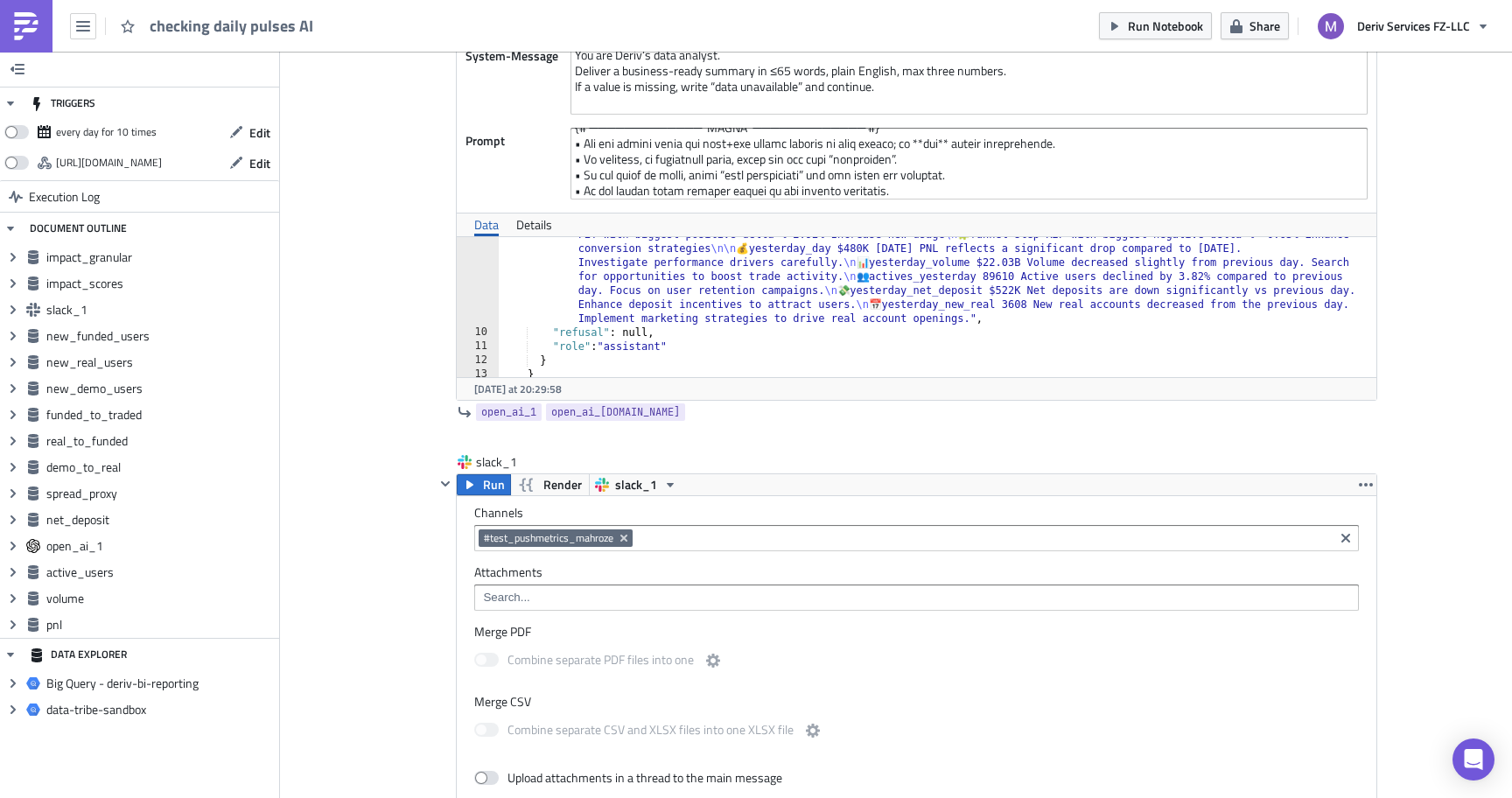
click at [760, 351] on div ""content" : " 📉 Overall health shows a shift: company pnl impact is +32.78%, wh…" at bounding box center [938, 332] width 879 height 294
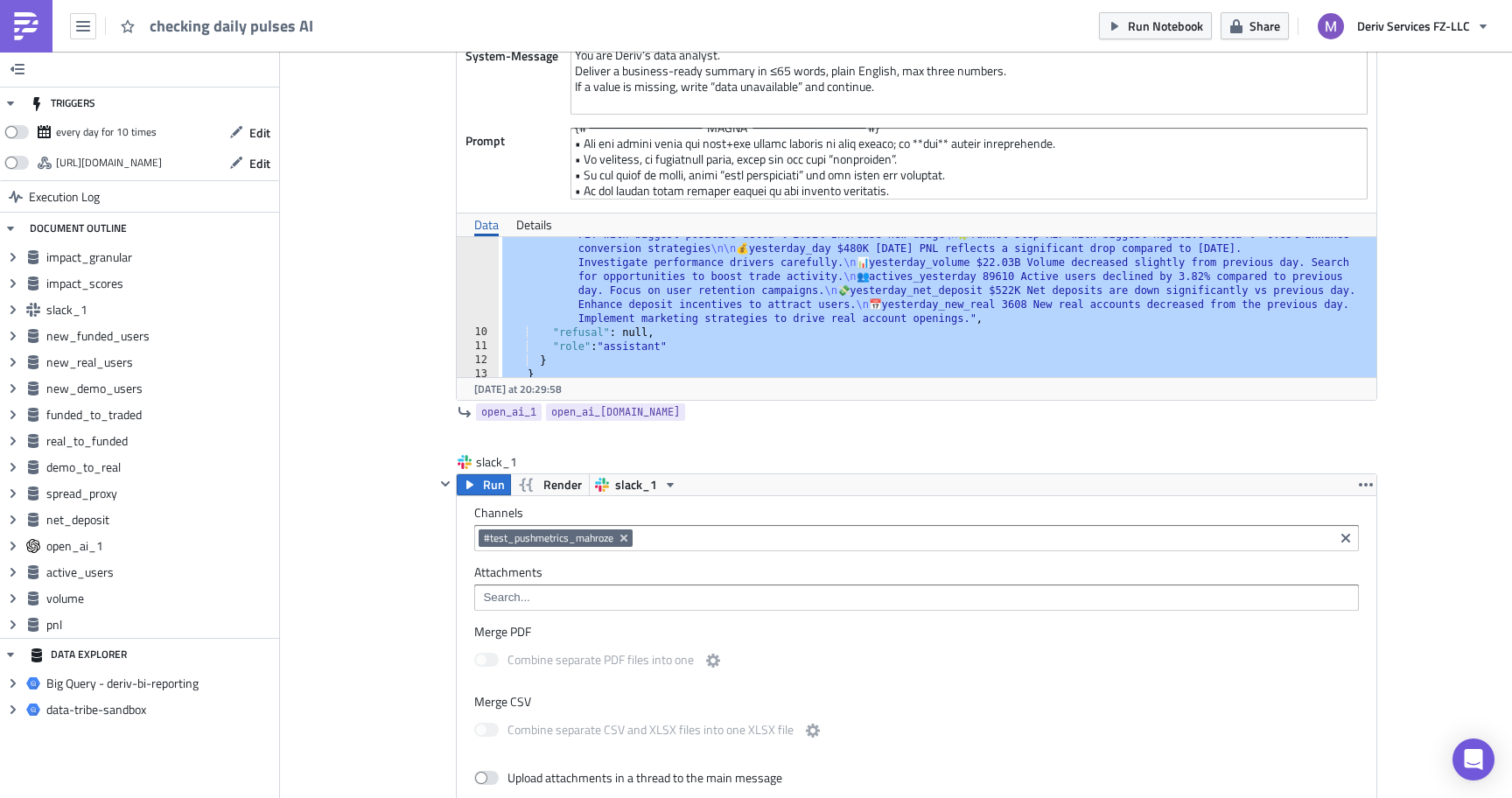
click at [970, 328] on div ""content" : " 📉 Overall health shows a shift: company pnl impact is +32.78%, wh…" at bounding box center [938, 332] width 879 height 294
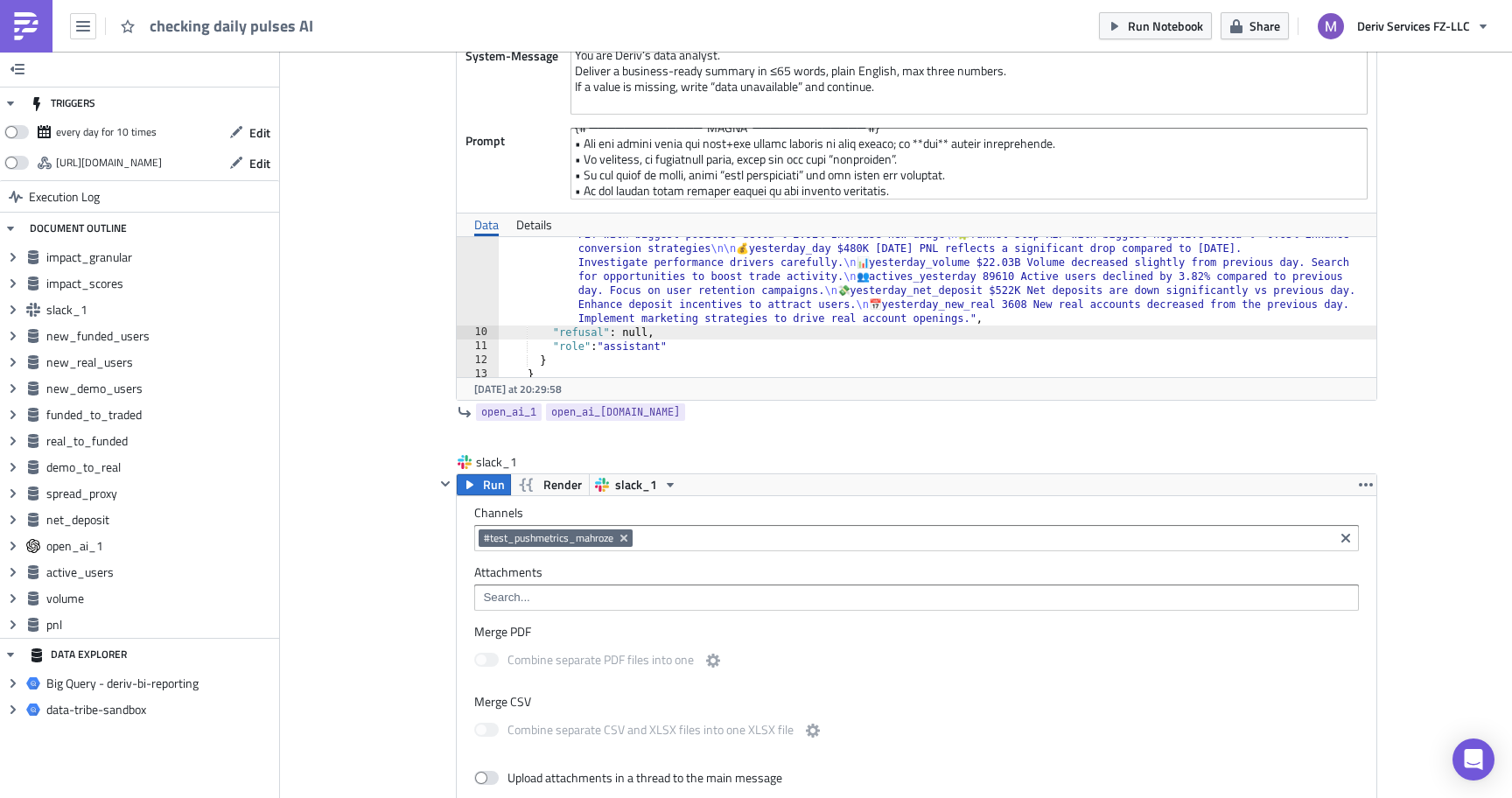
type textarea ""refusal": null,"
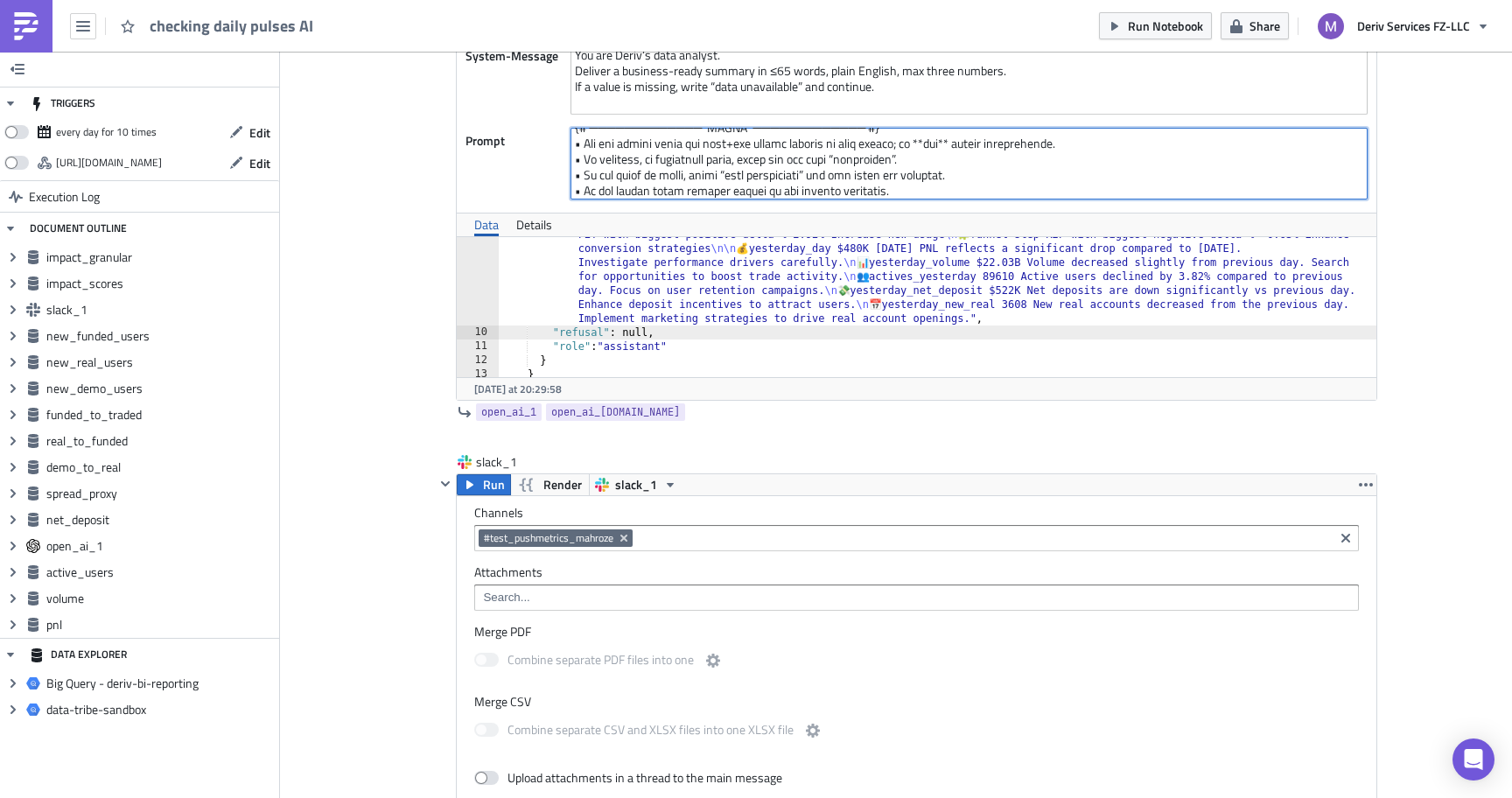
click at [1010, 182] on textarea at bounding box center [969, 164] width 797 height 72
paste textarea "LOREMIPS DOLOR SIT ───────────── #} {% ame conse = { 'adipiscin_eli' : 'Seddoei…"
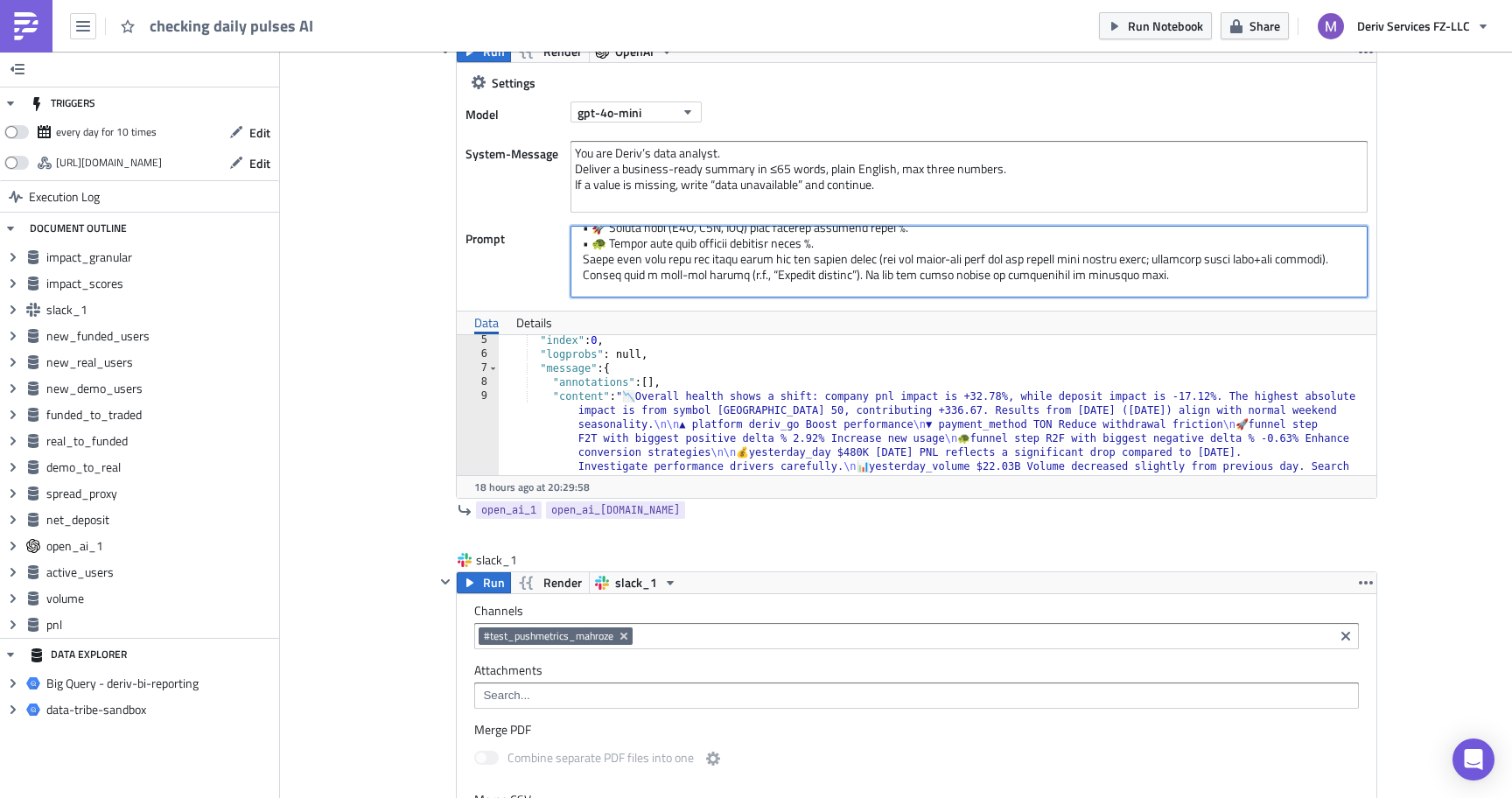
scroll to position [6429, 0]
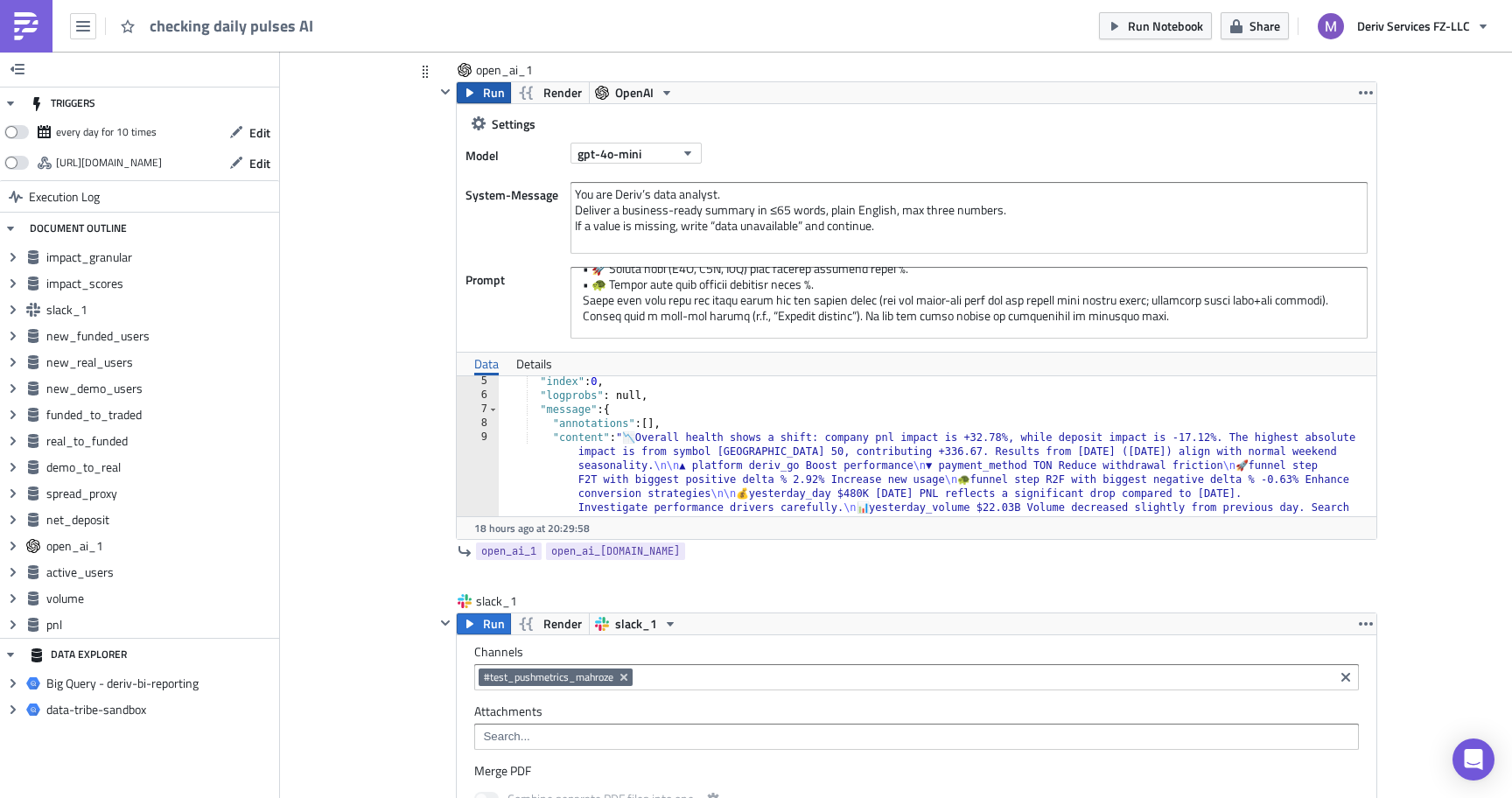
click at [489, 87] on span "Run" at bounding box center [494, 93] width 22 height 21
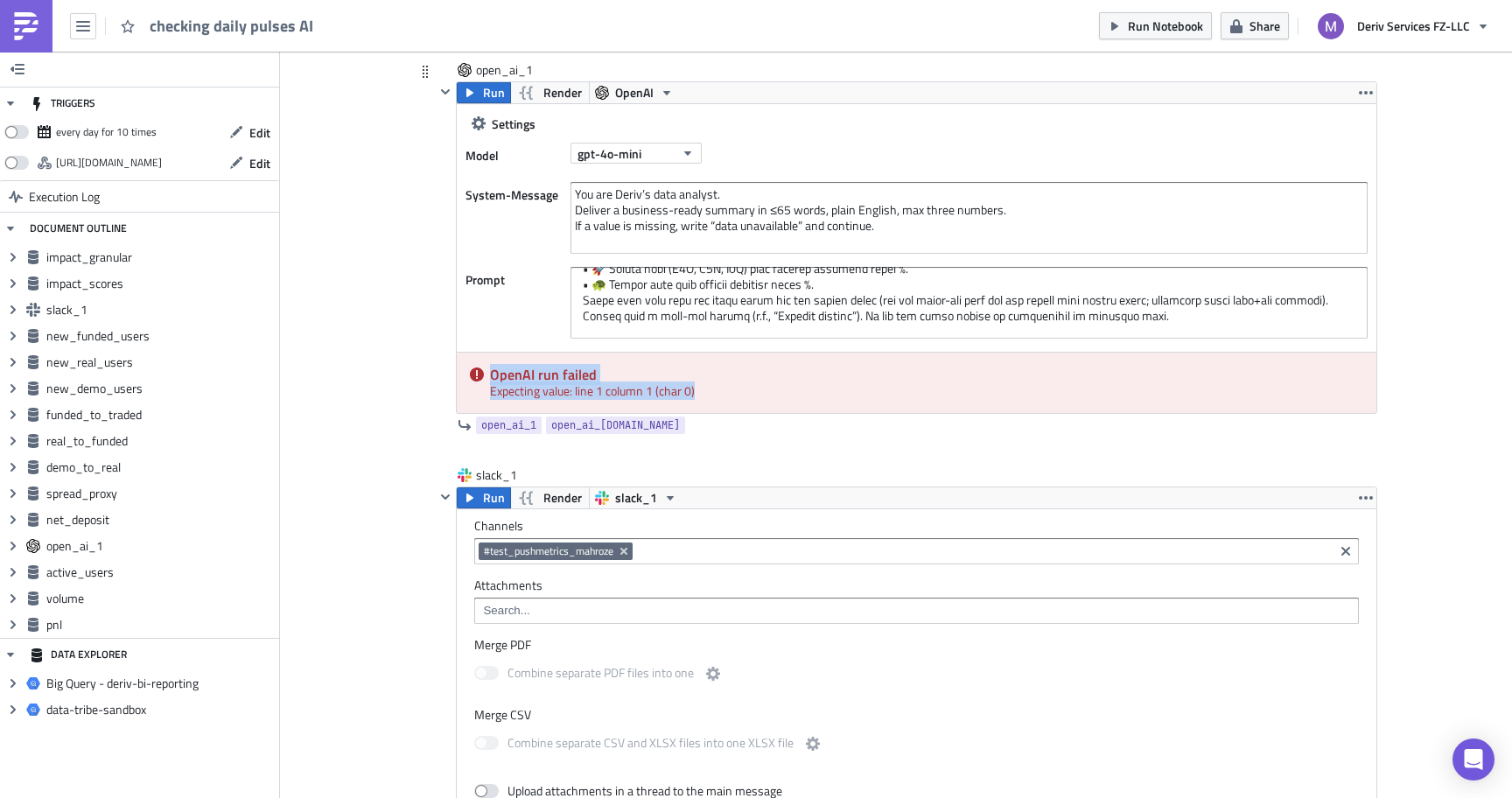
drag, startPoint x: 708, startPoint y: 386, endPoint x: 482, endPoint y: 372, distance: 226.4
click at [482, 372] on div "OpenAI run failed Expecting value: line 1 column 1 (char 0)" at bounding box center [917, 383] width 919 height 60
copy div "OpenAI run failed Expecting value: line 1 column 1 (char 0)"
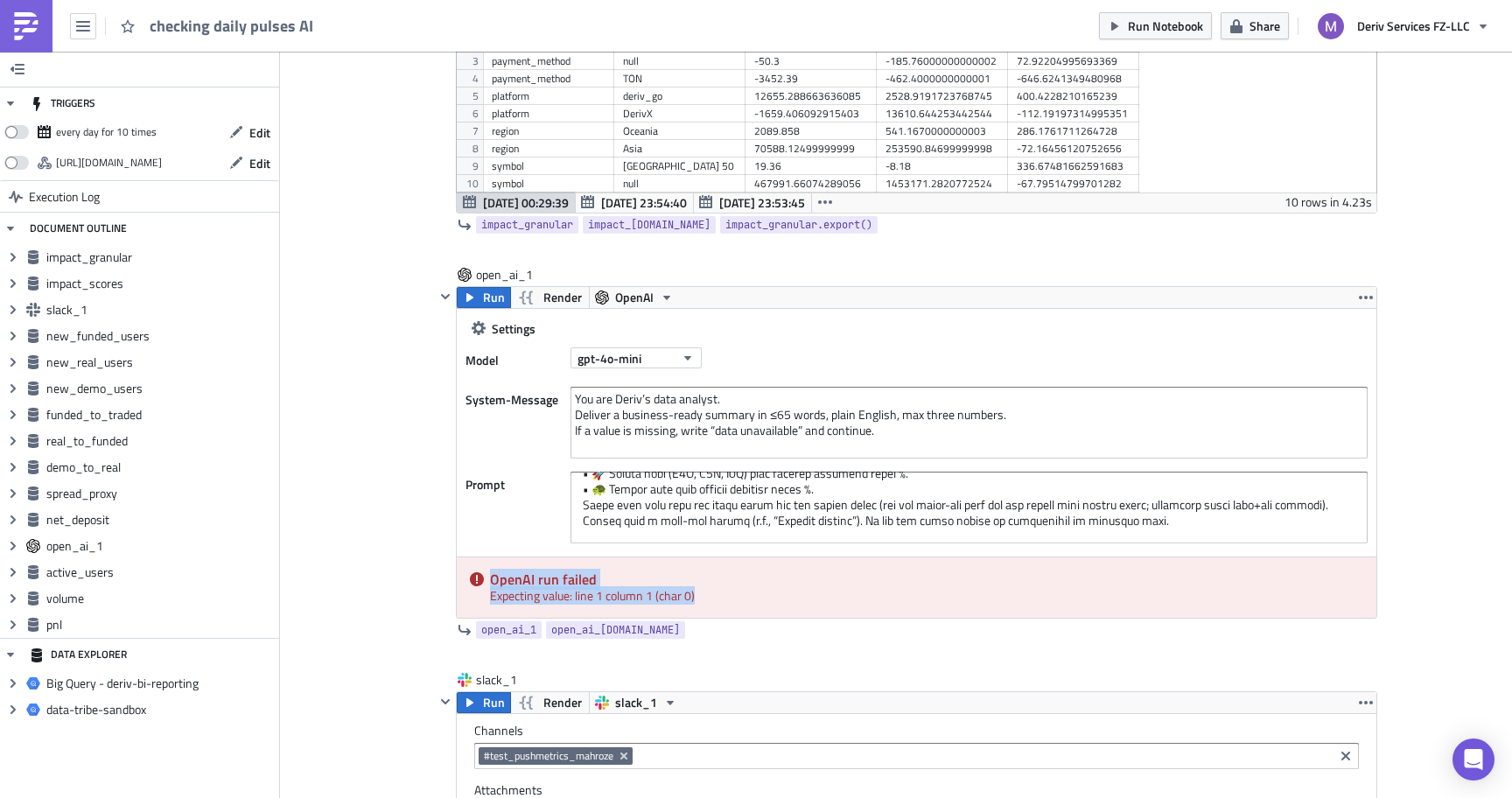
scroll to position [6405, 0]
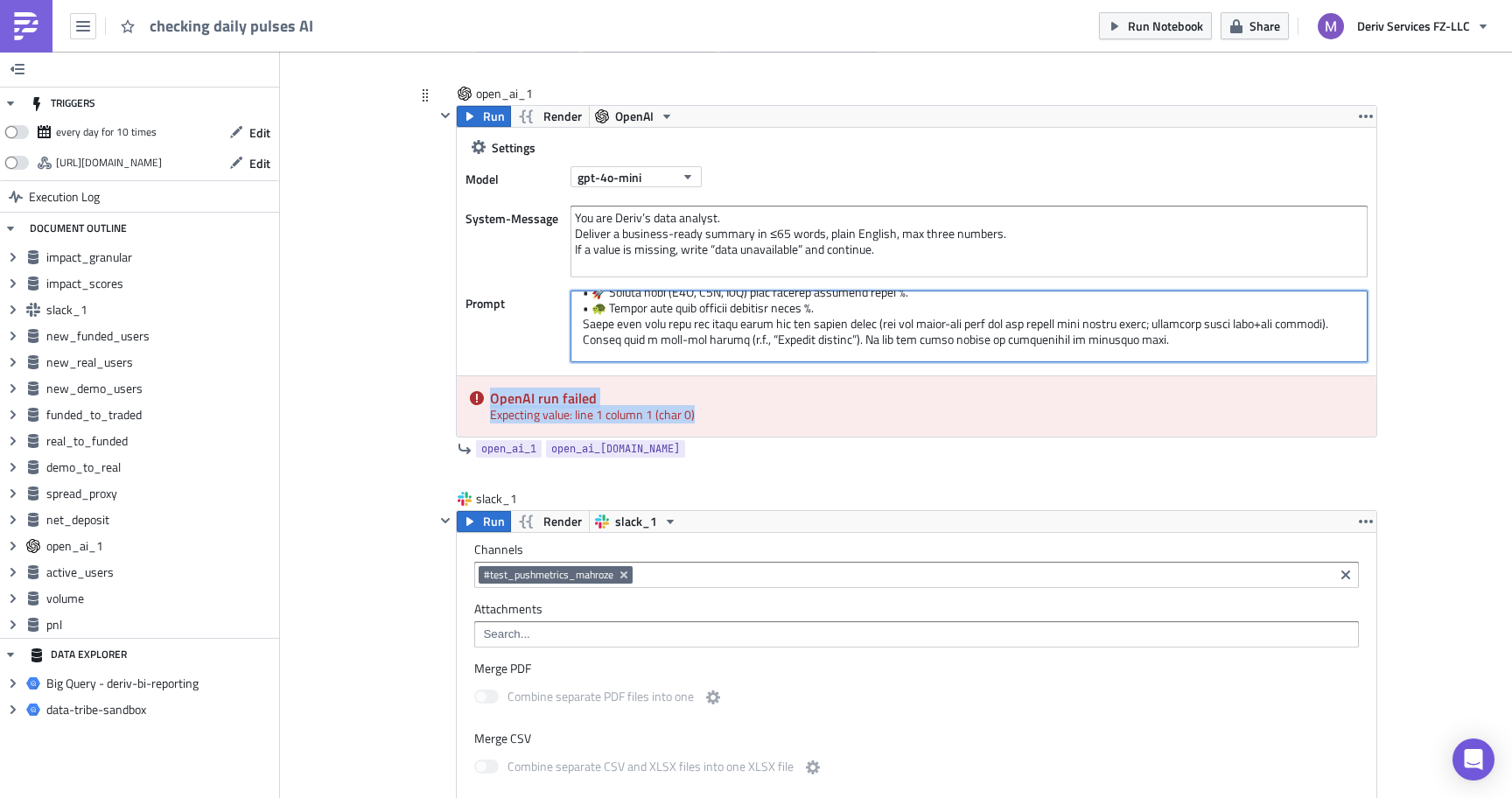
click at [901, 320] on textarea at bounding box center [969, 327] width 797 height 72
paste textarea "LOREMIPS DOLOR SIT ────────── #} {% ame conse = { 'adipiscin_eli' : 'Seddoeius …"
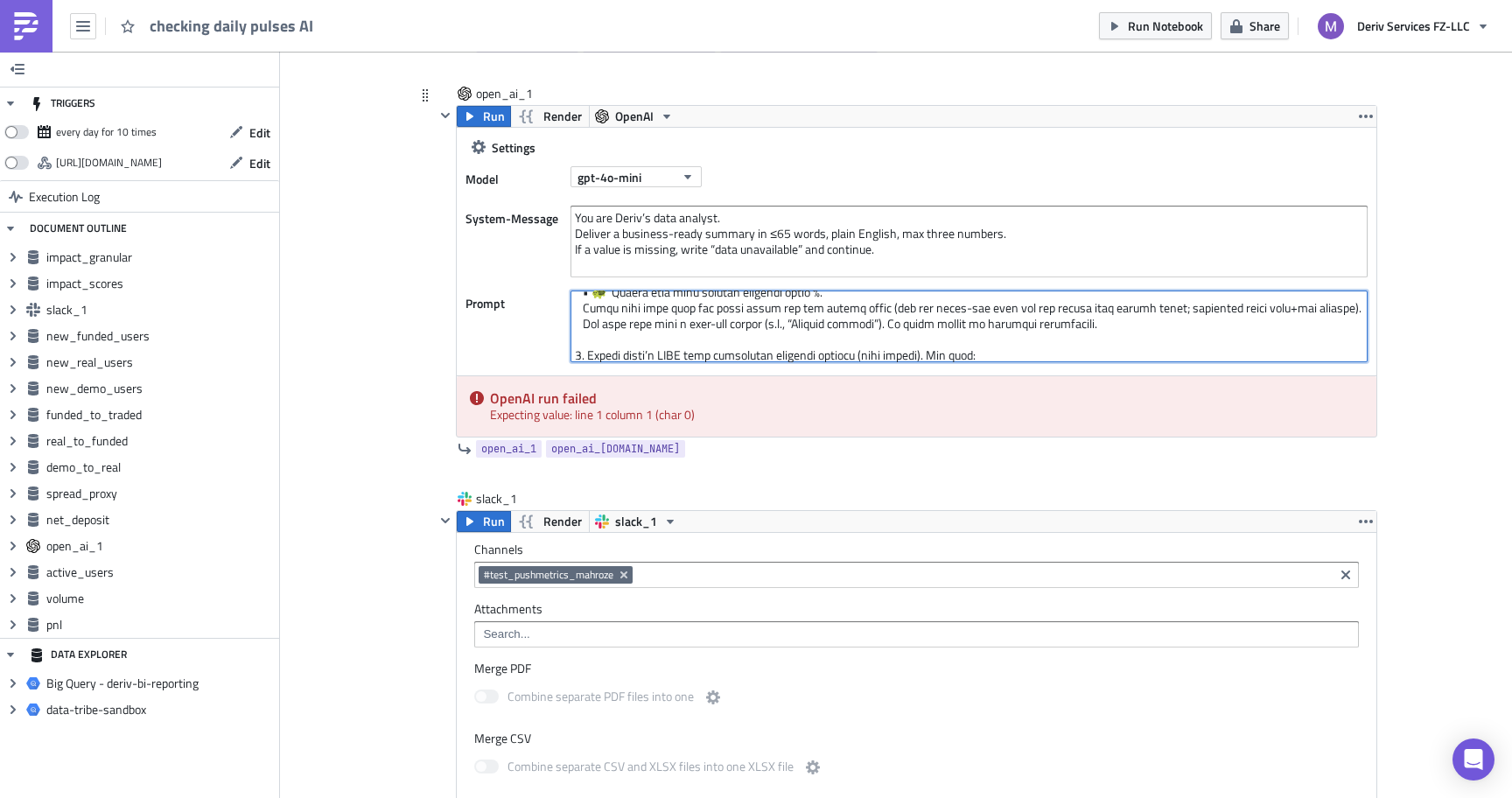
scroll to position [815, 0]
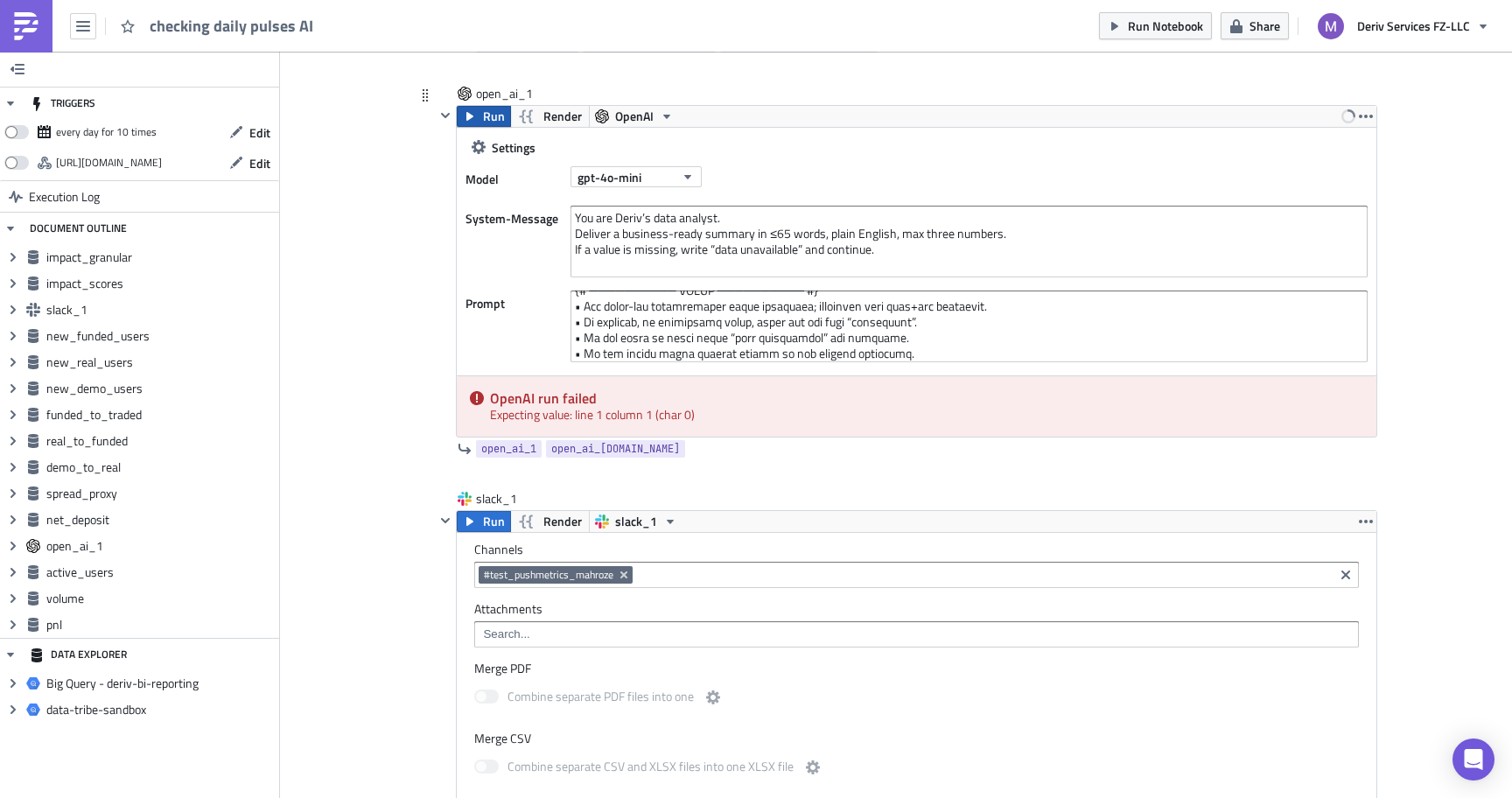
click at [463, 113] on icon "button" at bounding box center [469, 116] width 14 height 14
drag, startPoint x: 714, startPoint y: 416, endPoint x: 714, endPoint y: 371, distance: 45.0
click at [714, 371] on div "Settings Model gpt-4o-mini System-Message You are Deriv’s data analyst. Deliver…" at bounding box center [917, 281] width 919 height 309
copy div "OpenAI run failed Expecting value: line 1 column 1 (char 0)"
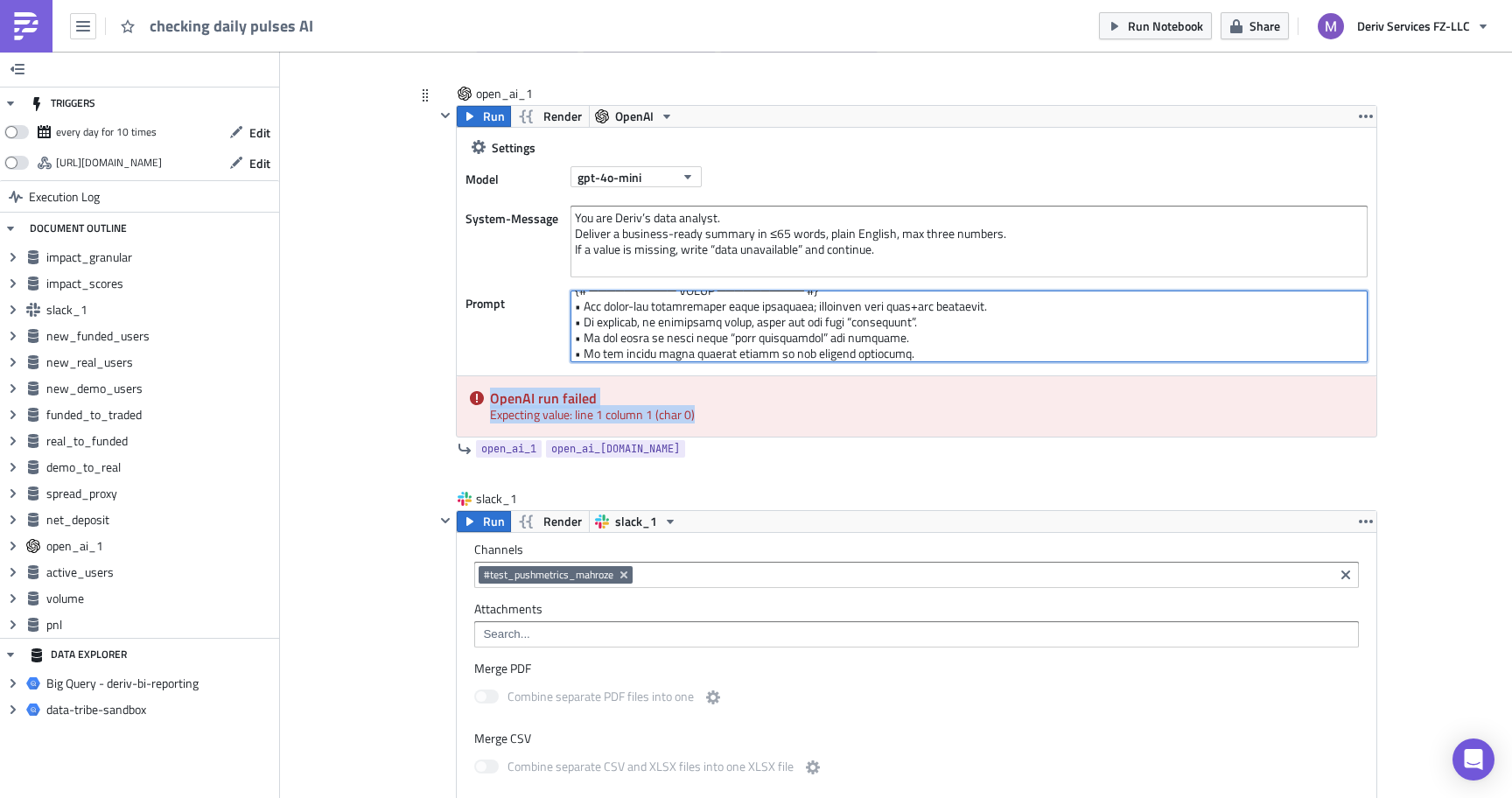
click at [765, 312] on textarea at bounding box center [969, 327] width 797 height 72
paste textarea "─ LOREMIPS DOLOR SIT ─────────── #} {% ame conse = { 'adipiscin_eli' : 'Seddoei…"
type textarea "{# ─────────── LOREMIPS DOLOR SIT ─────────── #} {% ame conse = { 'adipiscin_el…"
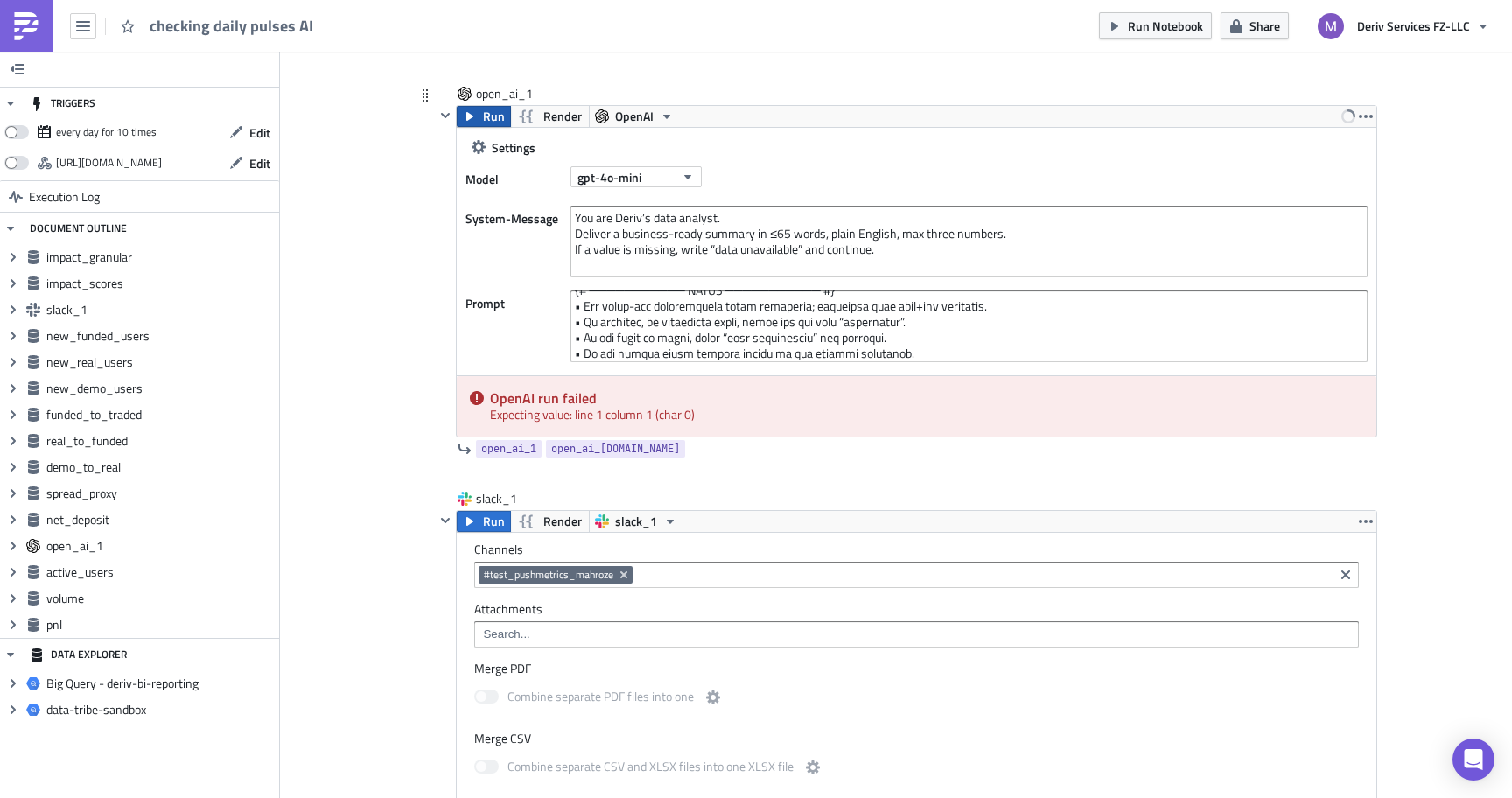
click at [492, 115] on span "Run" at bounding box center [494, 116] width 22 height 21
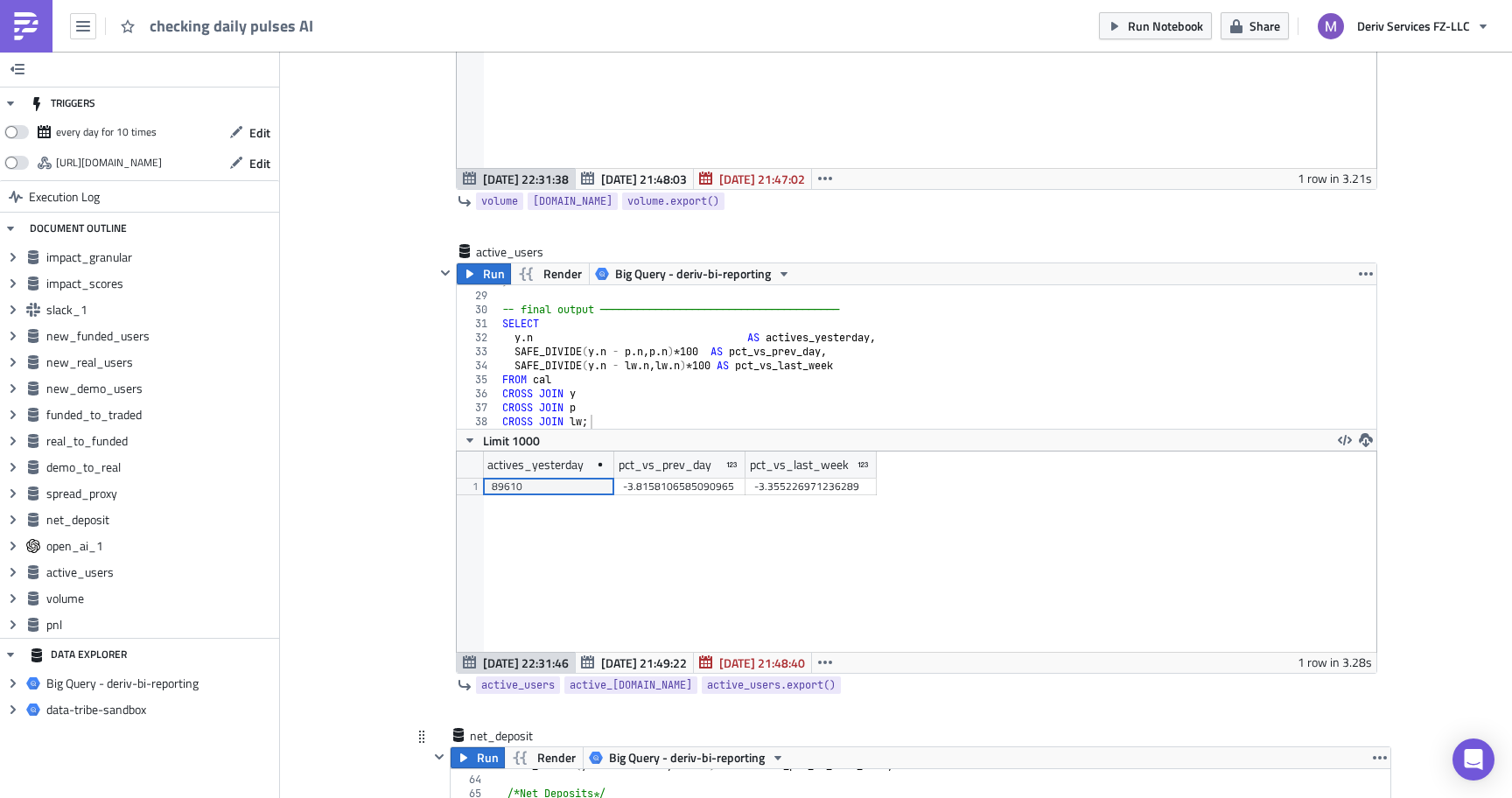
scroll to position [878, 0]
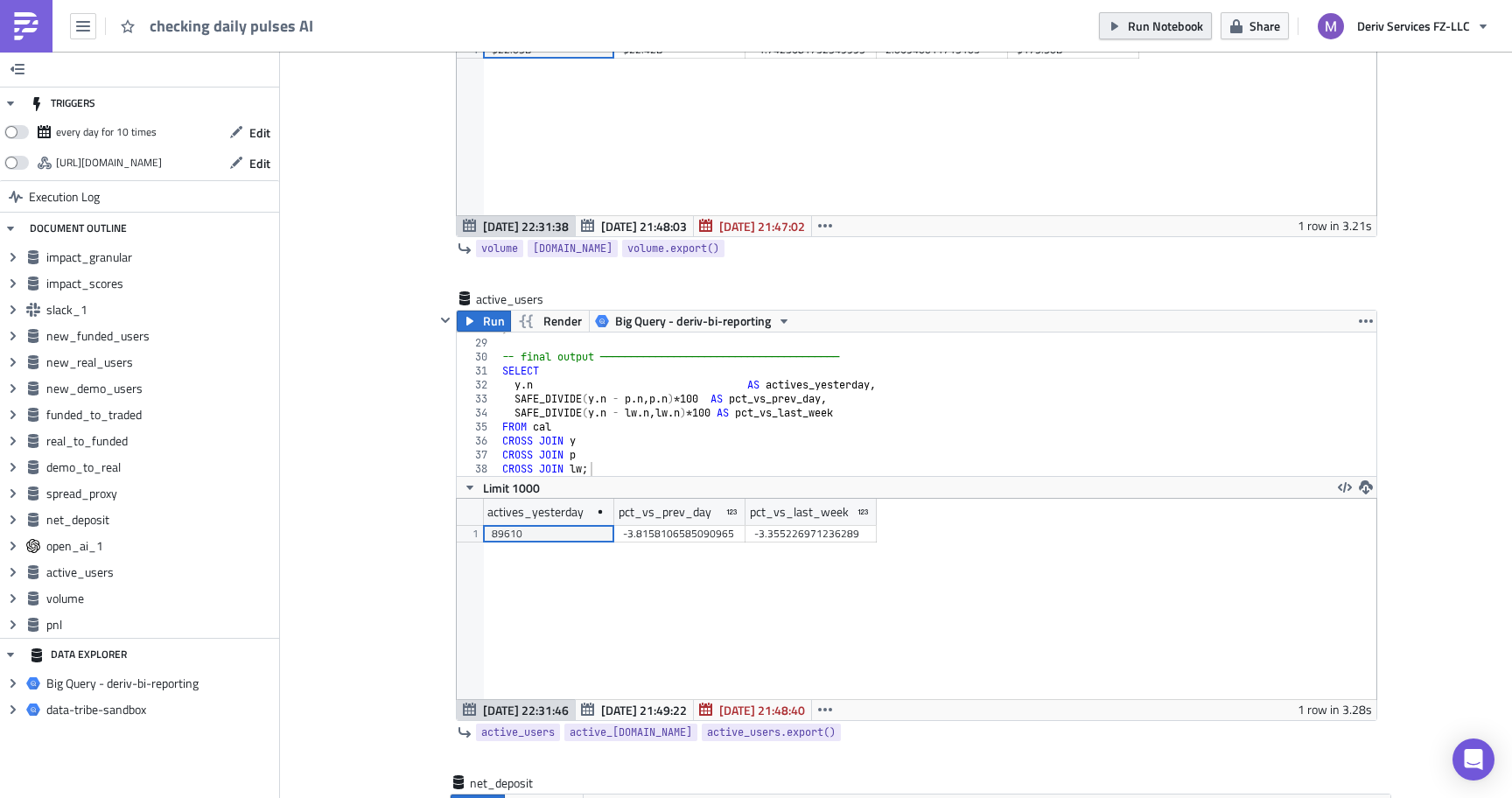
click at [1151, 20] on span "Run Notebook" at bounding box center [1166, 25] width 76 height 18
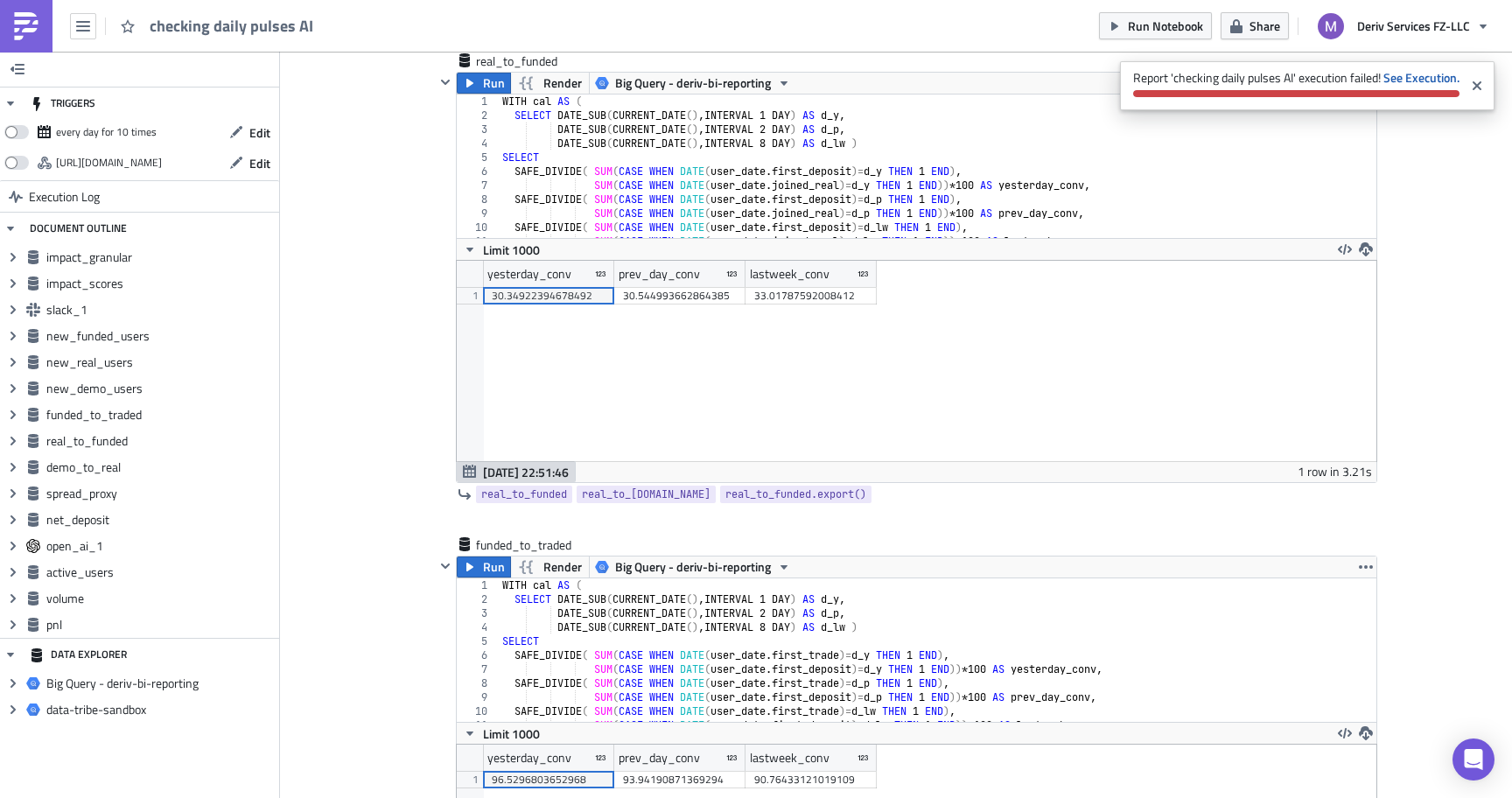
scroll to position [3058, 0]
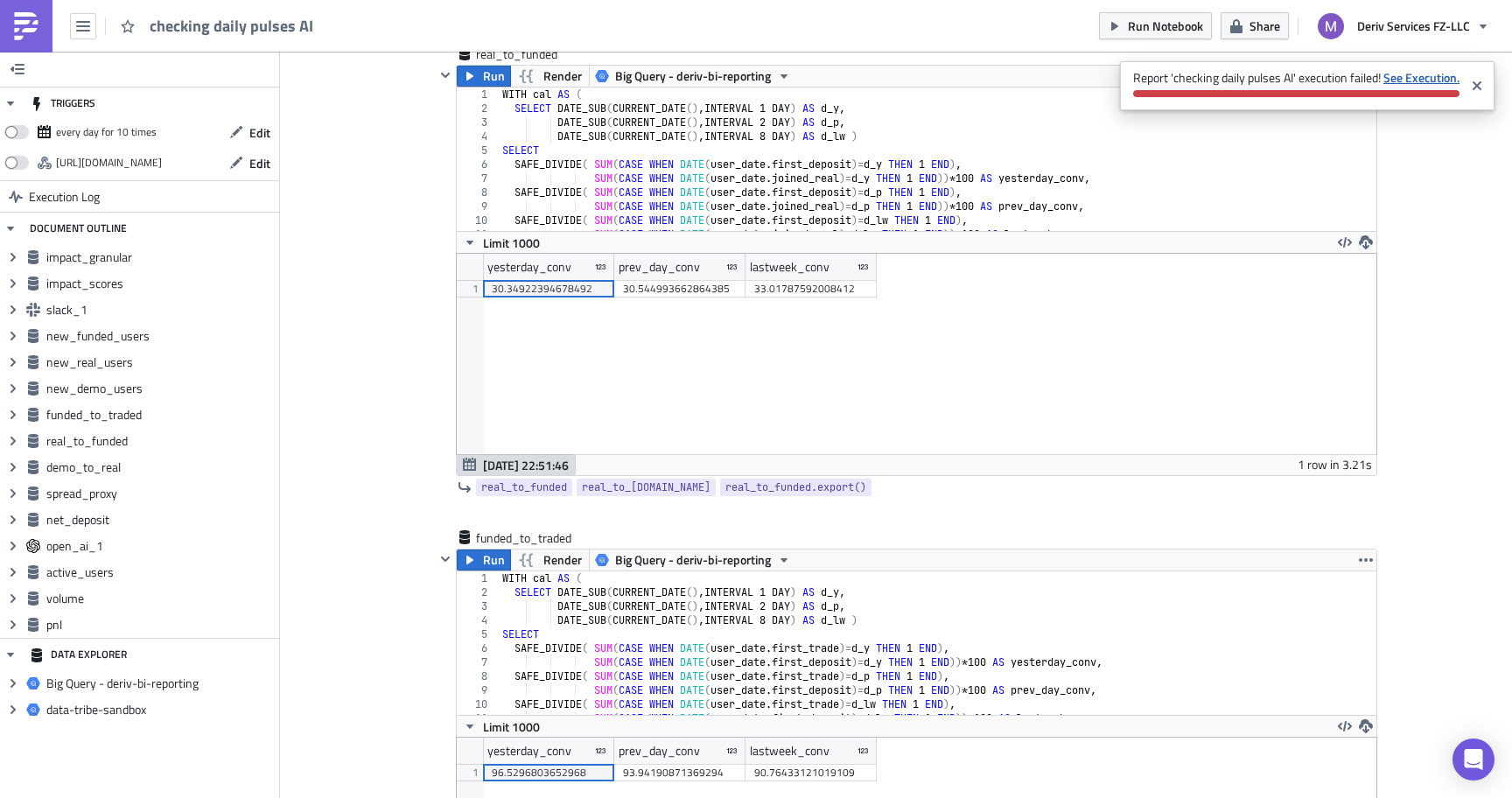
click at [1404, 73] on strong "See Execution." at bounding box center [1422, 77] width 77 height 18
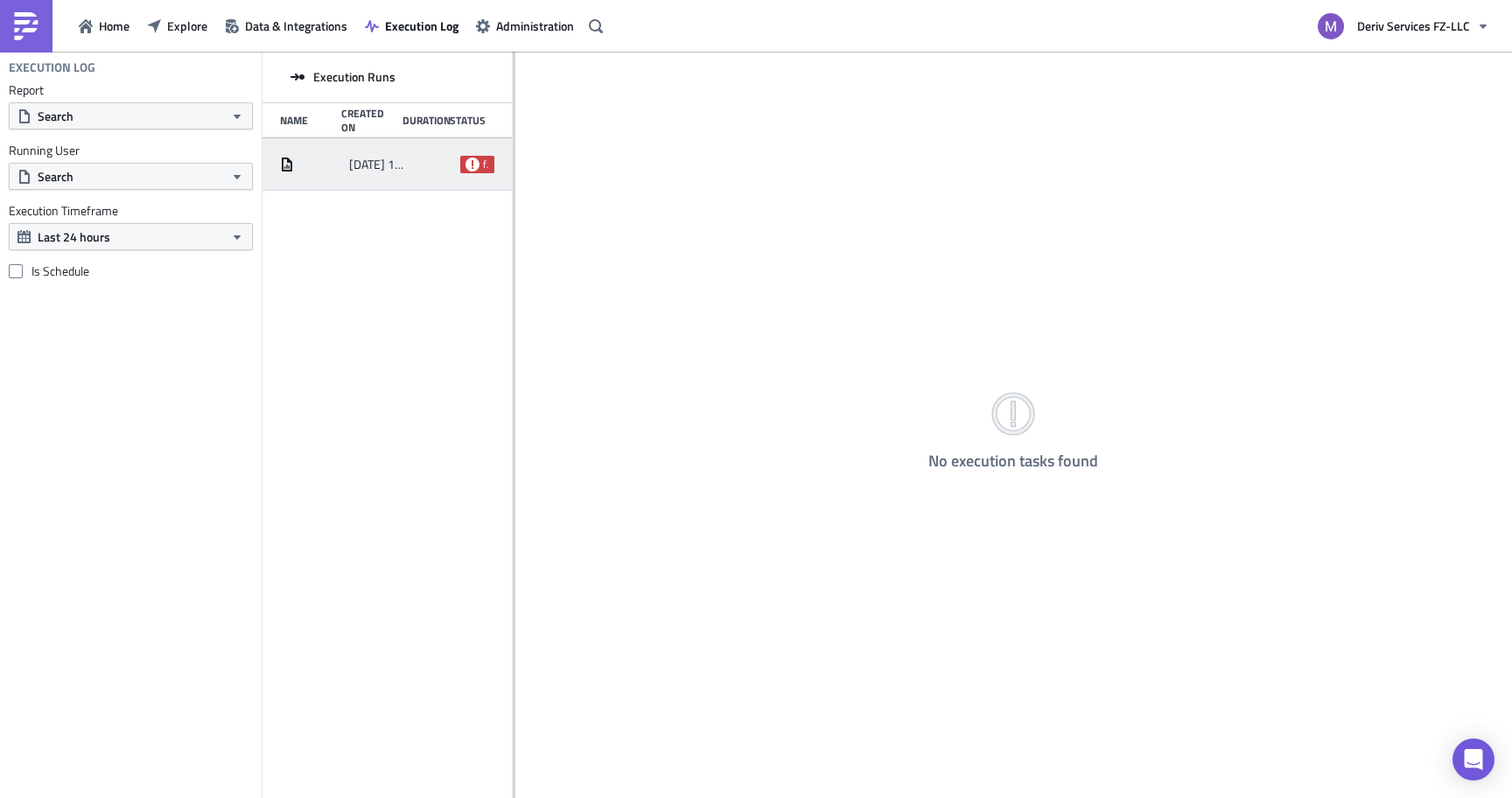
click at [472, 161] on icon at bounding box center [472, 164] width 14 height 14
click at [355, 172] on span "2025-08-10 18:42" at bounding box center [379, 165] width 60 height 16
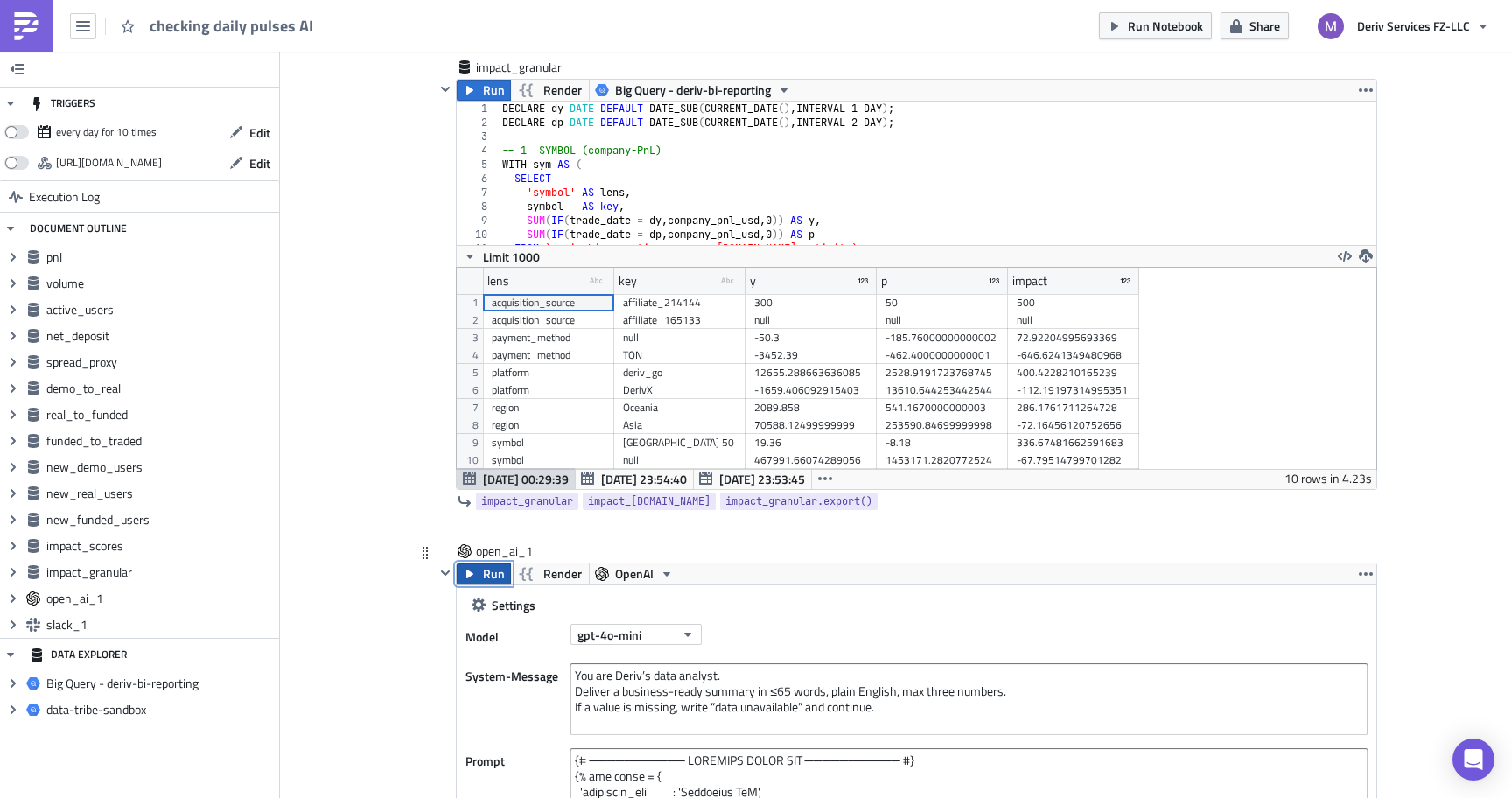
click at [486, 579] on span "Run" at bounding box center [494, 574] width 22 height 21
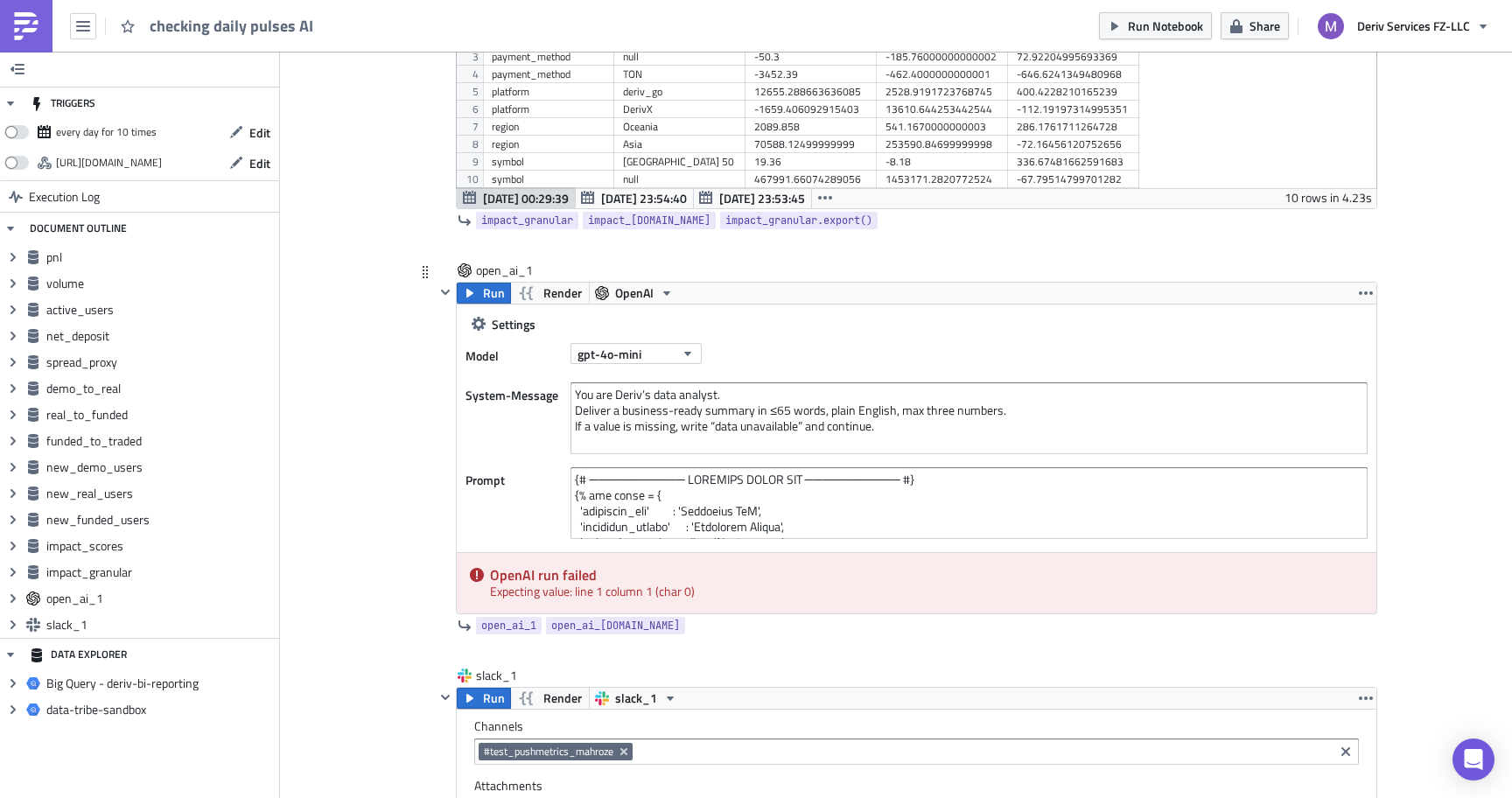
click at [603, 551] on div "Settings Model gpt-4o-mini System-Message You are Deriv’s data analyst. Deliver…" at bounding box center [917, 458] width 919 height 309
drag, startPoint x: 708, startPoint y: 591, endPoint x: 495, endPoint y: 568, distance: 214.2
click at [495, 568] on div "OpenAI run failed Expecting value: line 1 column 1 (char 0)" at bounding box center [917, 583] width 919 height 60
copy div "OpenAI run failed Expecting value: line 1 column 1 (char 0)"
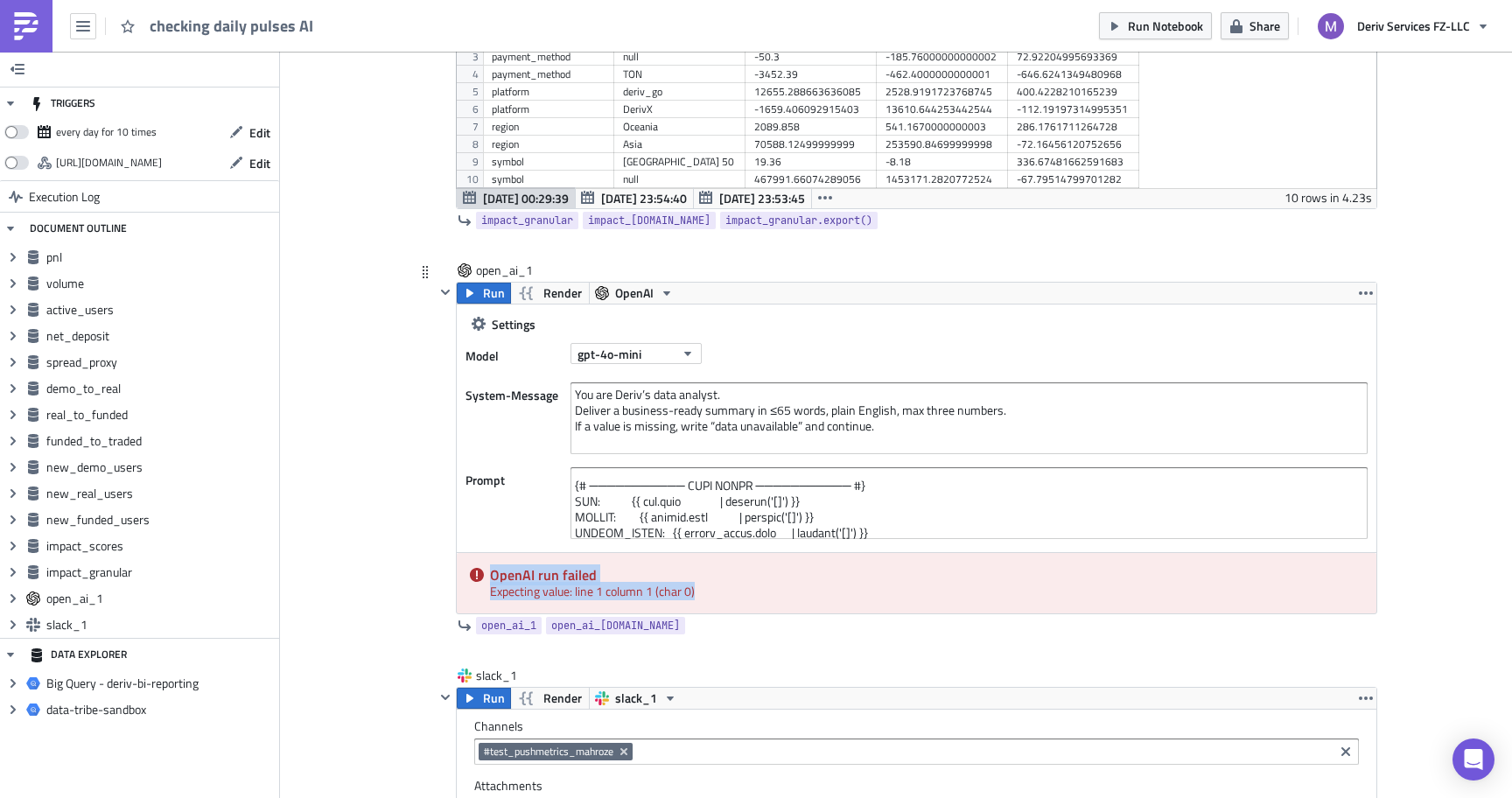
scroll to position [138, 0]
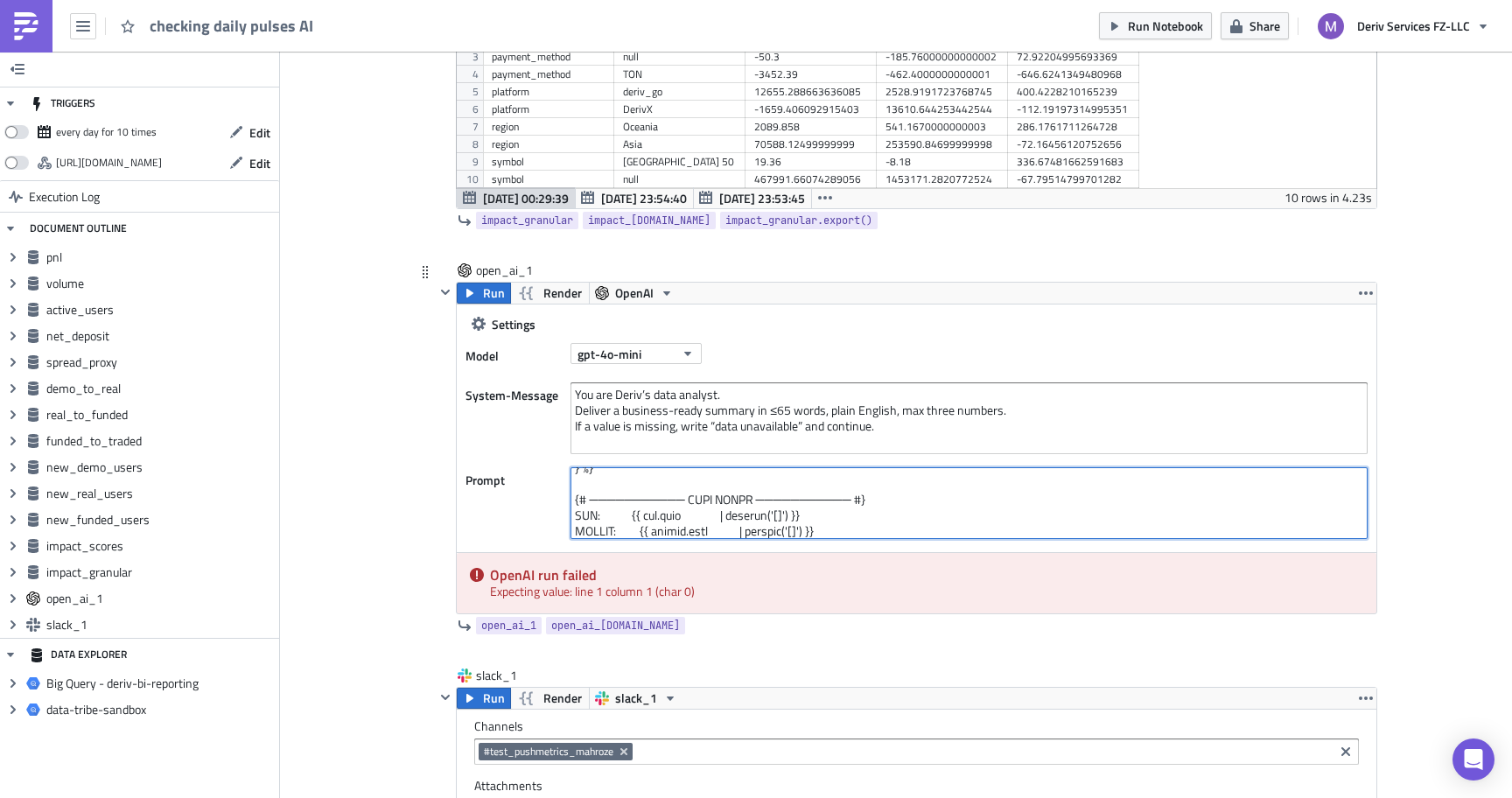
click at [573, 500] on textarea at bounding box center [969, 503] width 797 height 72
click at [881, 477] on textarea at bounding box center [969, 503] width 797 height 72
paste textarea "── DATA BLOBS ───────────── #} PNL: {{ pnl.data if pnl is defined else '[]' }} …"
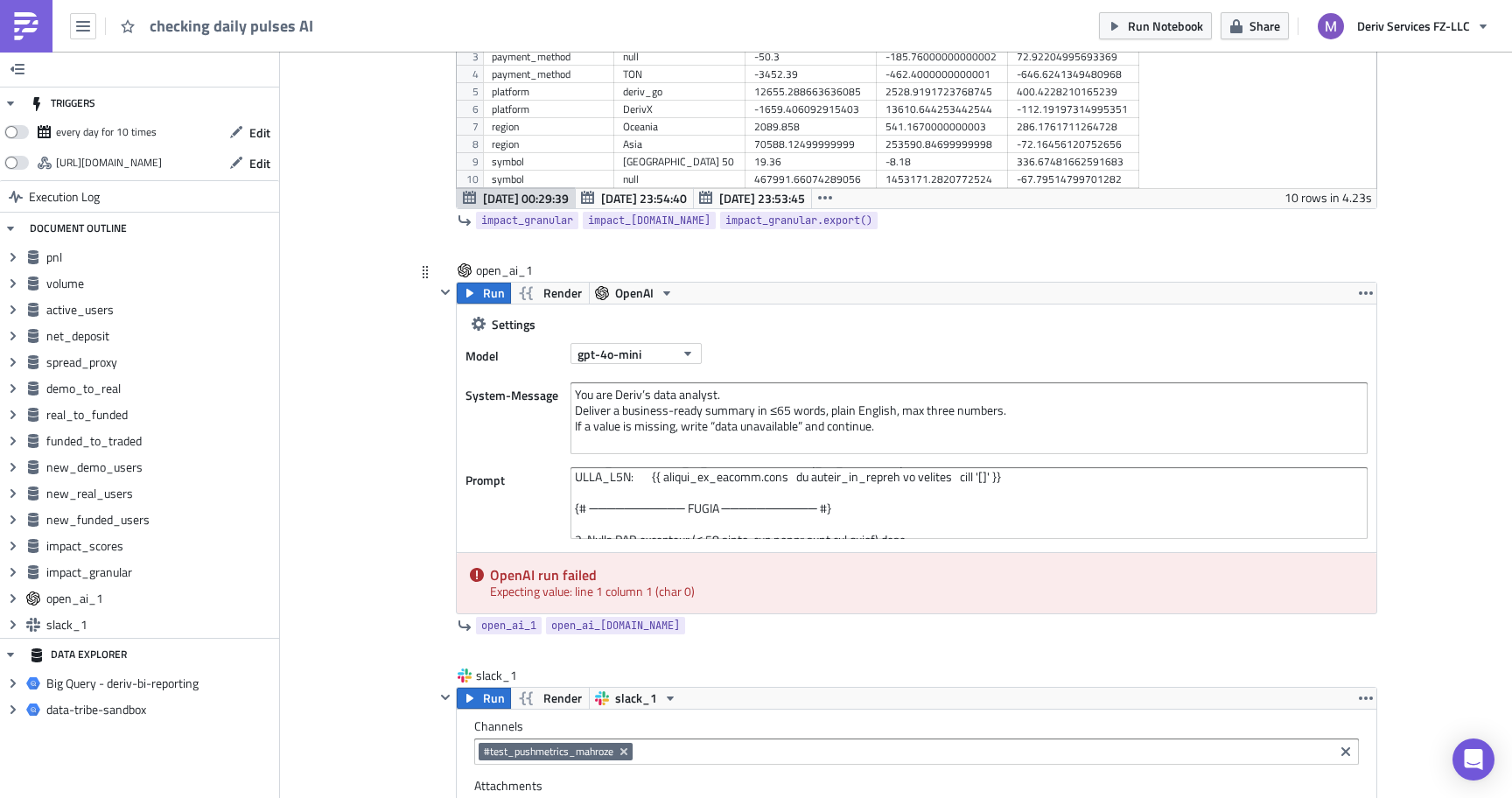
click at [517, 507] on div "Prompt" at bounding box center [917, 503] width 902 height 72
click at [491, 299] on span "Run" at bounding box center [494, 293] width 22 height 21
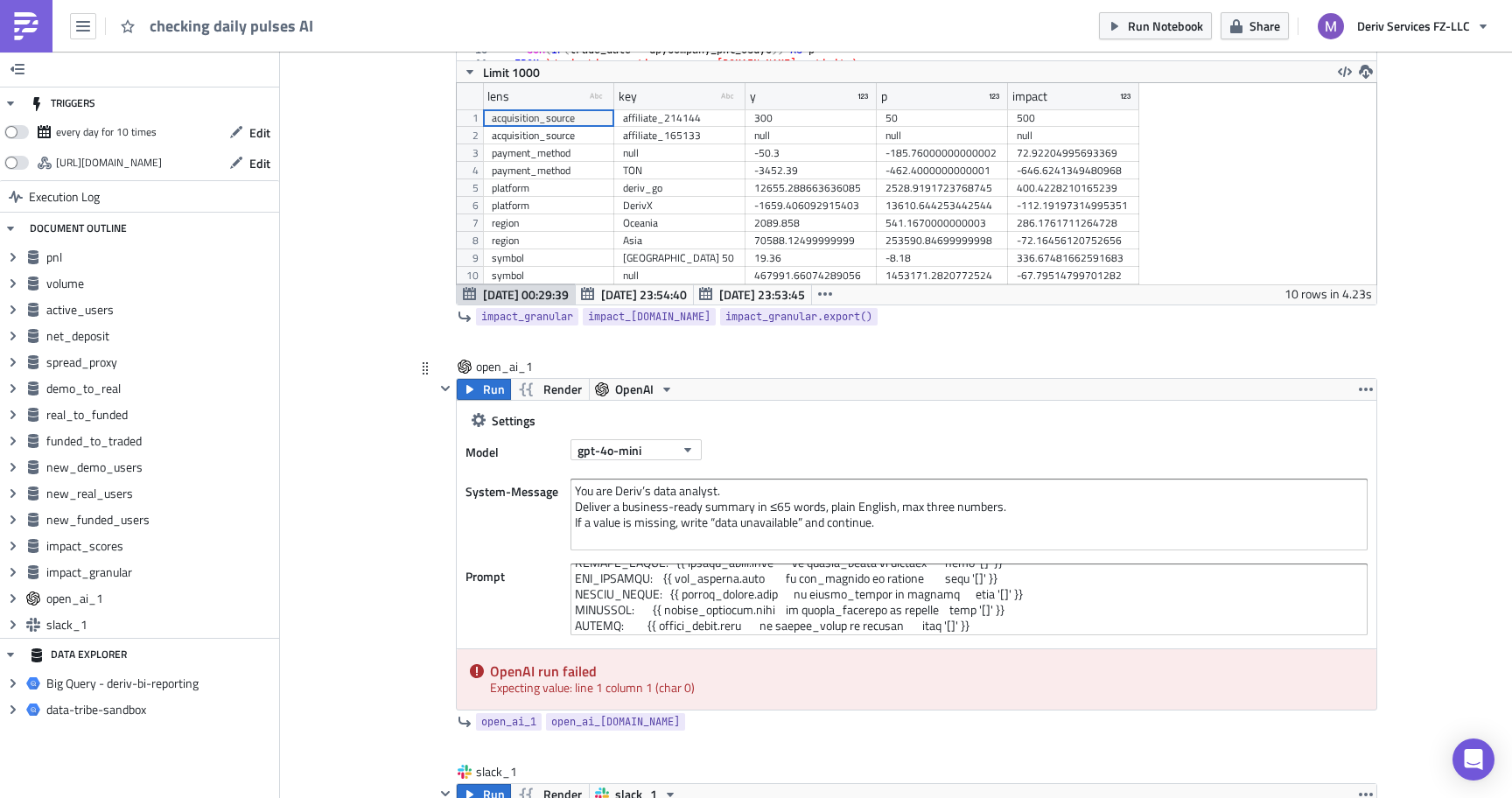
scroll to position [0, 0]
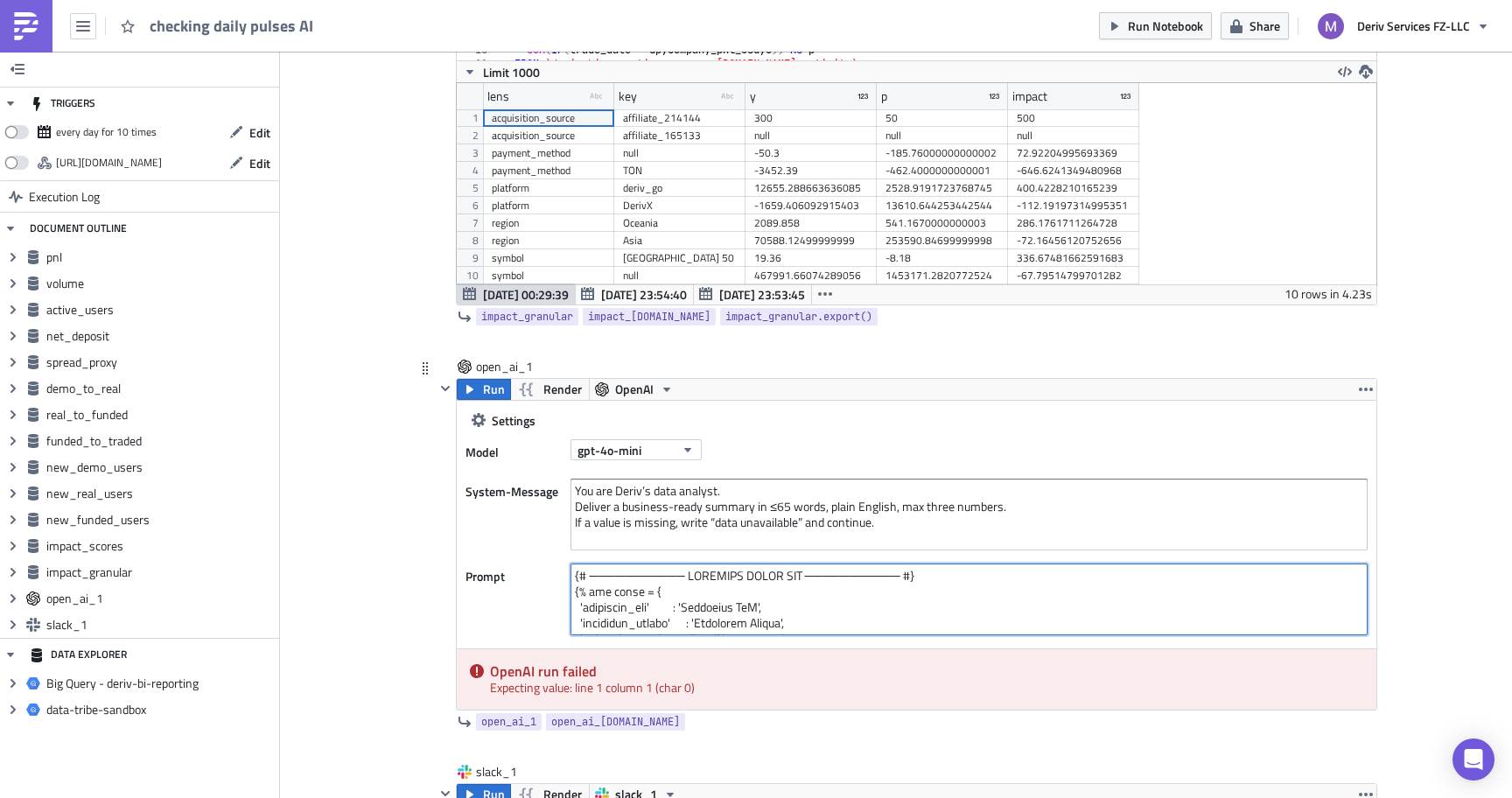
click at [575, 581] on textarea at bounding box center [969, 599] width 797 height 72
paste textarea "{% raw %}PROMPT-START{% endraw %}"
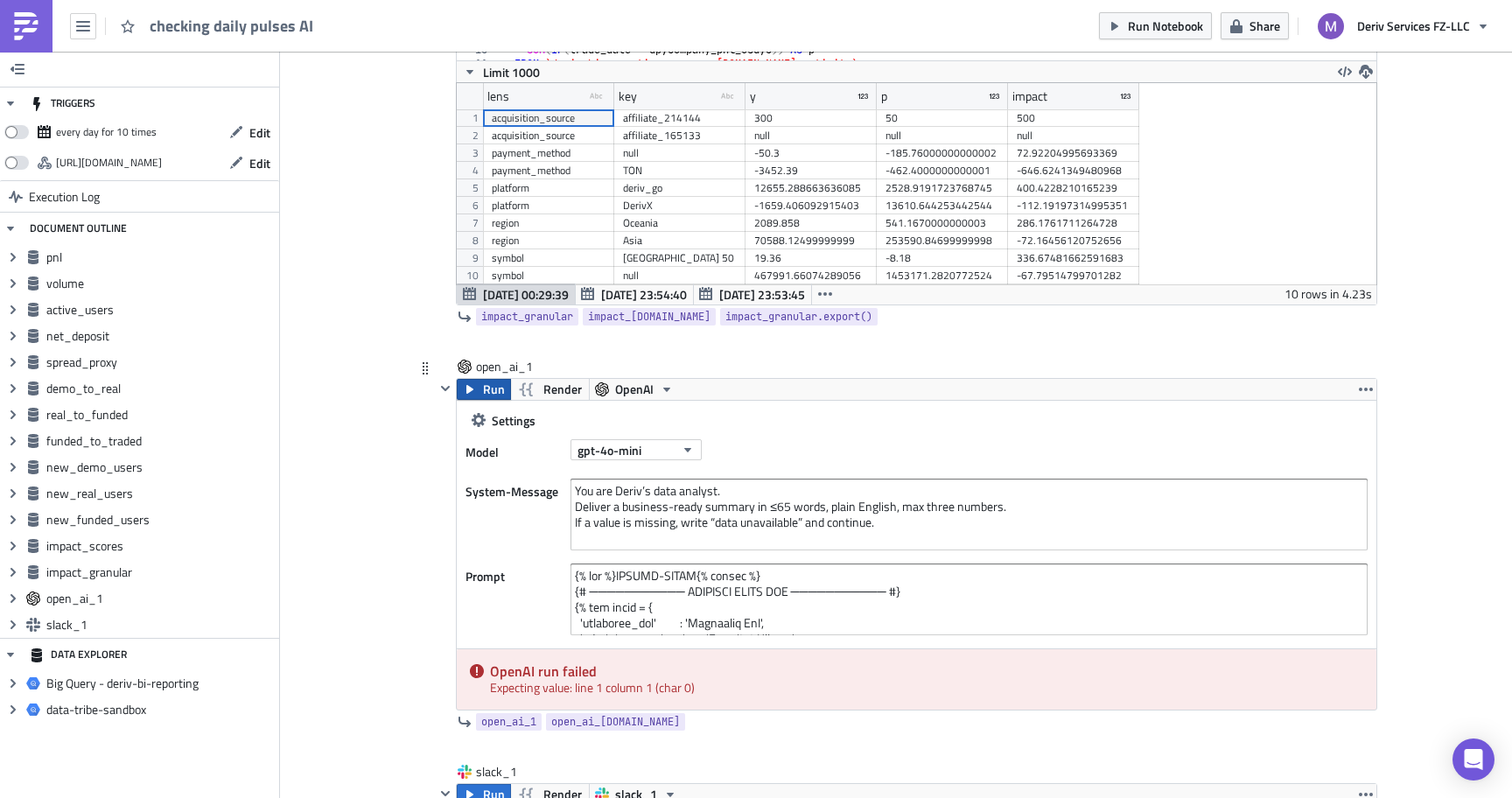
click at [489, 386] on span "Run" at bounding box center [494, 390] width 22 height 21
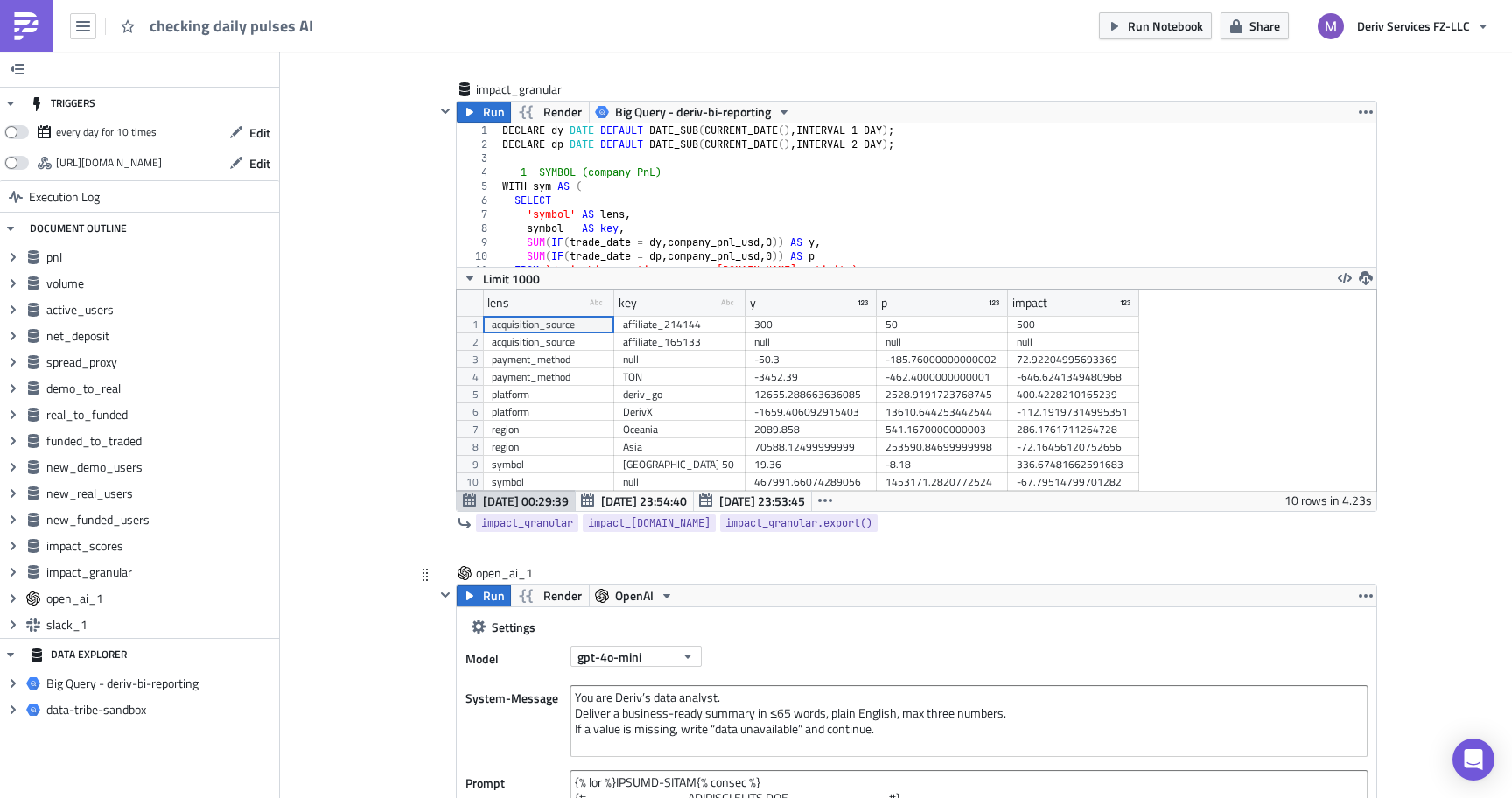
scroll to position [5907, 0]
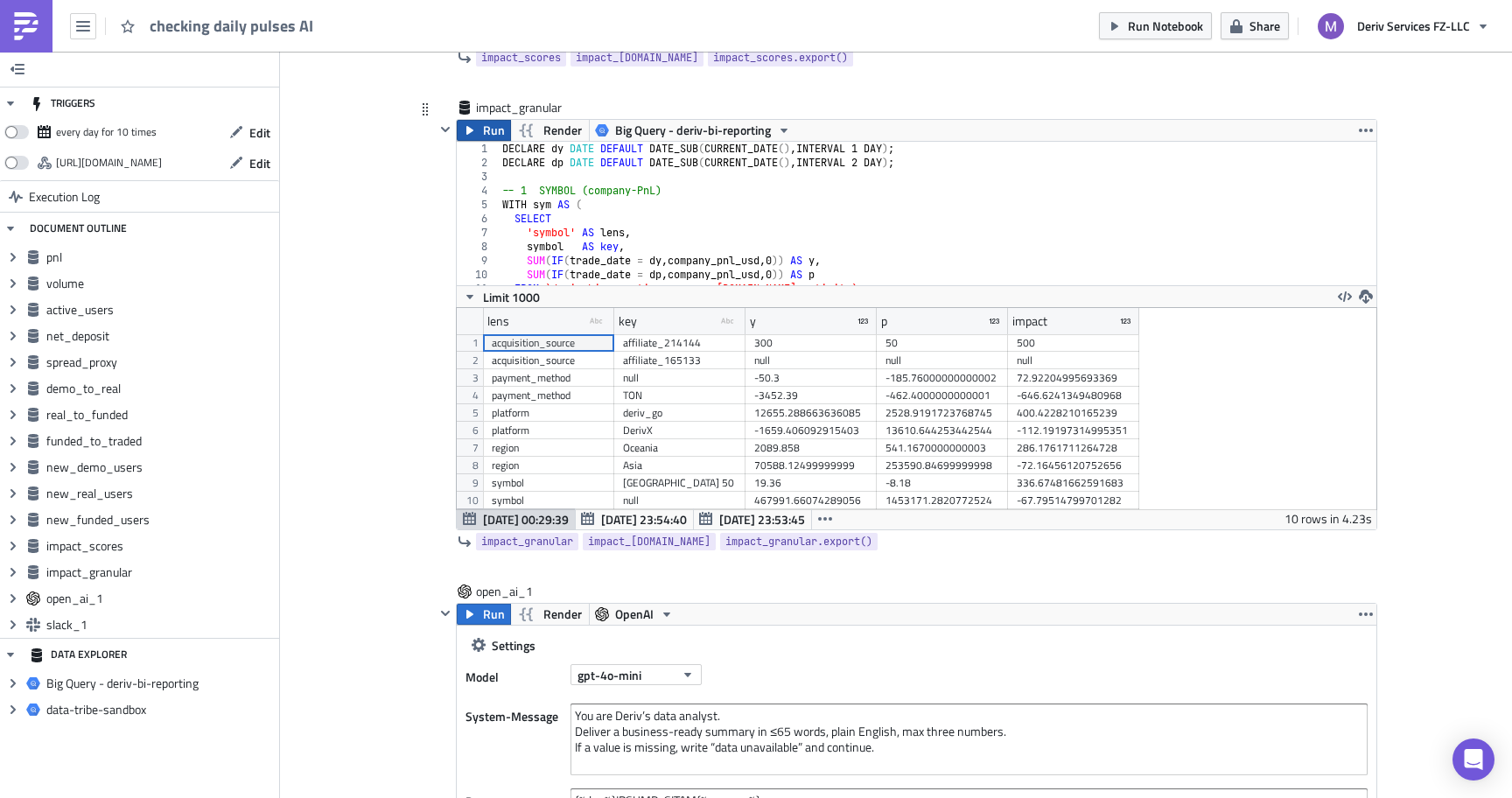
click at [485, 133] on span "Run" at bounding box center [494, 131] width 22 height 21
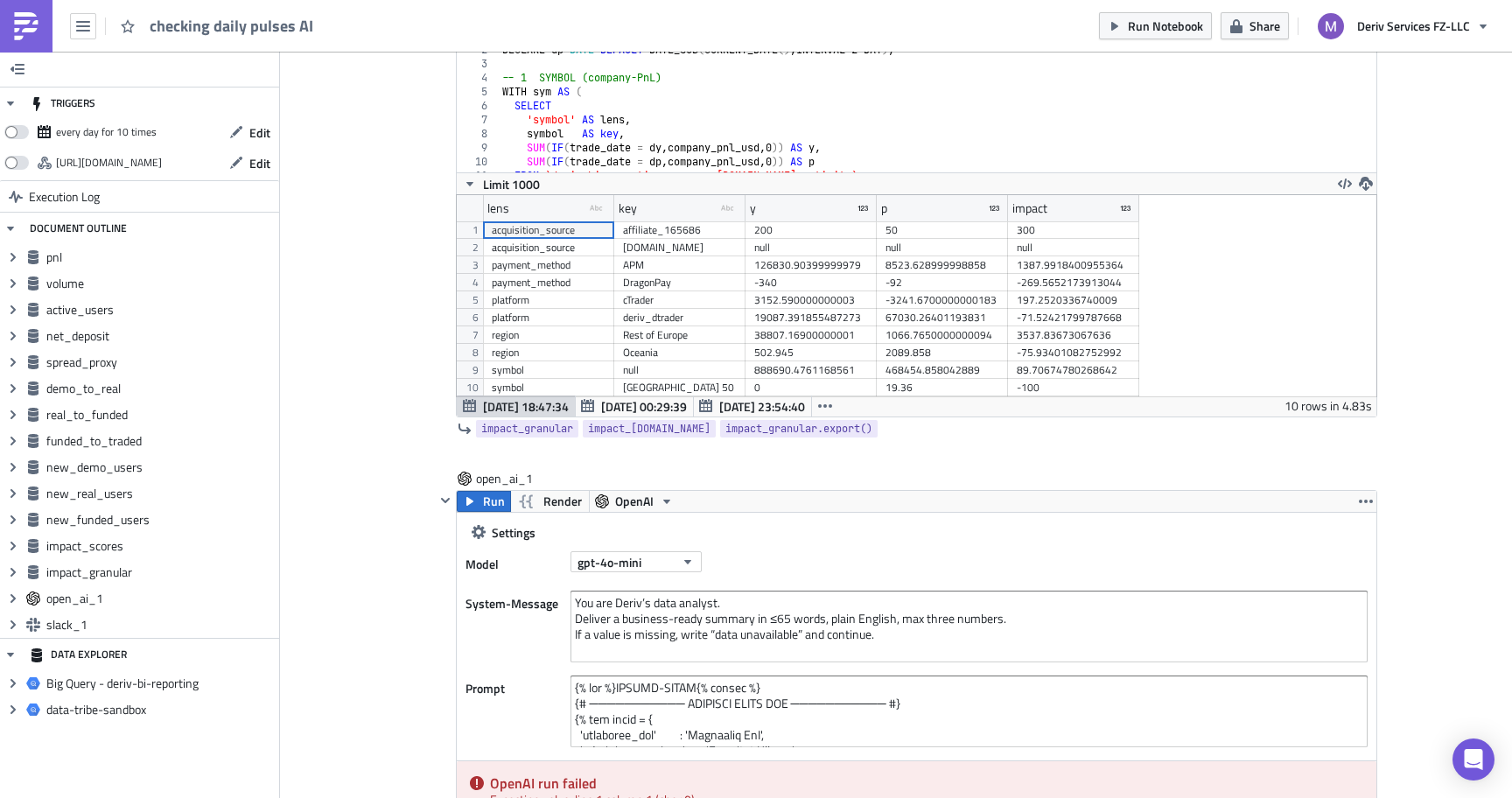
scroll to position [6218, 0]
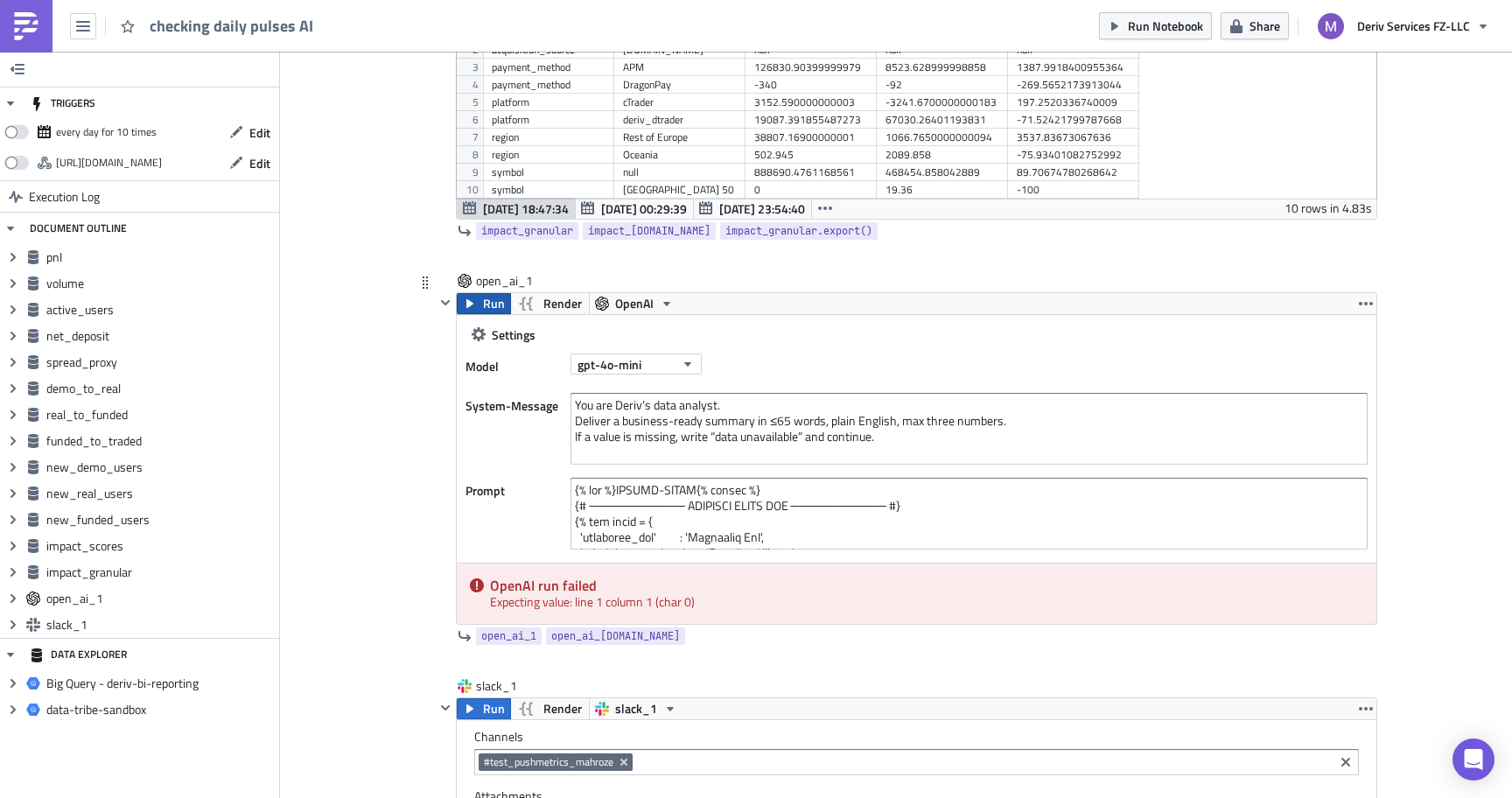
click at [473, 304] on icon "button" at bounding box center [469, 303] width 14 height 14
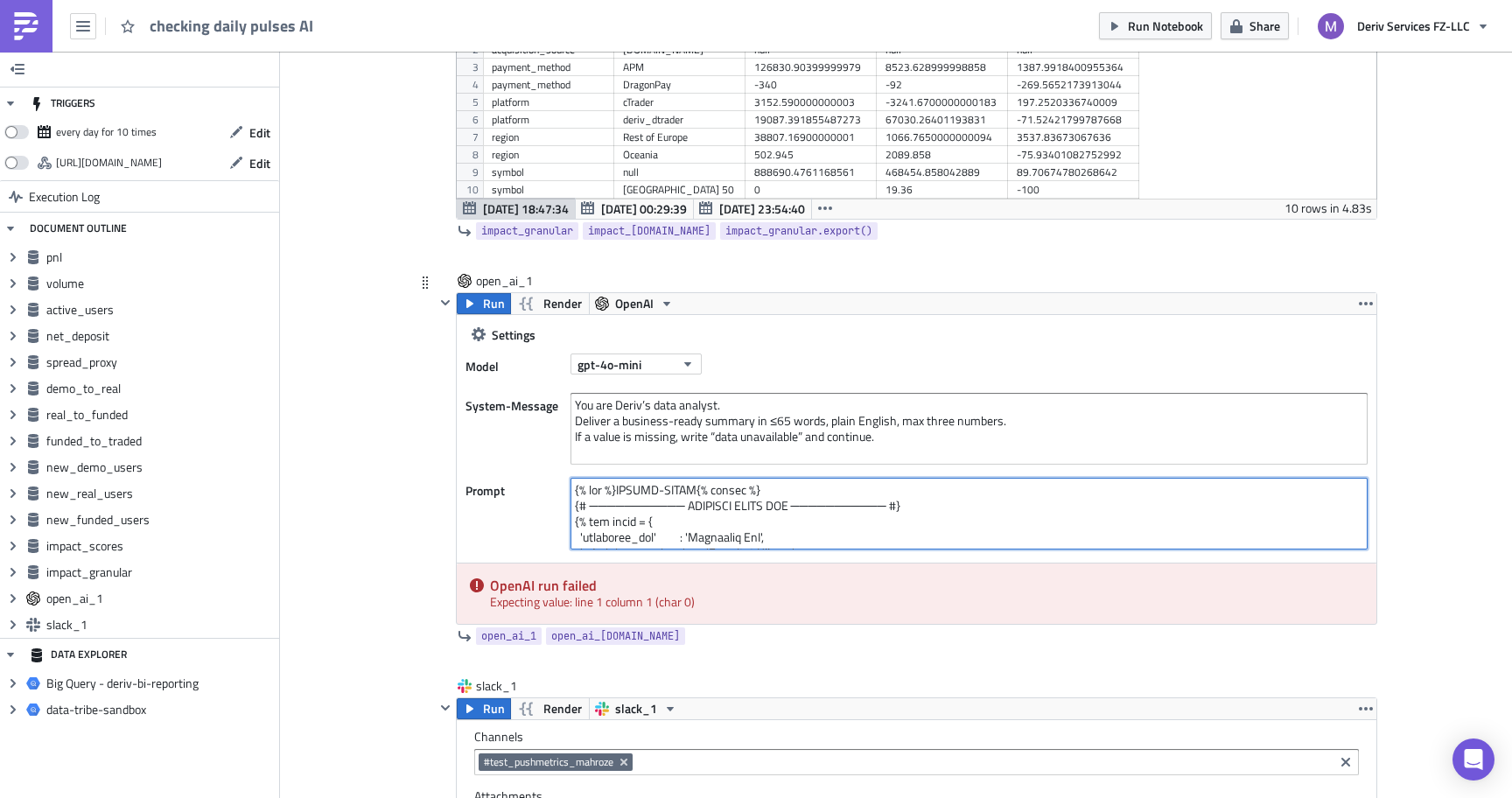
click at [643, 535] on textarea at bounding box center [969, 514] width 797 height 72
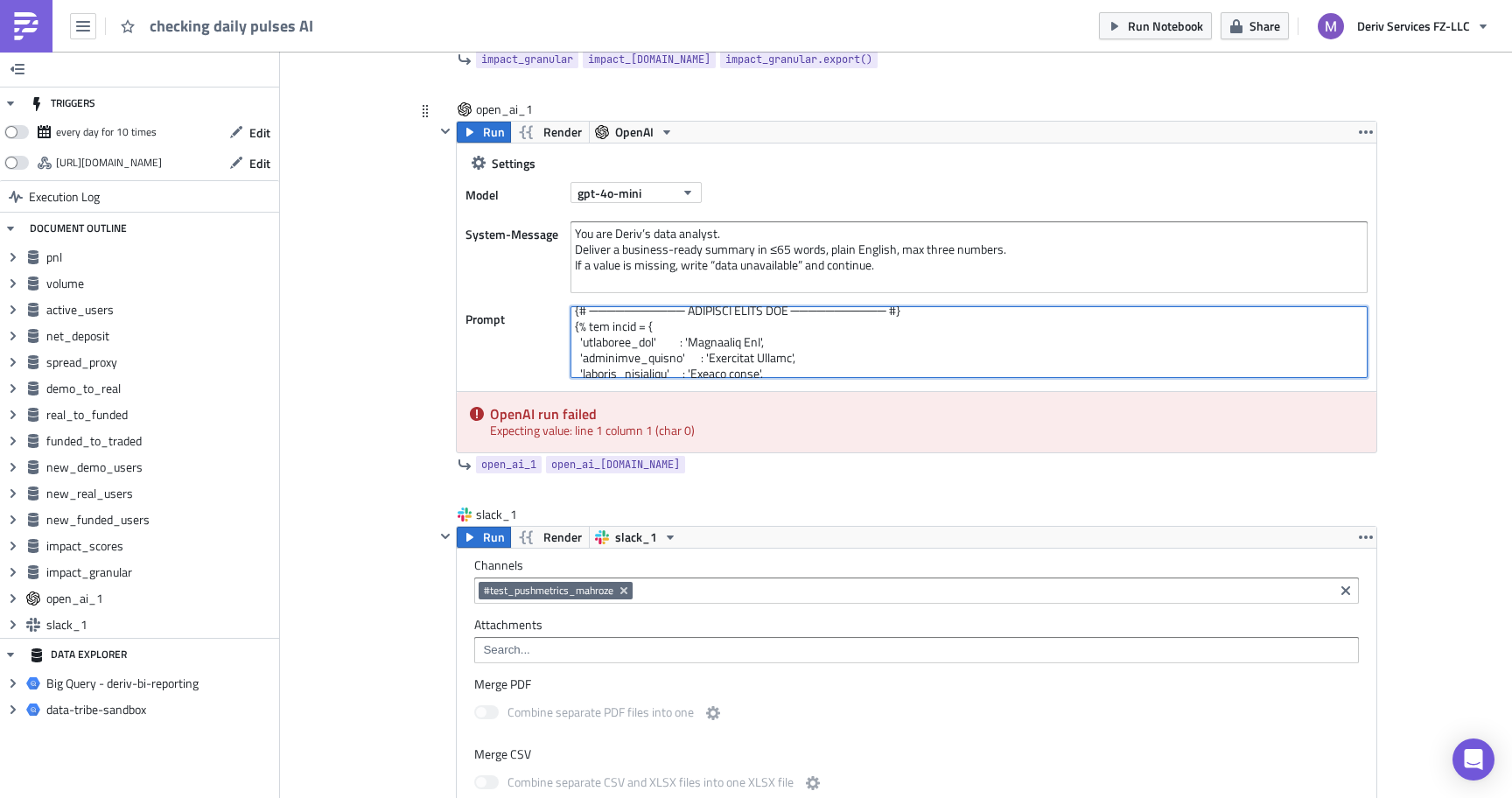
scroll to position [0, 0]
drag, startPoint x: 807, startPoint y: 318, endPoint x: 807, endPoint y: 298, distance: 20.0
click at [807, 298] on div "Settings Model gpt-4o-mini System-Message You are Deriv’s data analyst. Deliver…" at bounding box center [917, 261] width 919 height 235
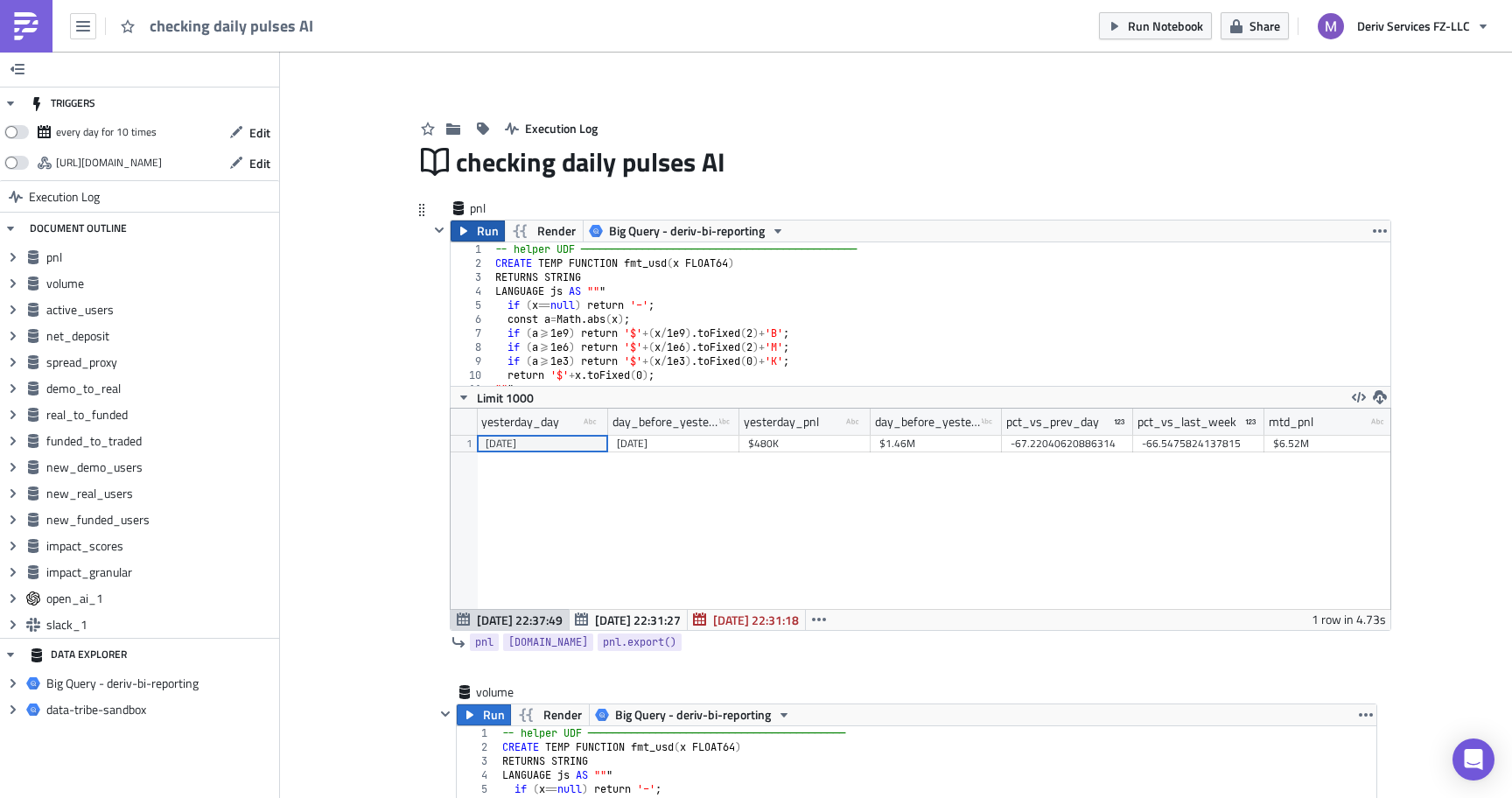
click at [466, 231] on icon "button" at bounding box center [464, 231] width 7 height 9
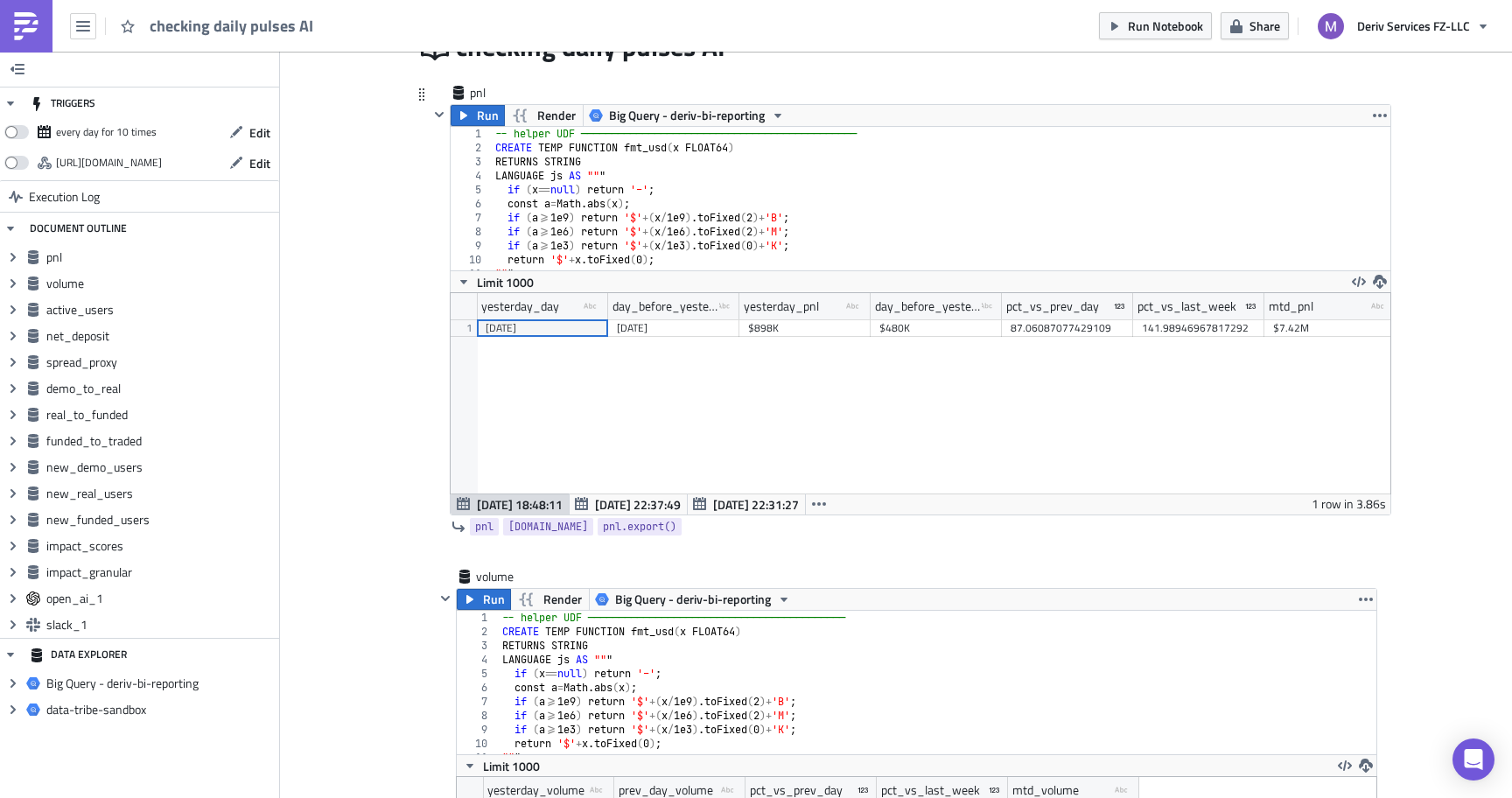
scroll to position [201, 940]
click at [477, 595] on icon "button" at bounding box center [469, 599] width 14 height 14
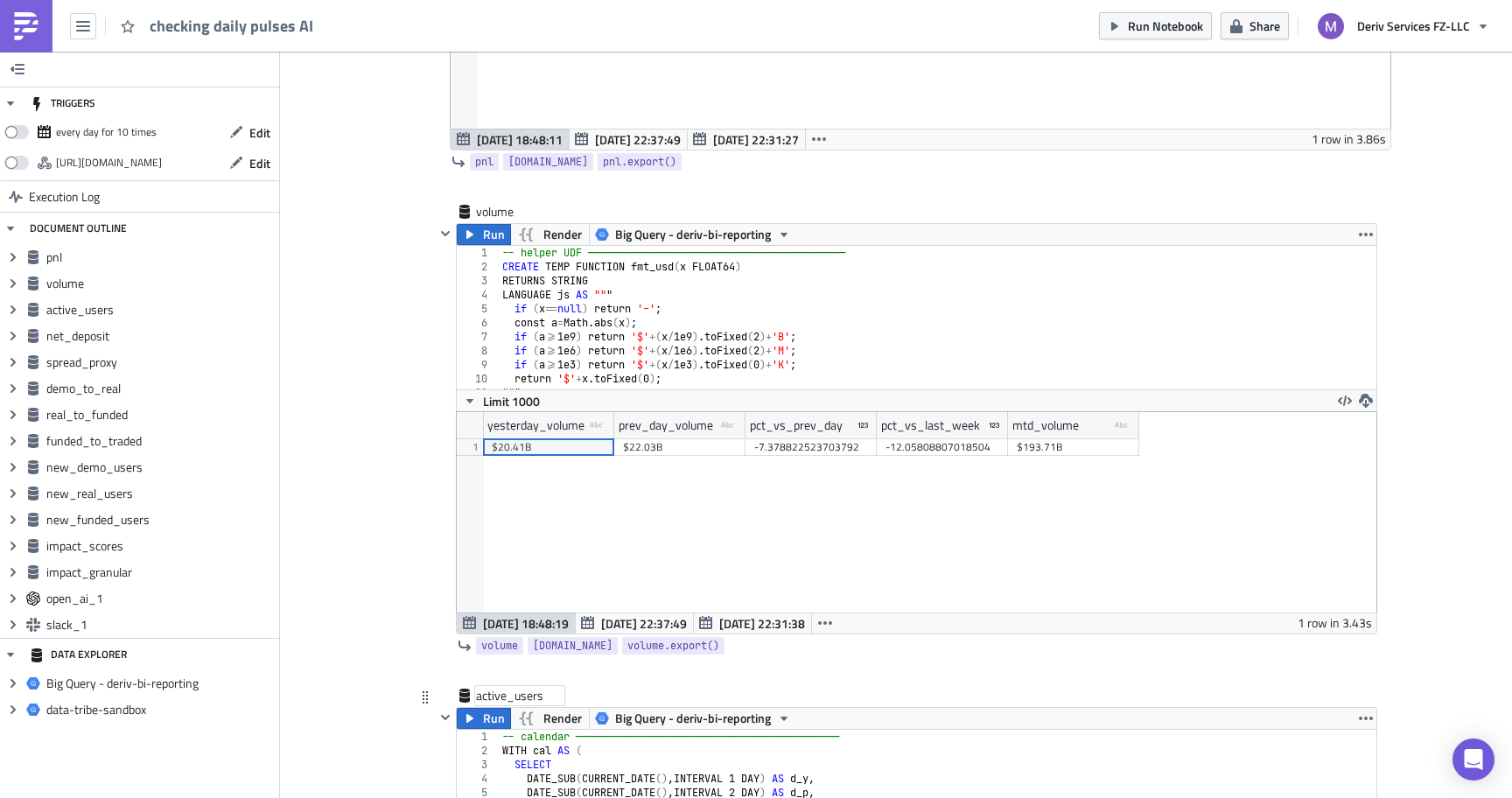
scroll to position [201, 919]
click at [475, 718] on icon "button" at bounding box center [469, 718] width 14 height 14
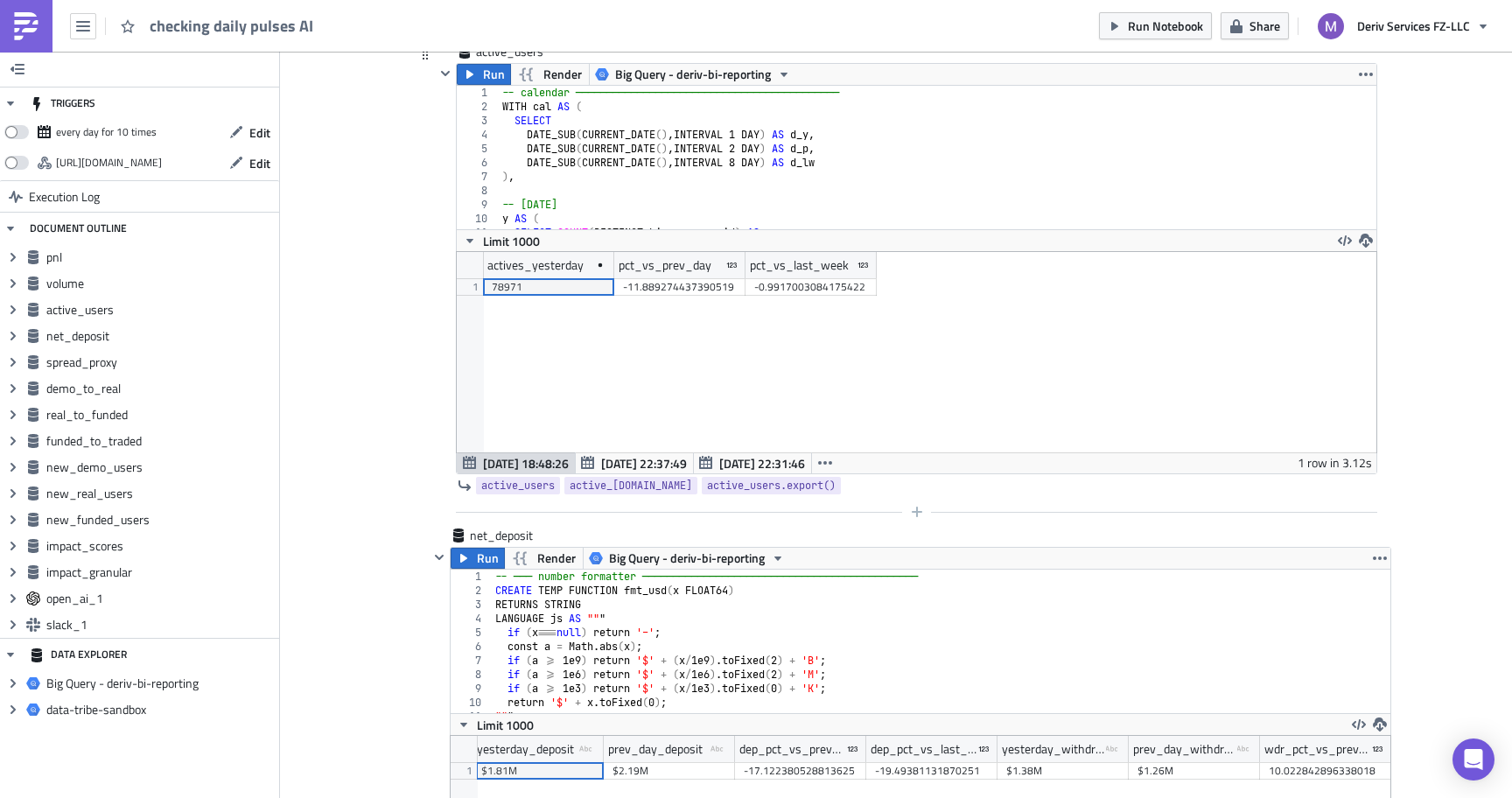
scroll to position [1140, 0]
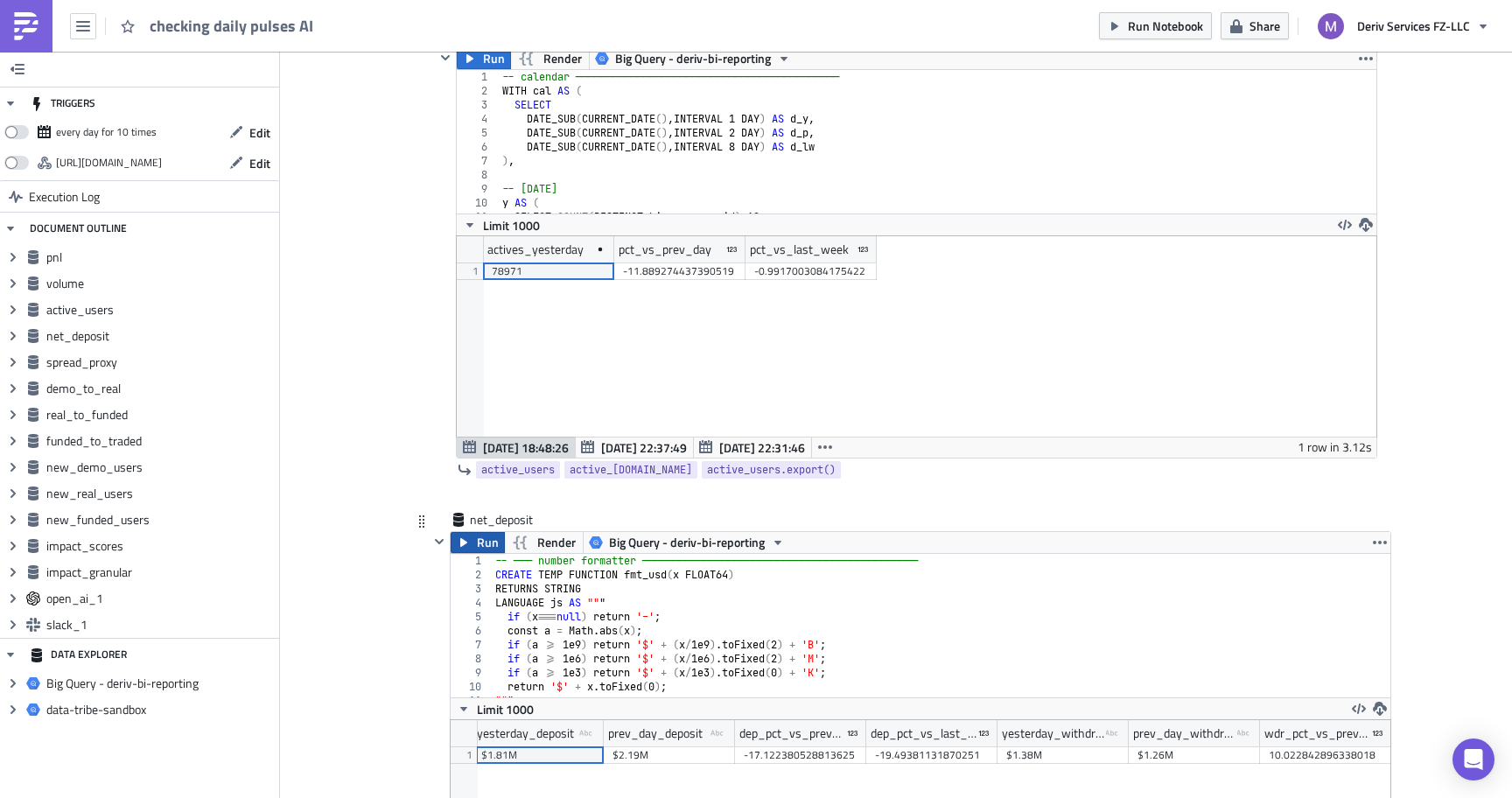
click at [475, 541] on button "Run" at bounding box center [478, 543] width 54 height 21
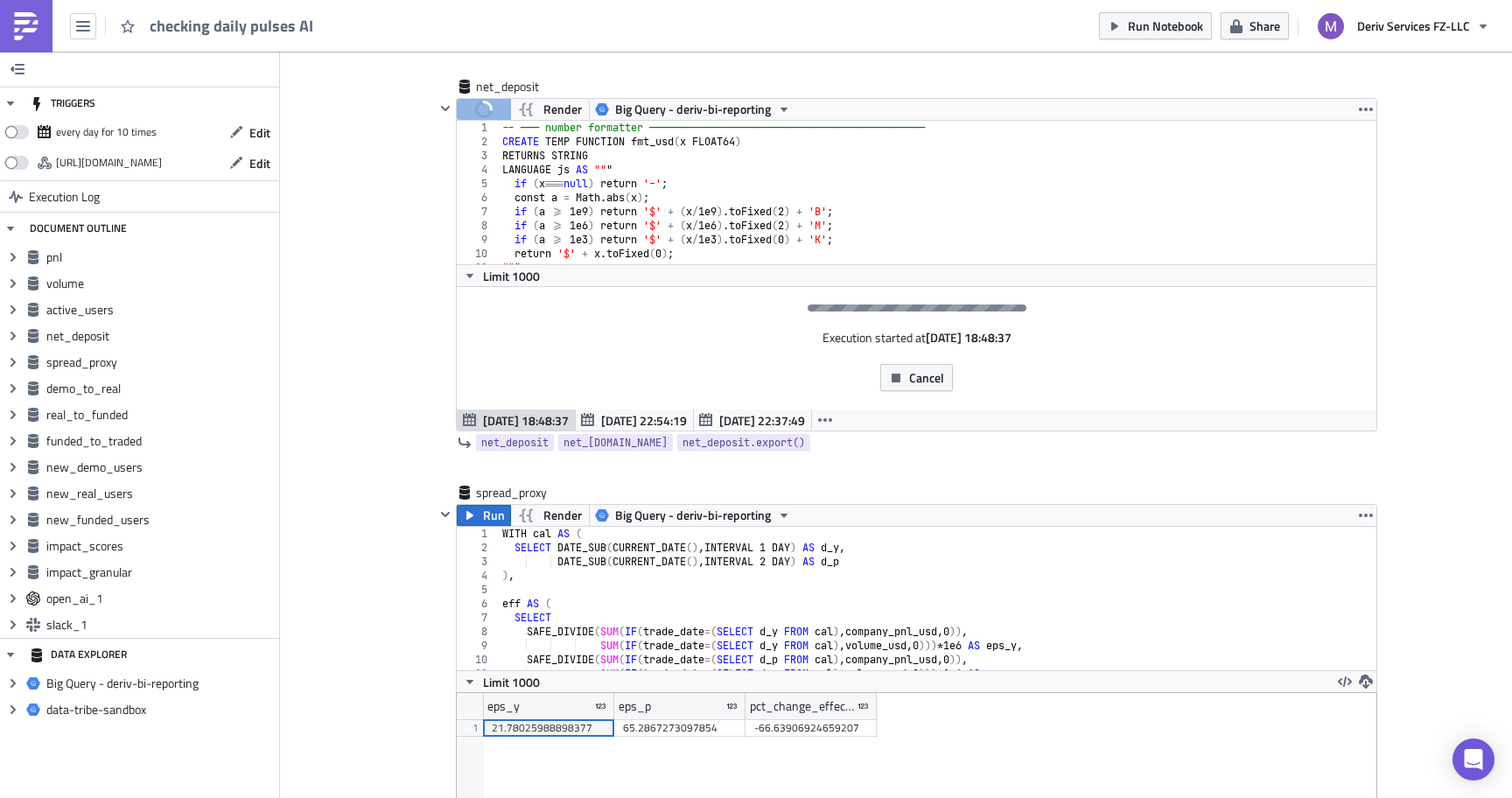
scroll to position [1585, 0]
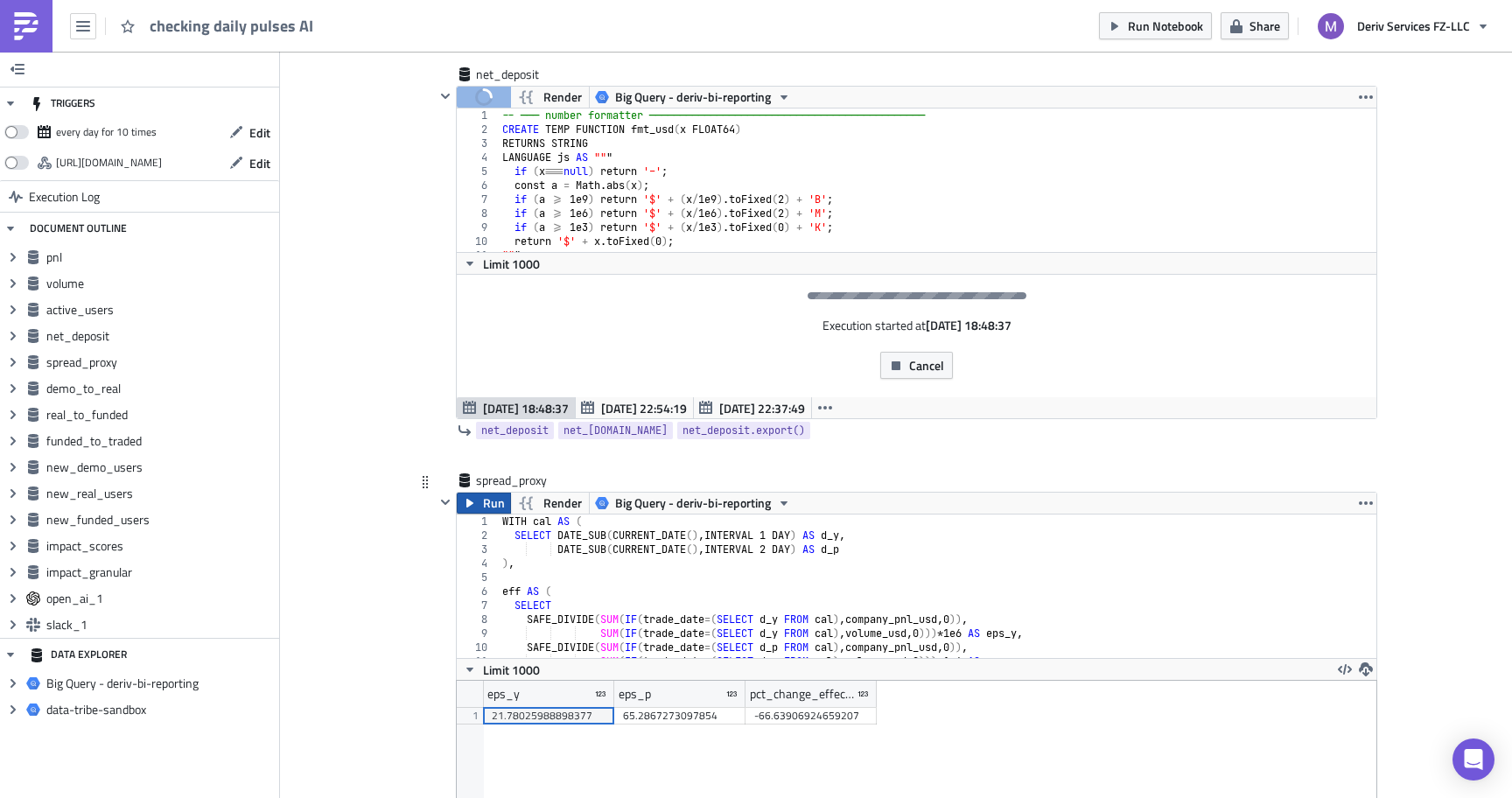
click at [499, 509] on span "Run" at bounding box center [494, 503] width 22 height 21
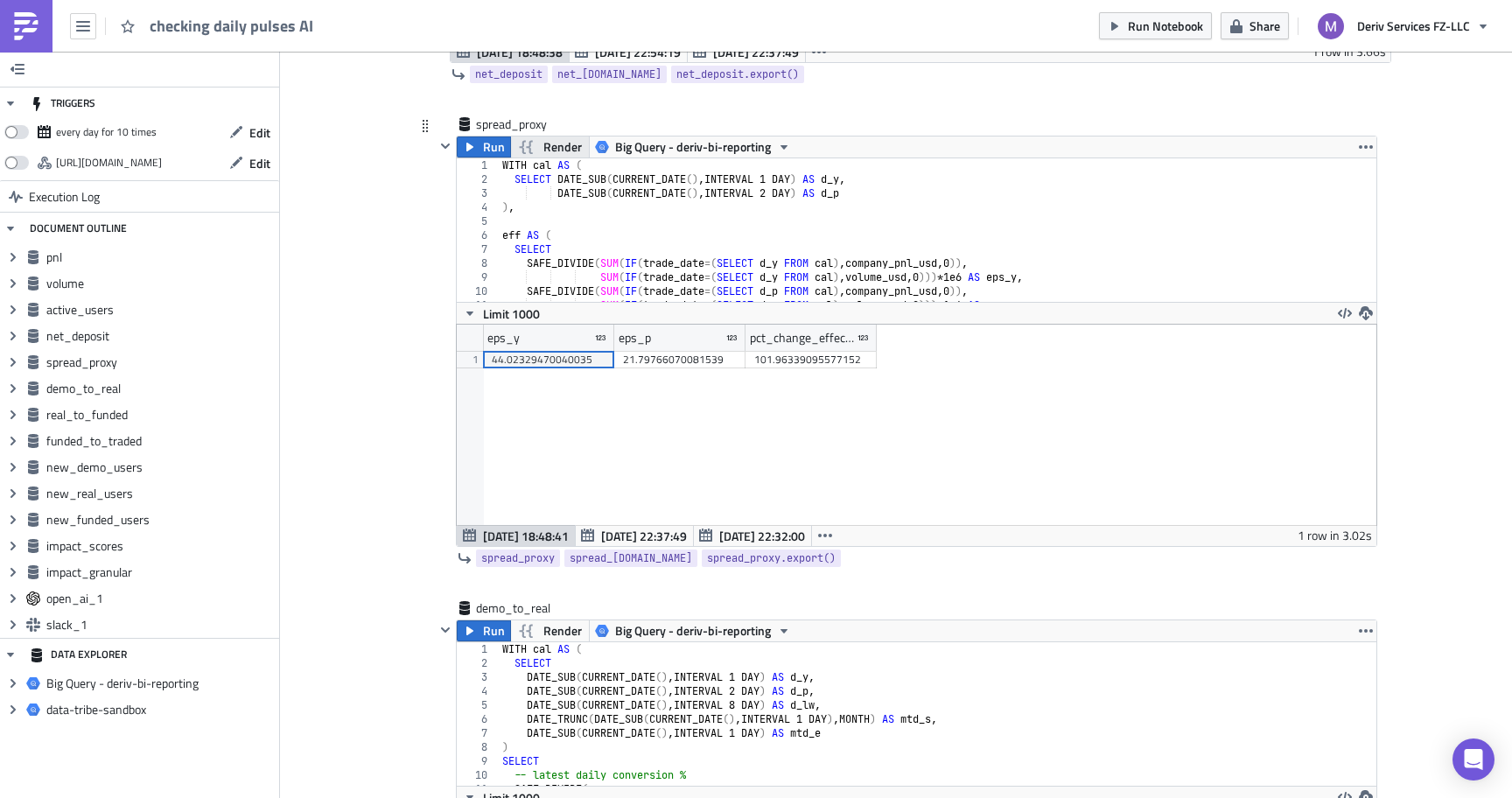
scroll to position [2021, 0]
click at [483, 622] on span "Run" at bounding box center [494, 630] width 22 height 21
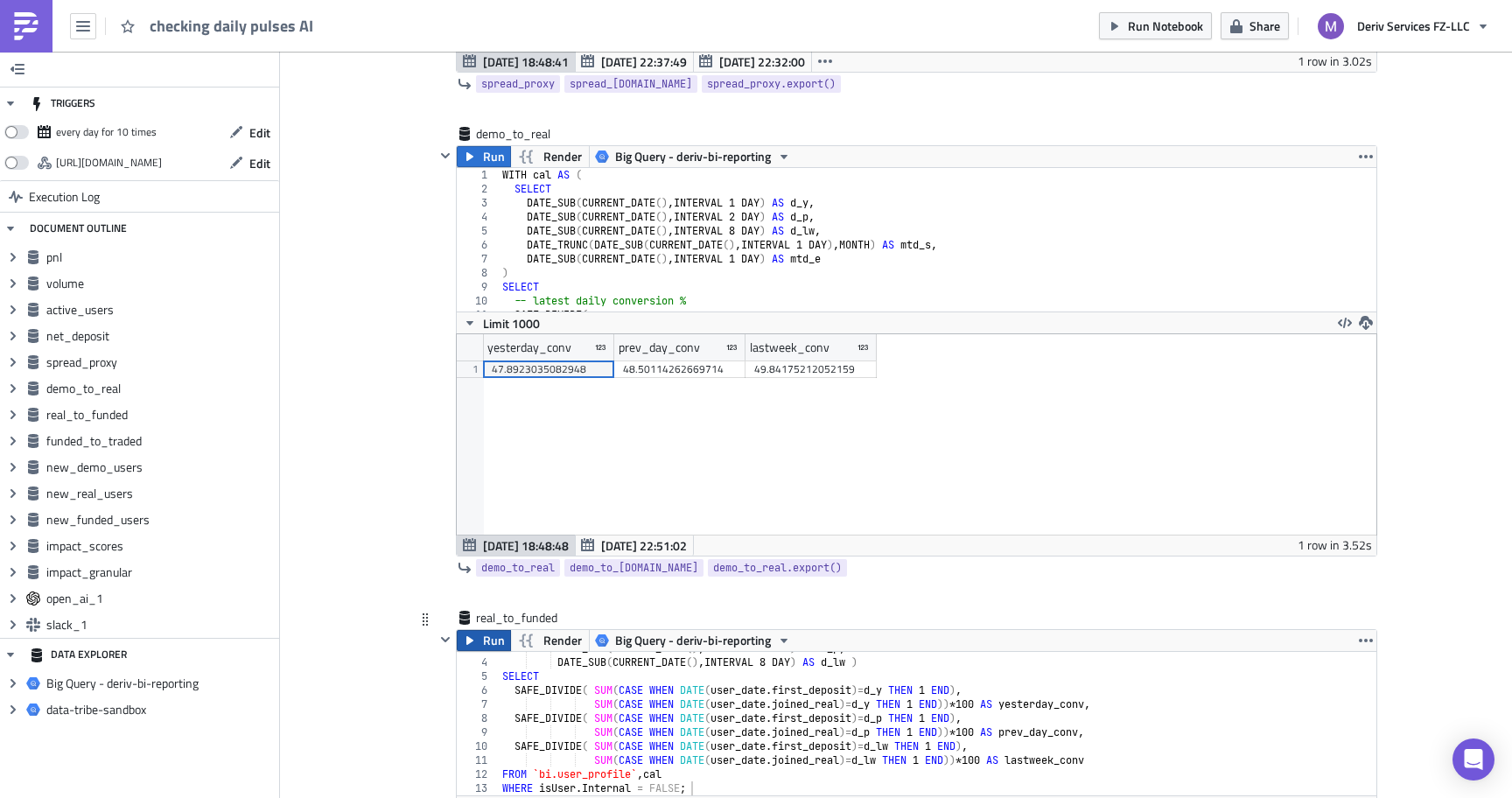
scroll to position [201, 919]
click at [492, 642] on span "Run" at bounding box center [494, 641] width 22 height 21
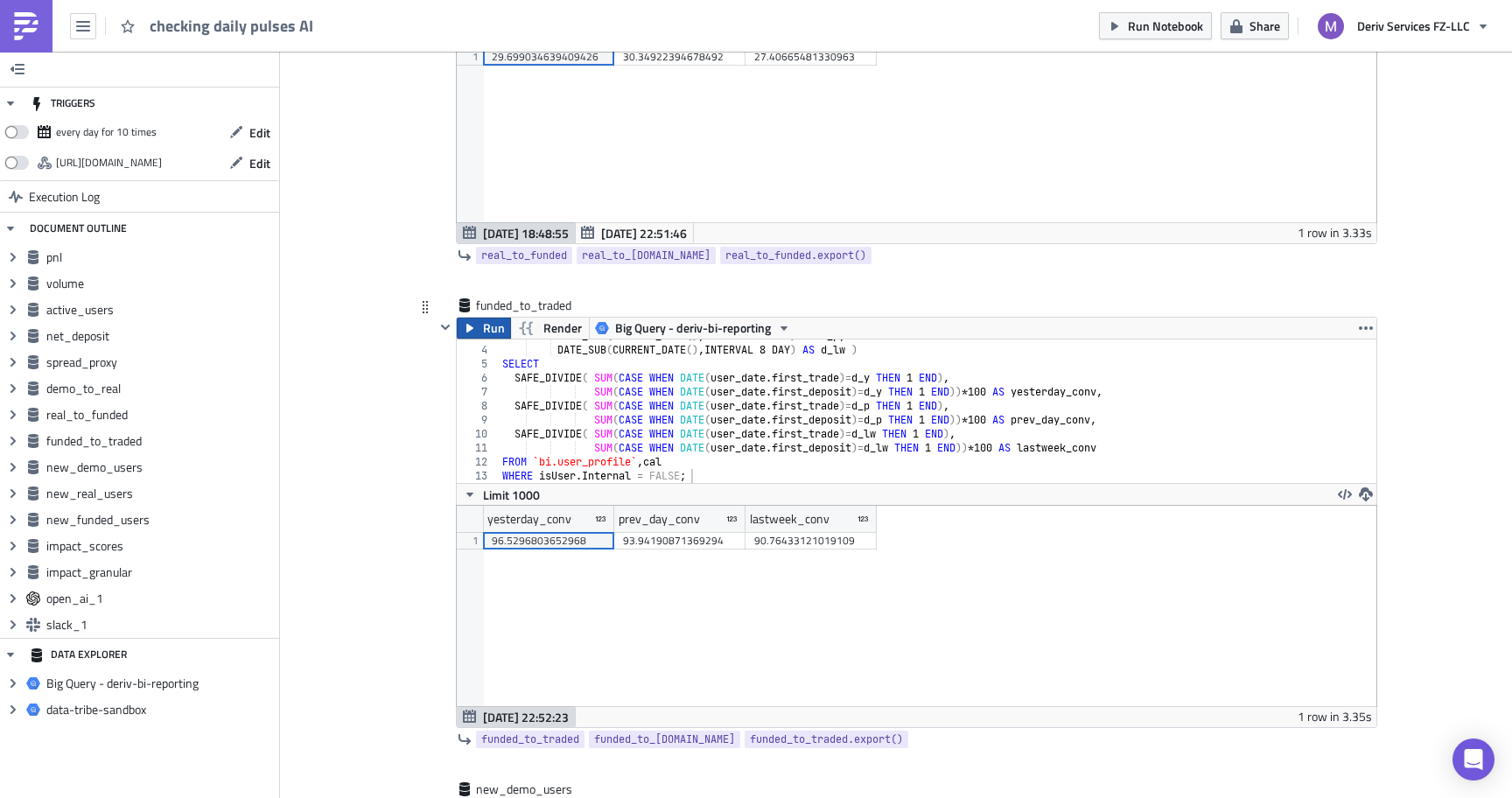
click at [490, 336] on span "Run" at bounding box center [494, 329] width 22 height 21
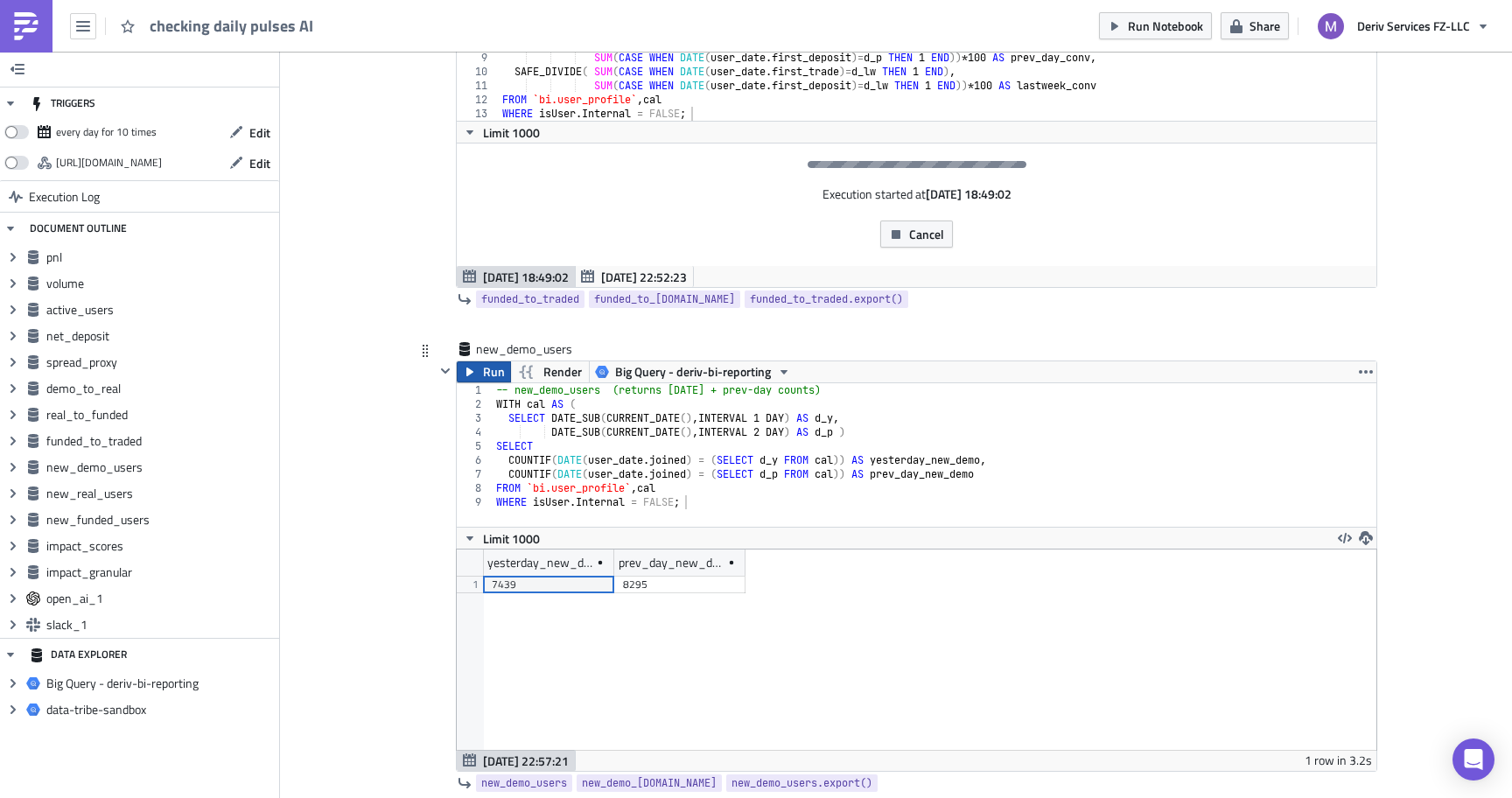
click at [489, 366] on span "Run" at bounding box center [494, 372] width 22 height 21
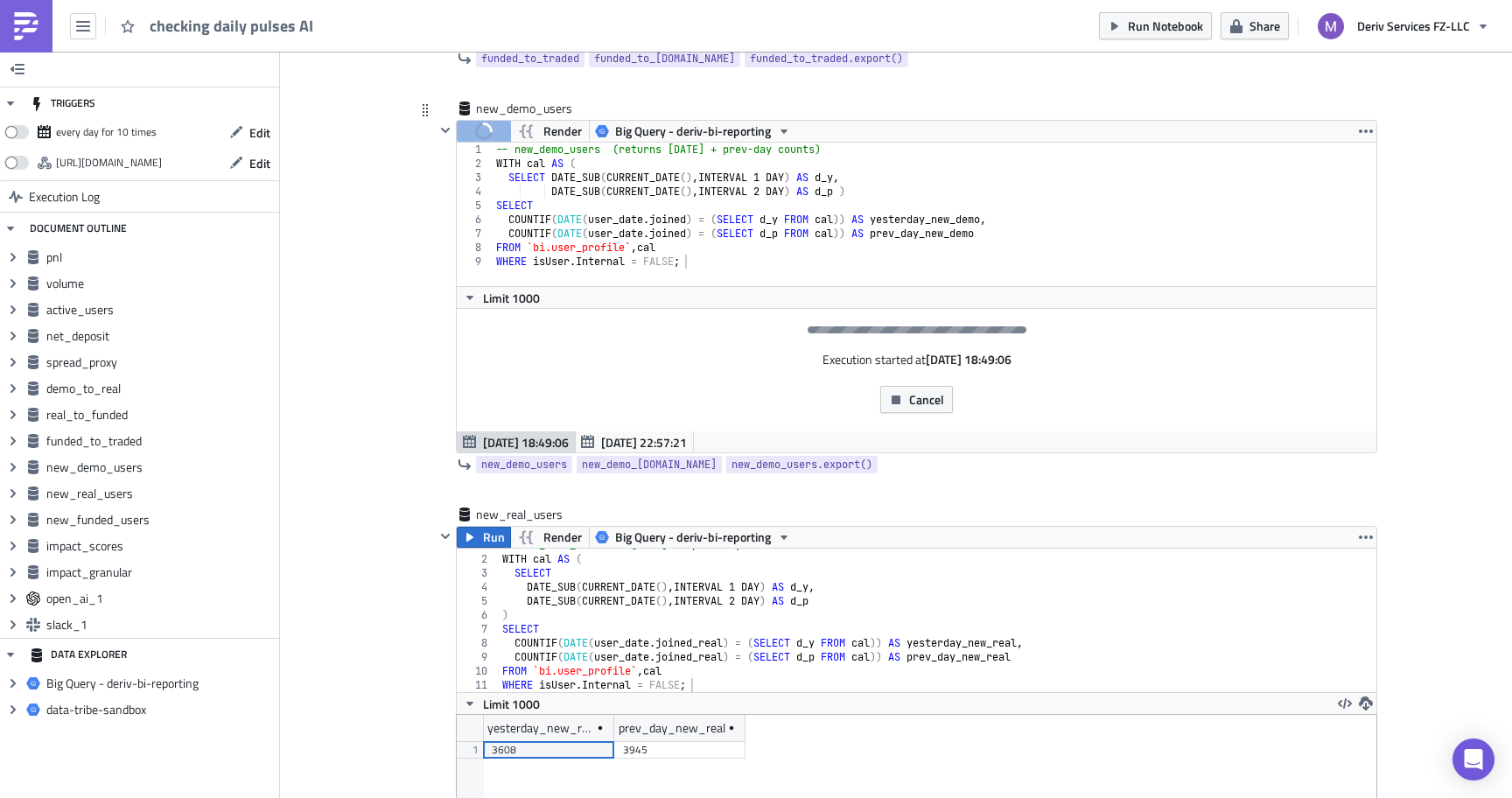
scroll to position [4049, 0]
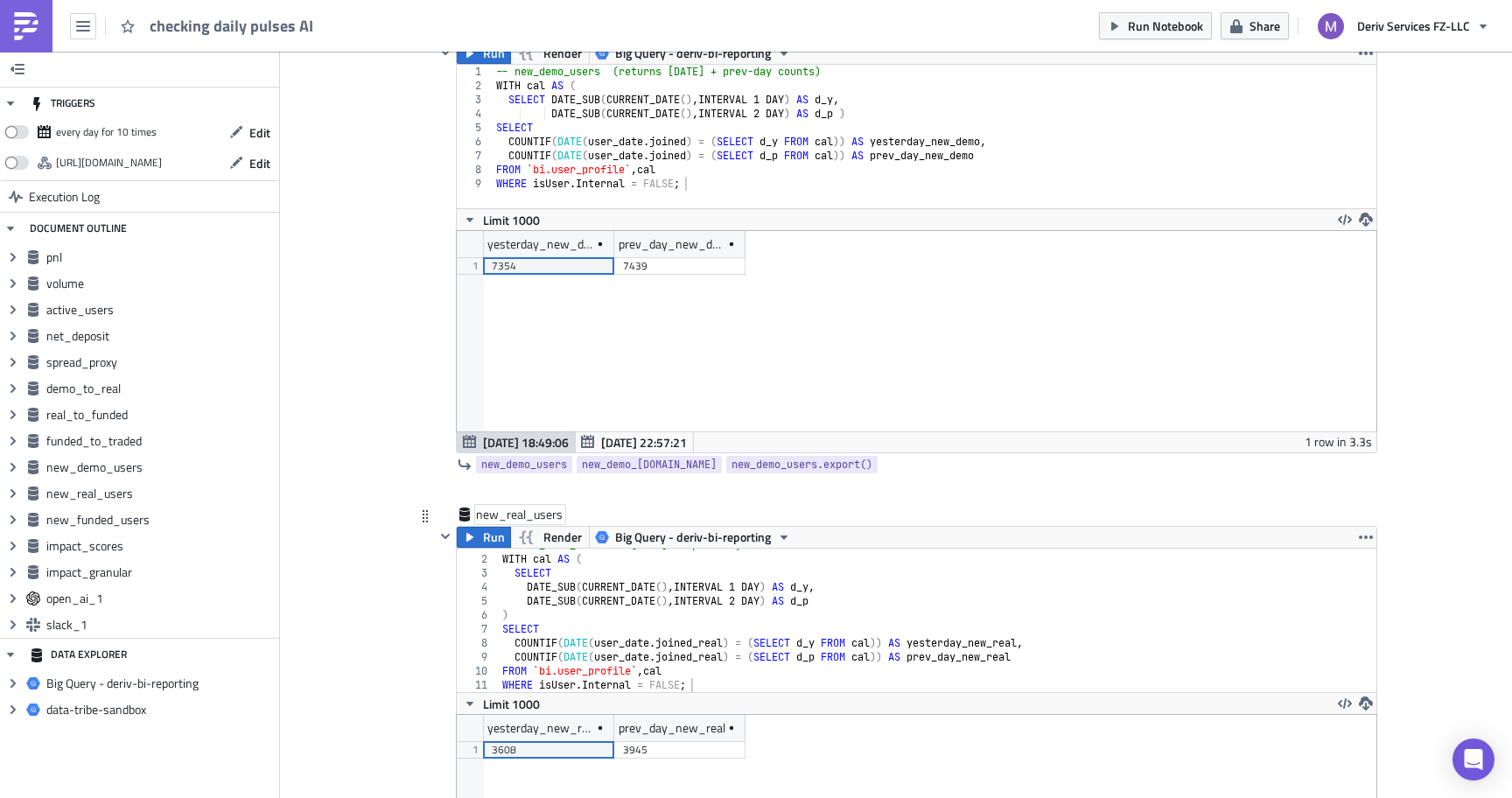
click at [498, 524] on div "new_real_users" at bounding box center [520, 515] width 88 height 17
click at [492, 540] on span "Run" at bounding box center [494, 537] width 22 height 21
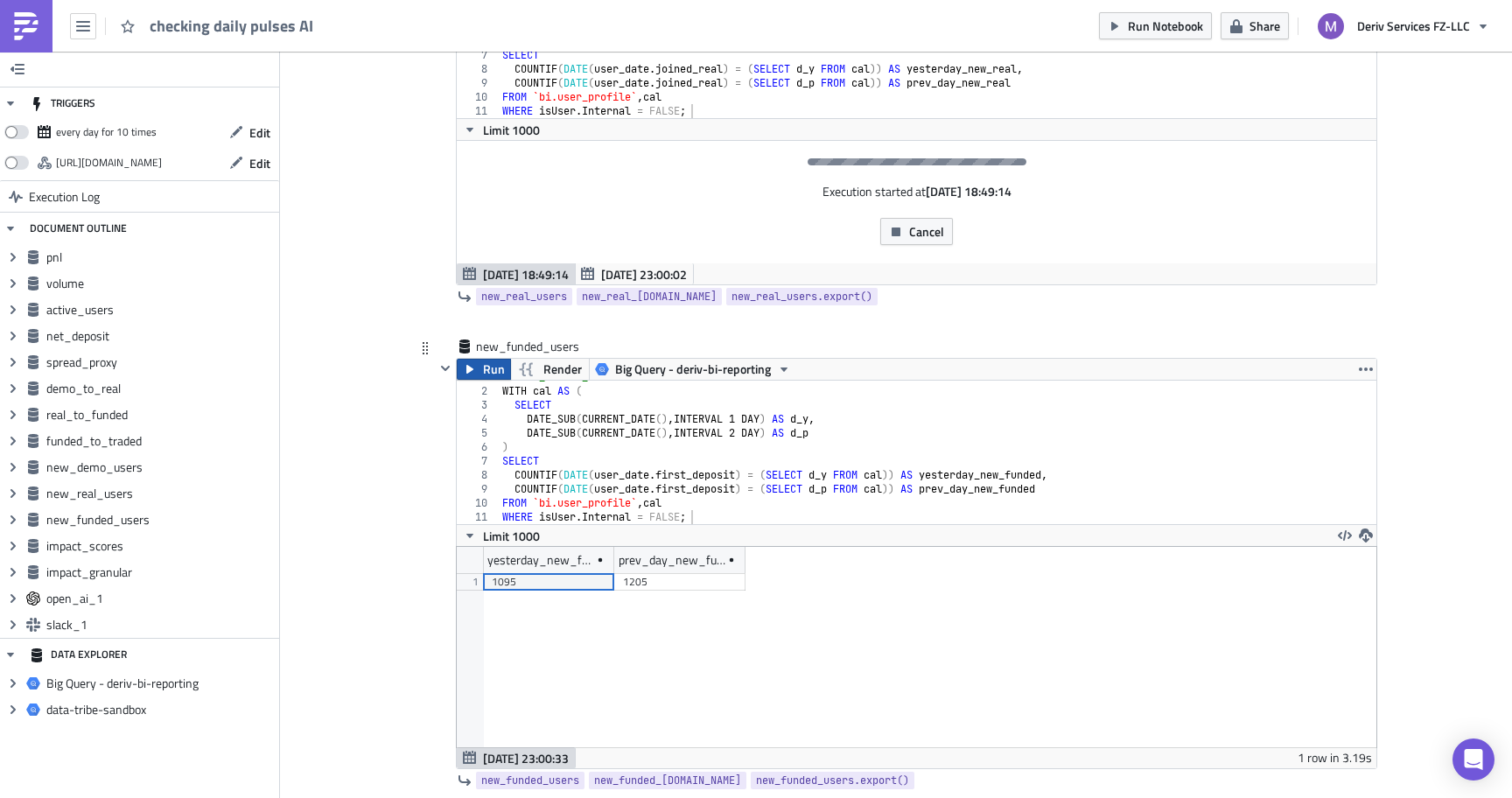
click at [492, 378] on span "Run" at bounding box center [494, 369] width 22 height 21
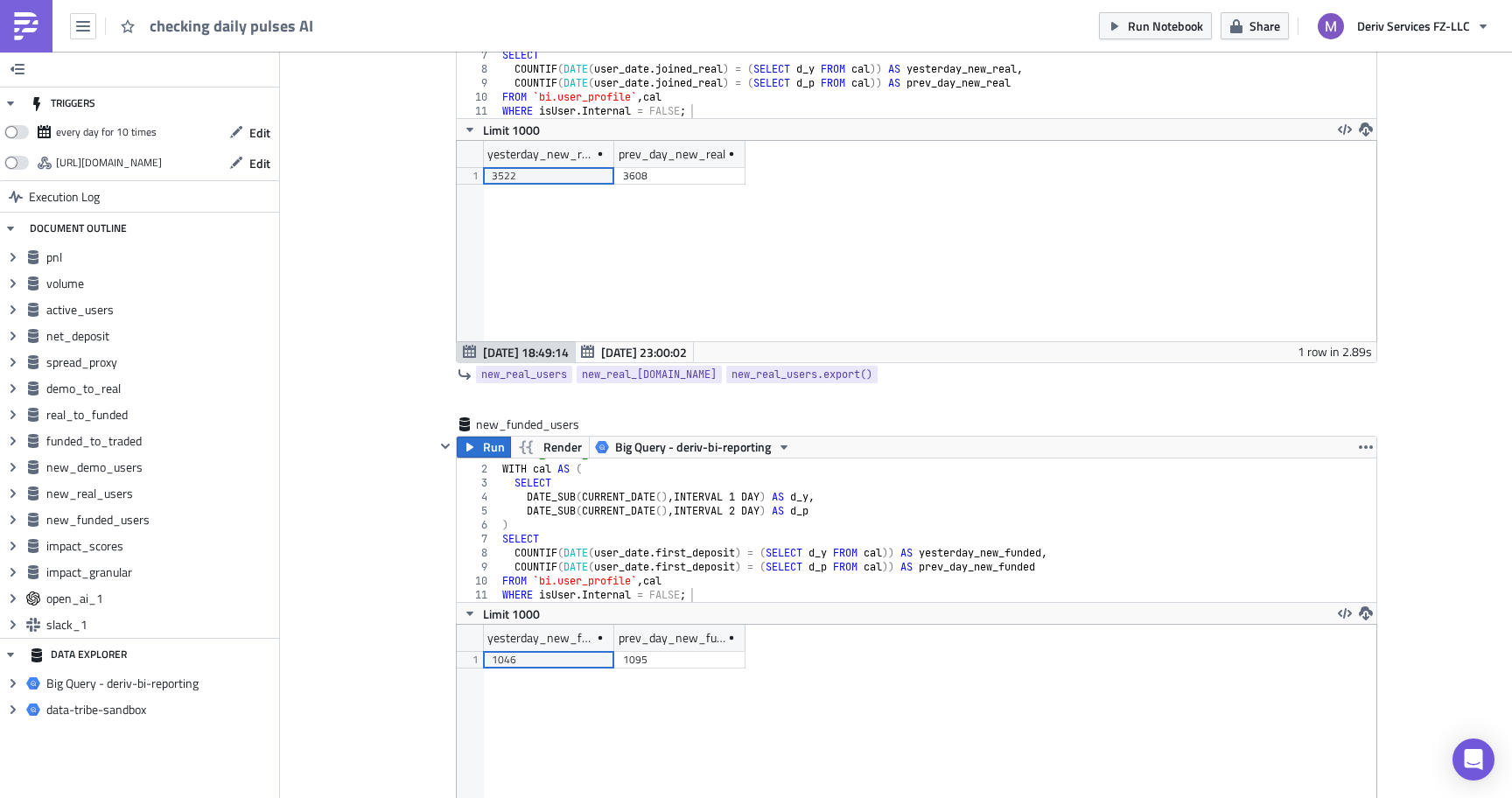
scroll to position [201, 919]
click at [480, 449] on button "Run" at bounding box center [484, 447] width 54 height 21
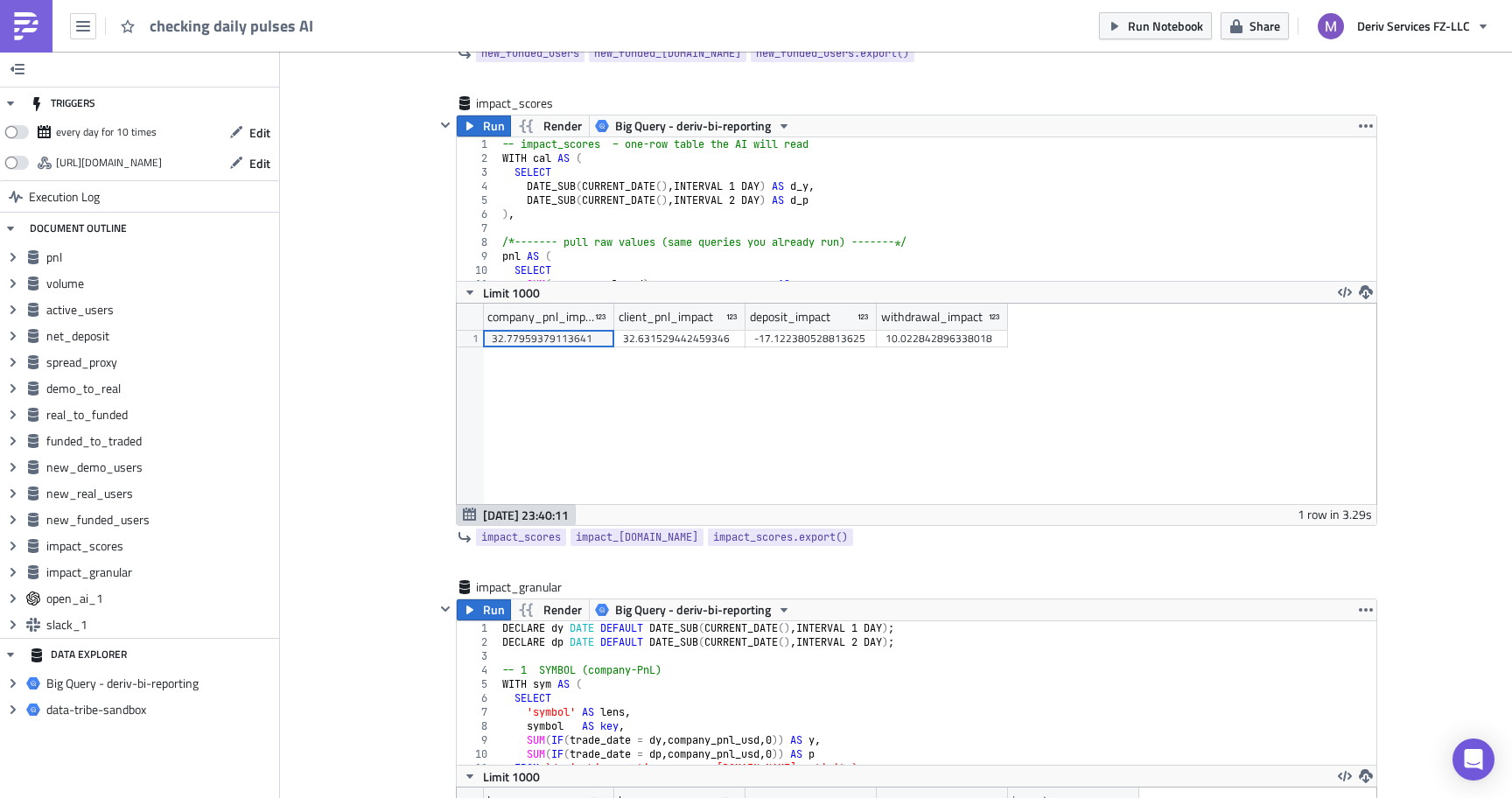
scroll to position [5454, 0]
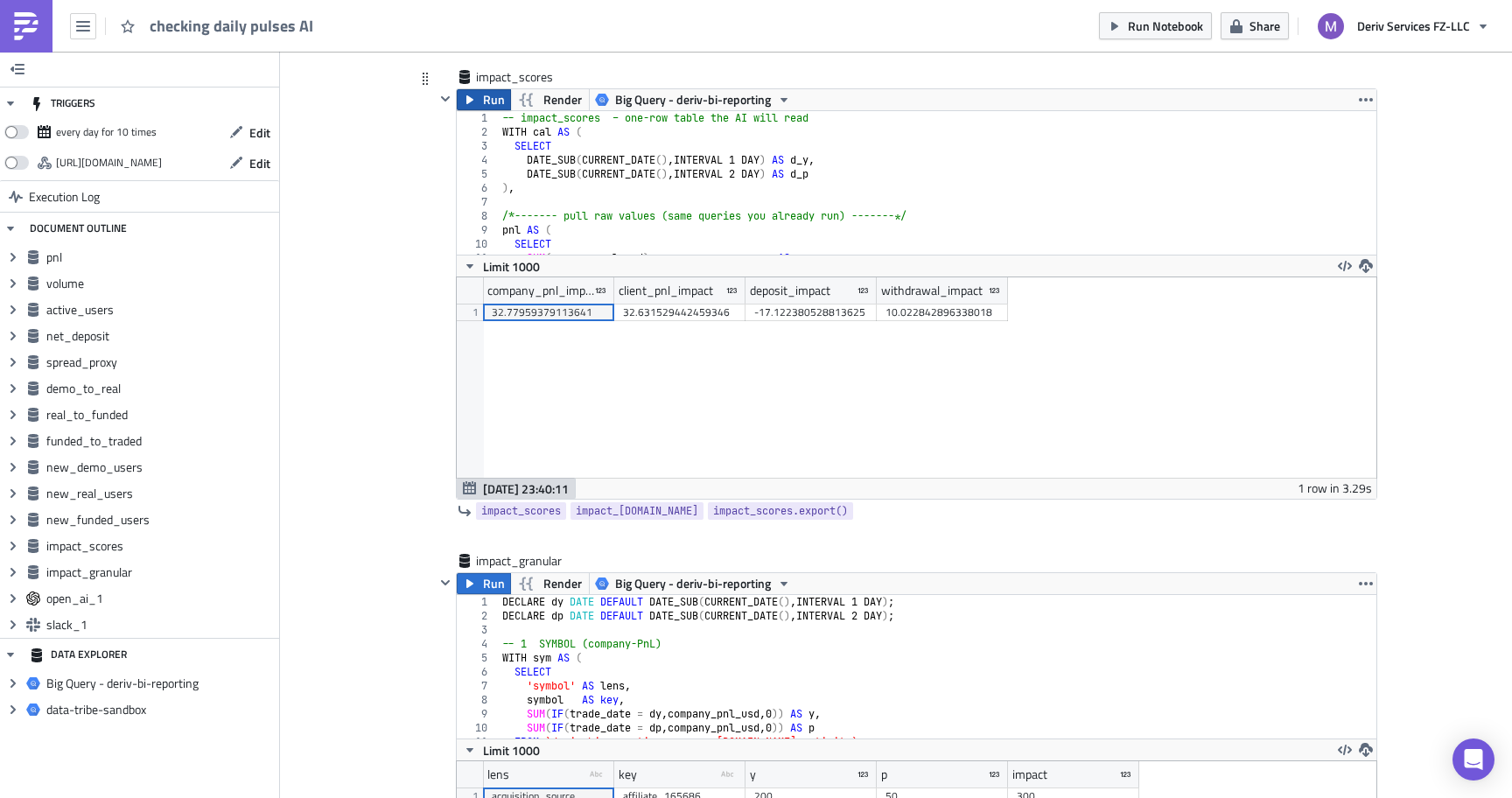
click at [482, 103] on button "Run" at bounding box center [484, 100] width 54 height 21
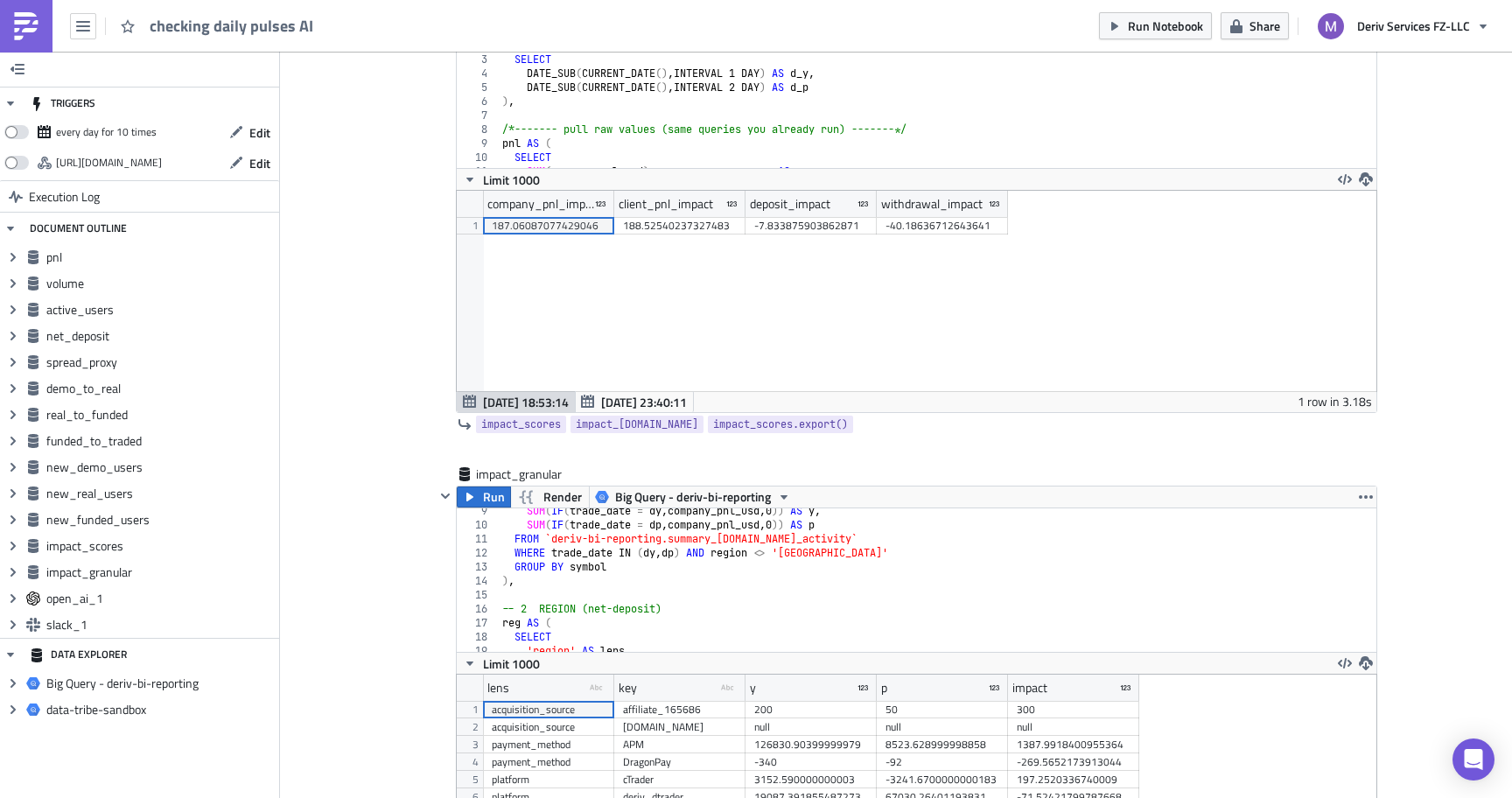
scroll to position [201, 919]
click at [478, 495] on button "Run" at bounding box center [484, 497] width 54 height 21
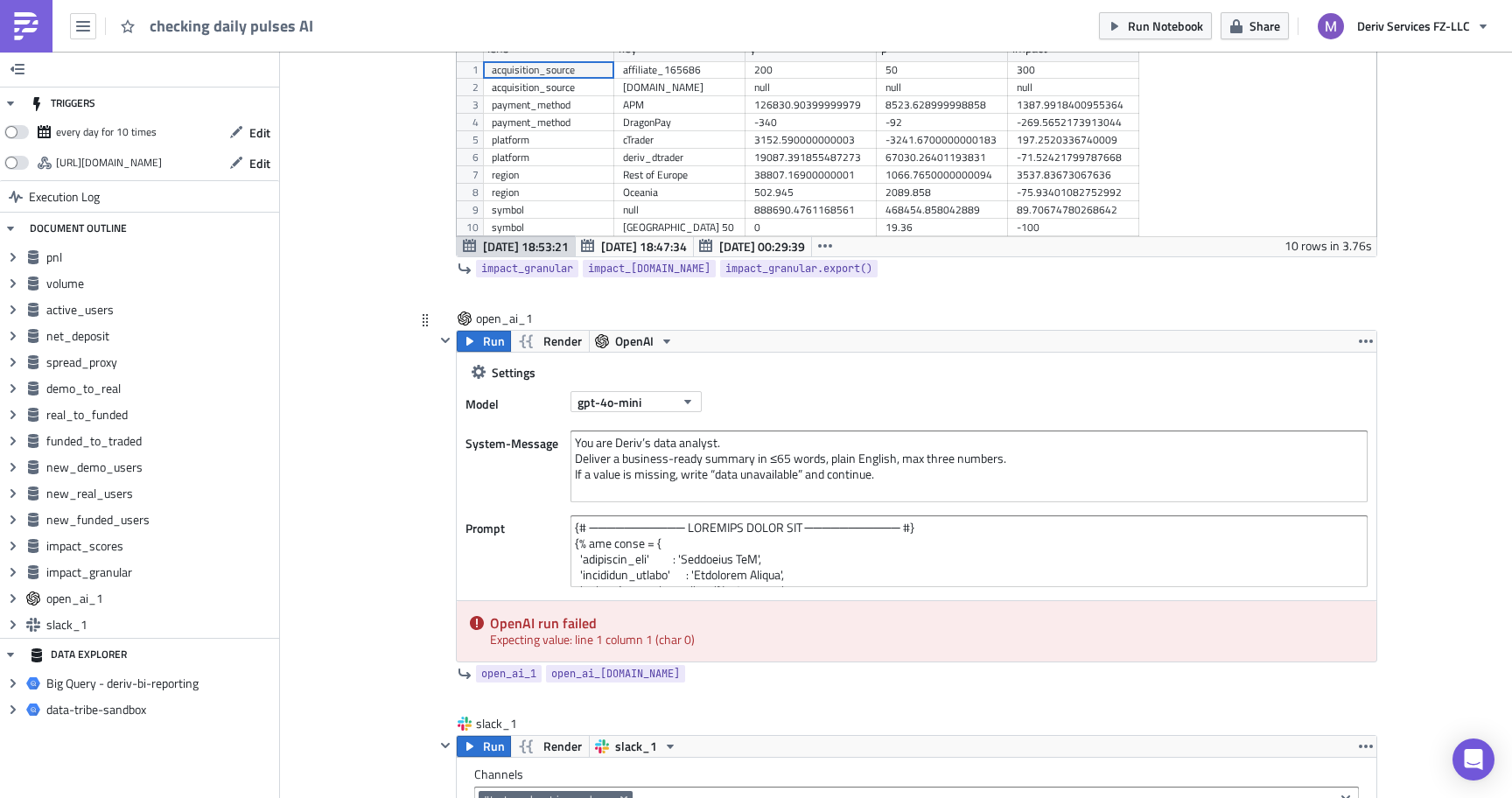
scroll to position [202, 919]
click at [497, 350] on span "Run" at bounding box center [494, 341] width 22 height 21
click at [740, 579] on textarea at bounding box center [969, 552] width 797 height 72
click at [837, 576] on textarea at bounding box center [969, 552] width 797 height 72
click at [658, 542] on textarea at bounding box center [969, 552] width 797 height 72
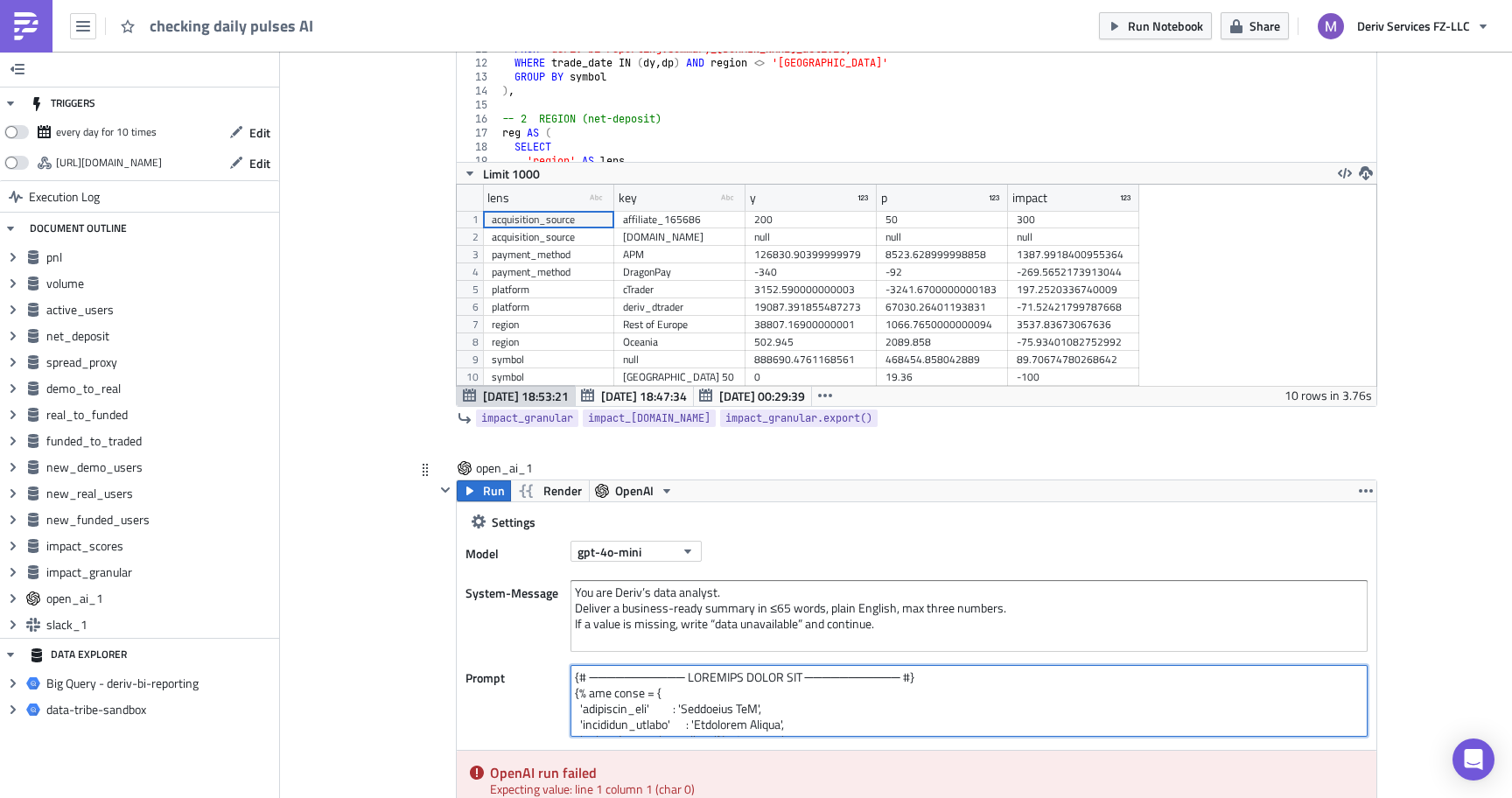
scroll to position [6019, 0]
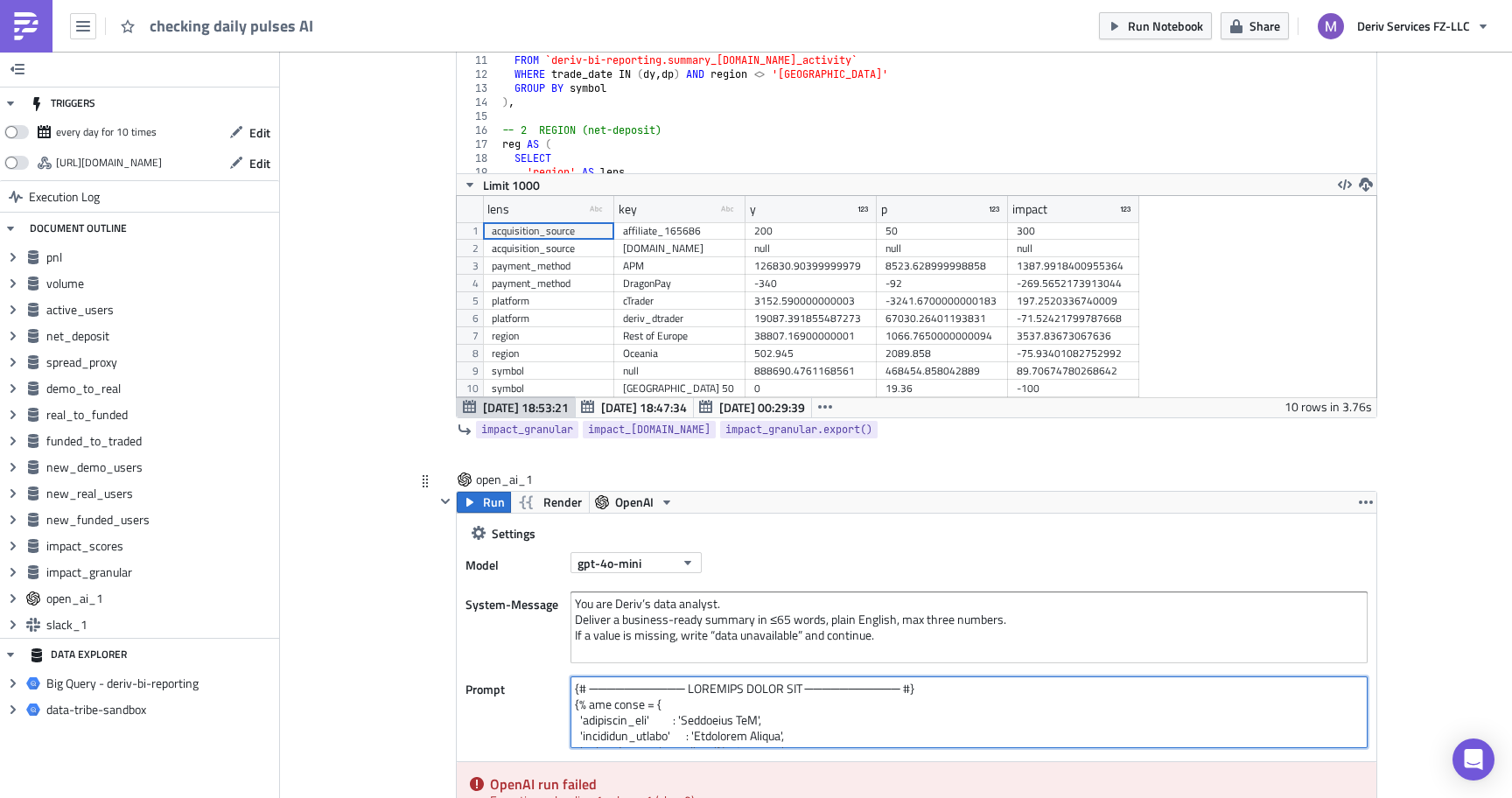
click at [574, 687] on textarea at bounding box center [969, 713] width 797 height 72
paste textarea "{% for name in ['pnl','volume','active_users','net_deposit', 'impact_scores','i…"
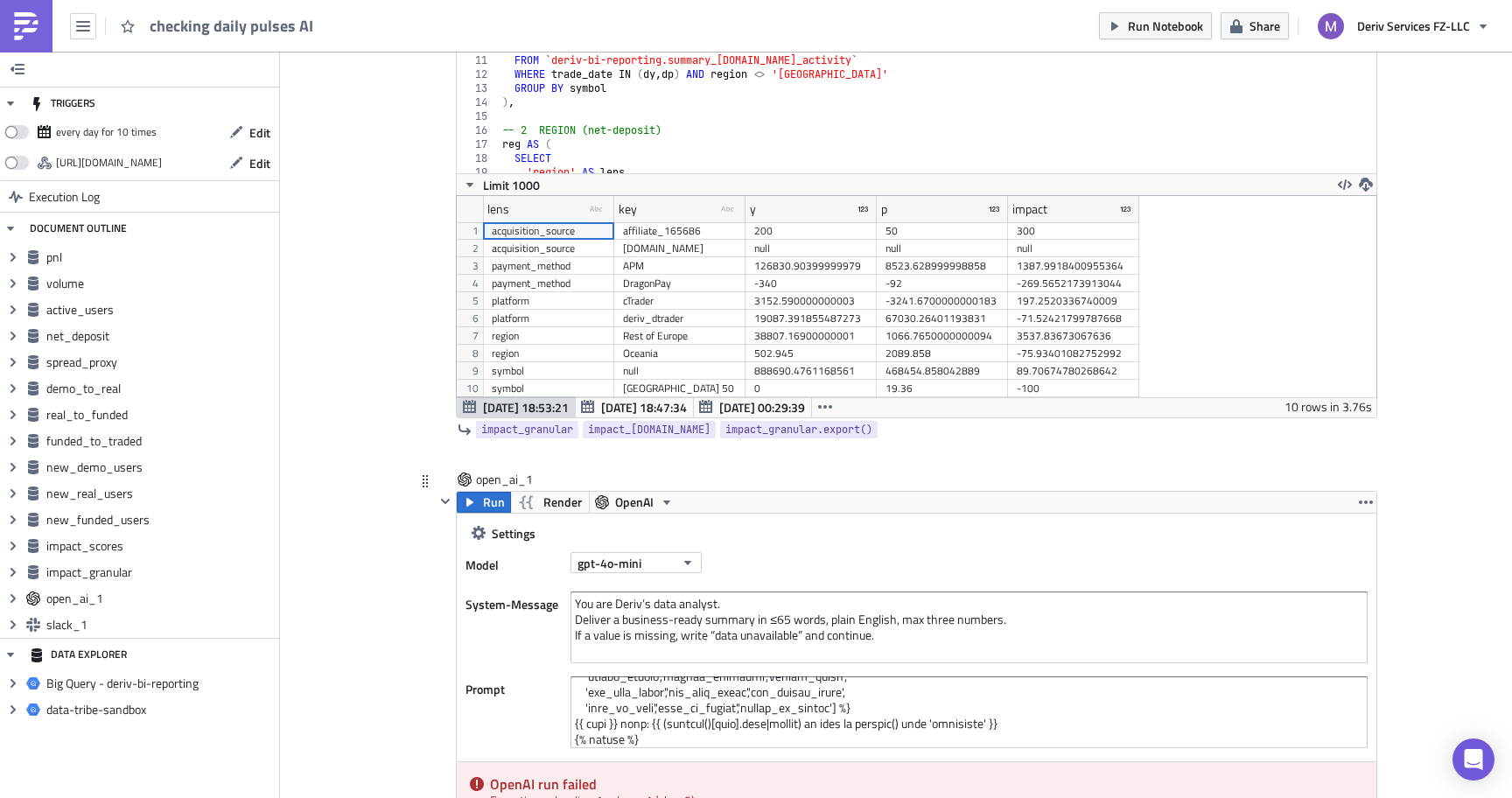
click at [512, 720] on div "Prompt" at bounding box center [917, 713] width 902 height 72
click at [489, 512] on span "Run" at bounding box center [494, 502] width 22 height 21
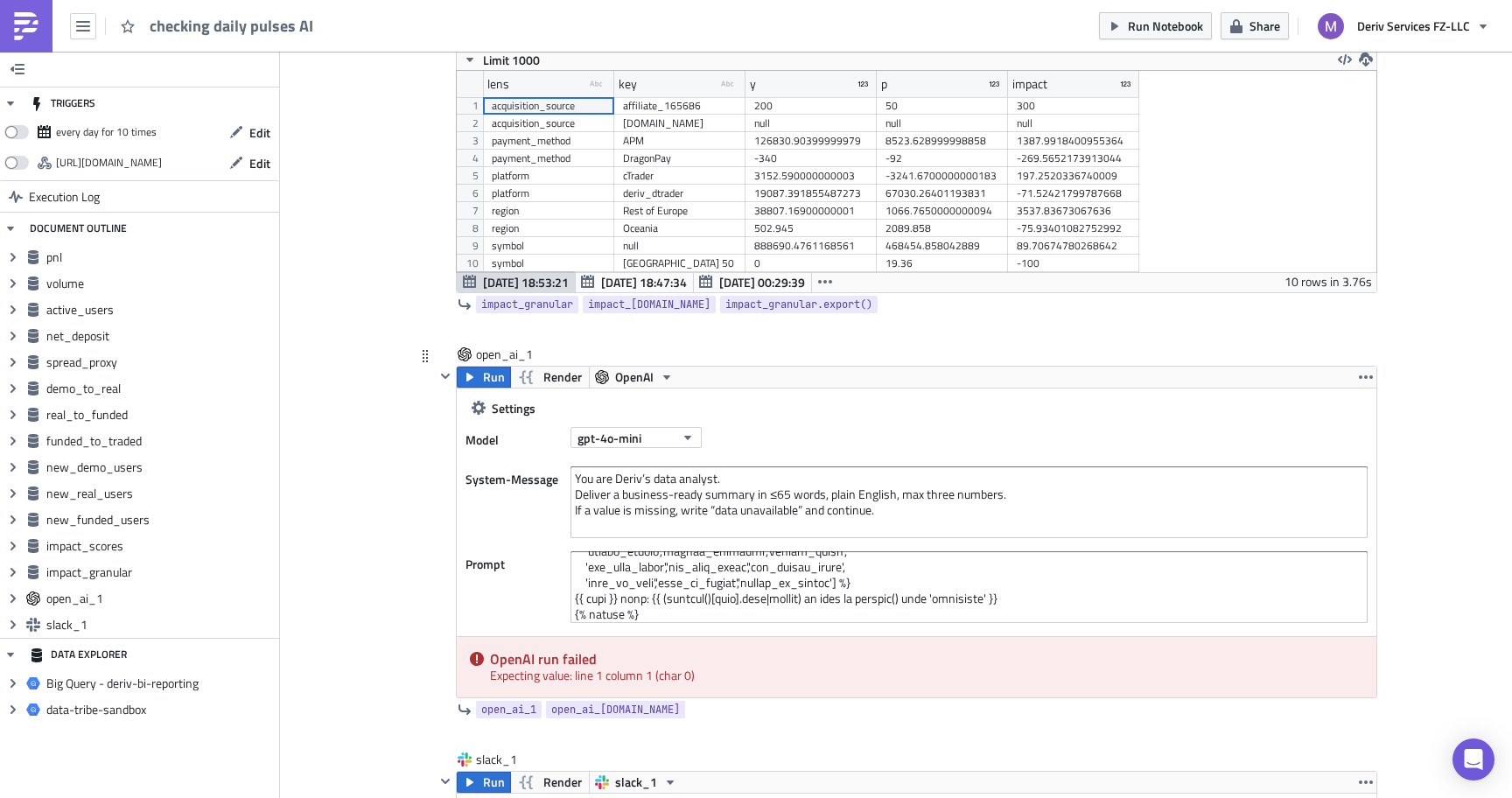
scroll to position [6166, 0]
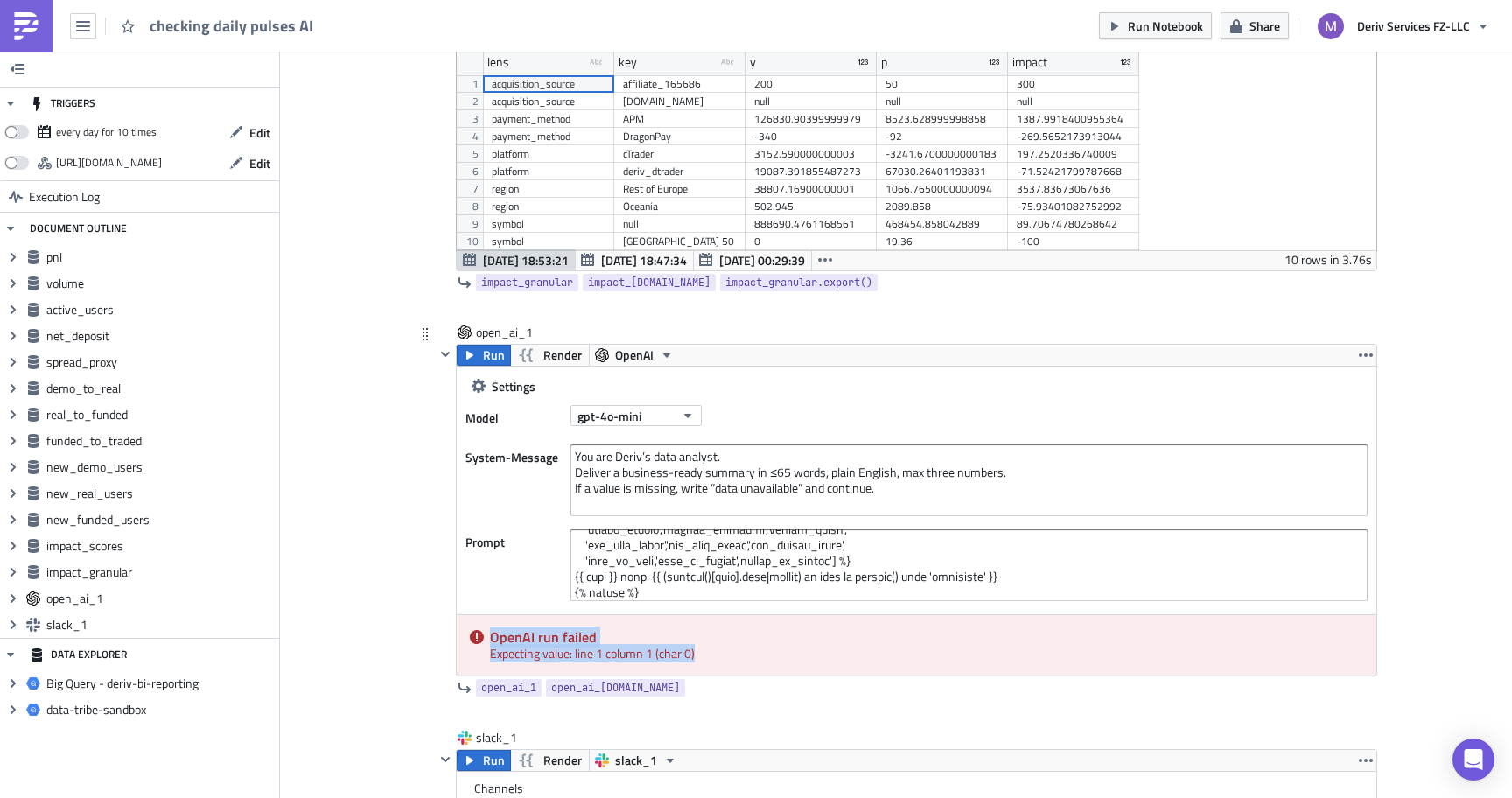
drag, startPoint x: 726, startPoint y: 658, endPoint x: 735, endPoint y: 622, distance: 37.1
click at [735, 622] on div "OpenAI run failed Expecting value: line 1 column 1 (char 0)" at bounding box center [917, 645] width 919 height 60
copy div "OpenAI run failed Expecting value: line 1 column 1 (char 0)"
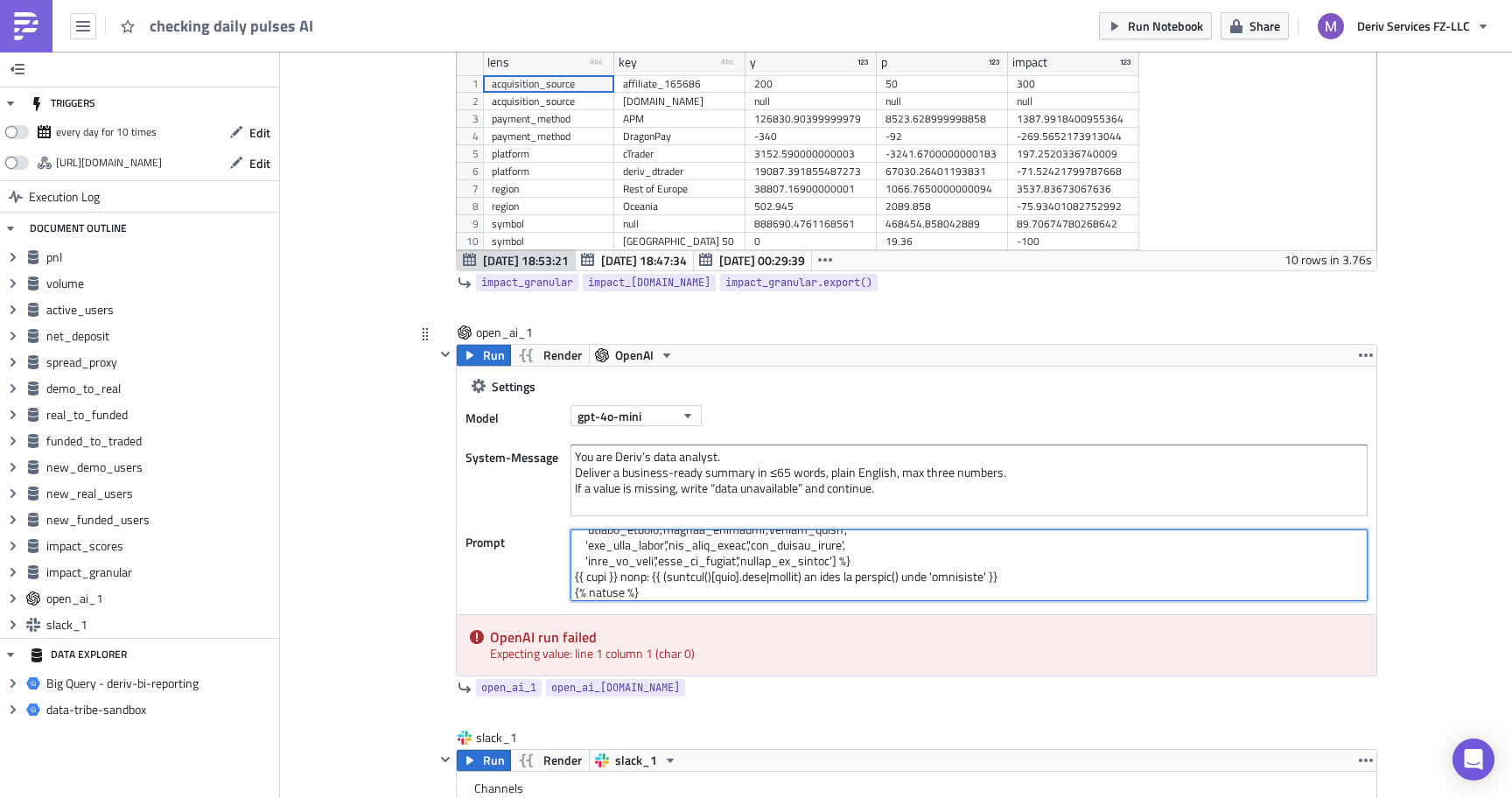
scroll to position [0, 0]
drag, startPoint x: 837, startPoint y: 592, endPoint x: 869, endPoint y: 457, distance: 138.7
click at [870, 457] on div "Settings Model gpt-4o-mini System-Message You are Deriv’s data analyst. Deliver…" at bounding box center [917, 484] width 919 height 235
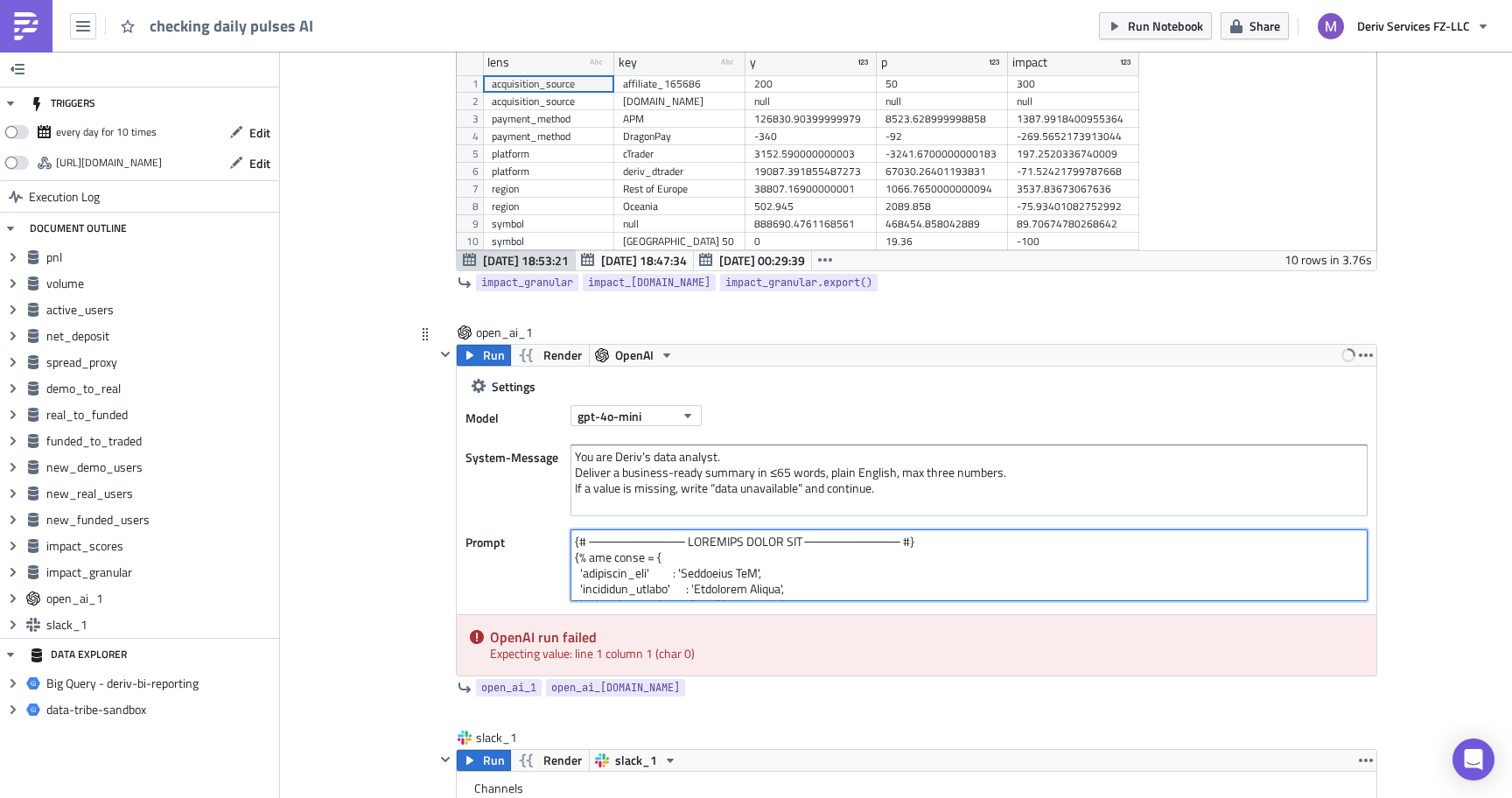
paste textarea "--- {# <- this makes the prompt non-empty even if Jinja fails #}"
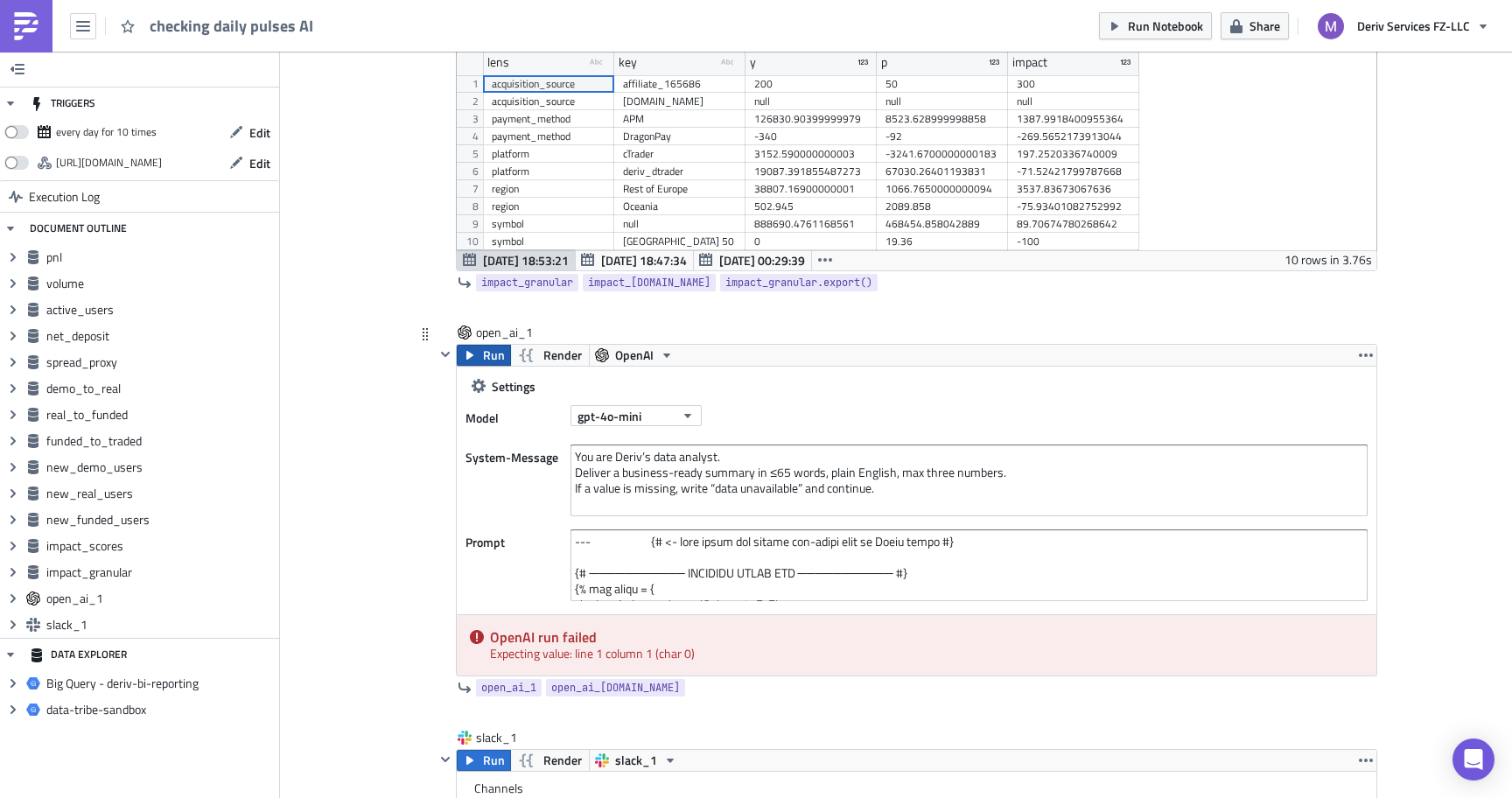
click at [489, 352] on span "Run" at bounding box center [494, 356] width 22 height 21
click at [560, 354] on span "Render" at bounding box center [563, 356] width 39 height 21
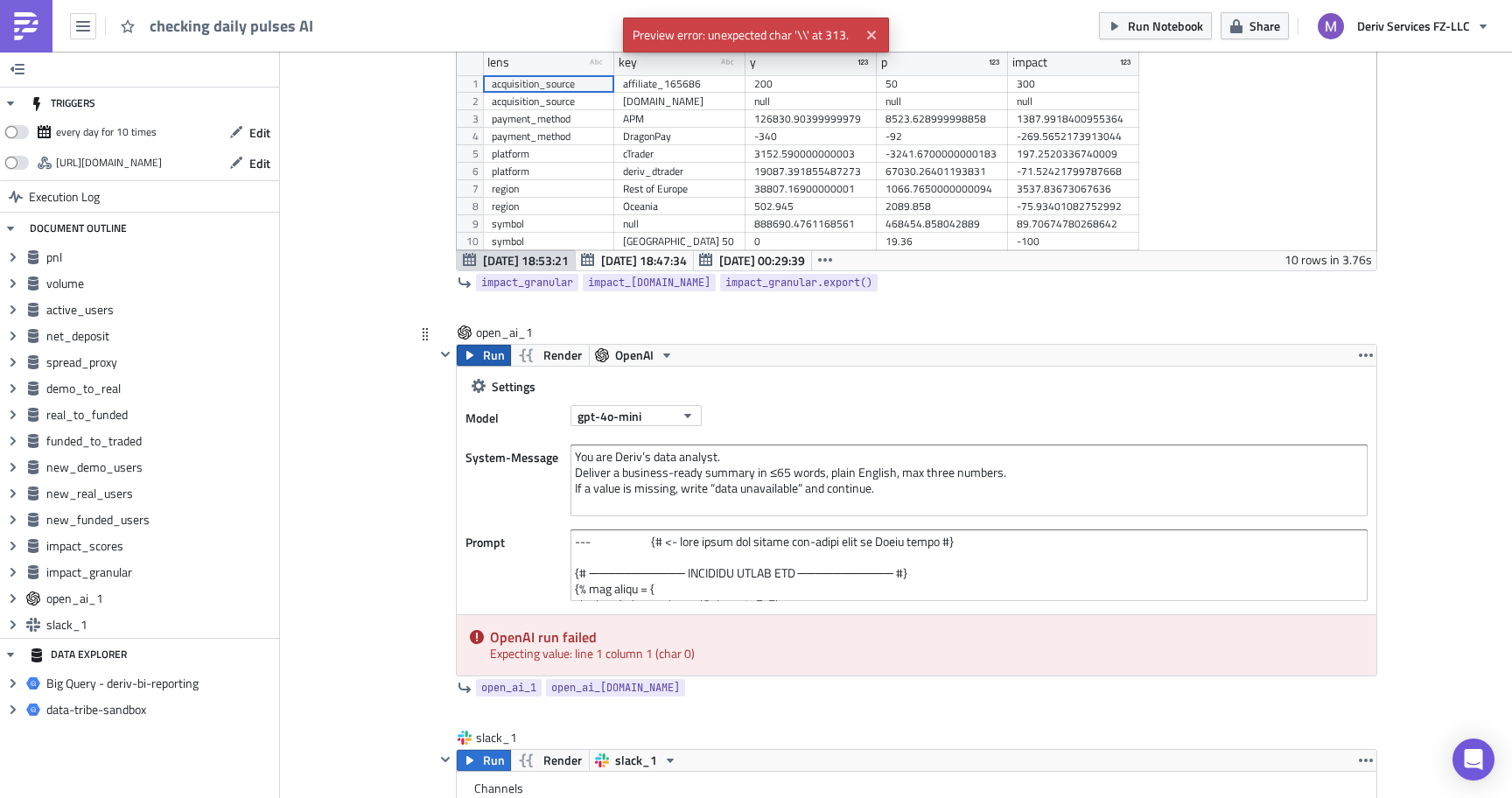
click at [501, 358] on span "Run" at bounding box center [494, 356] width 22 height 21
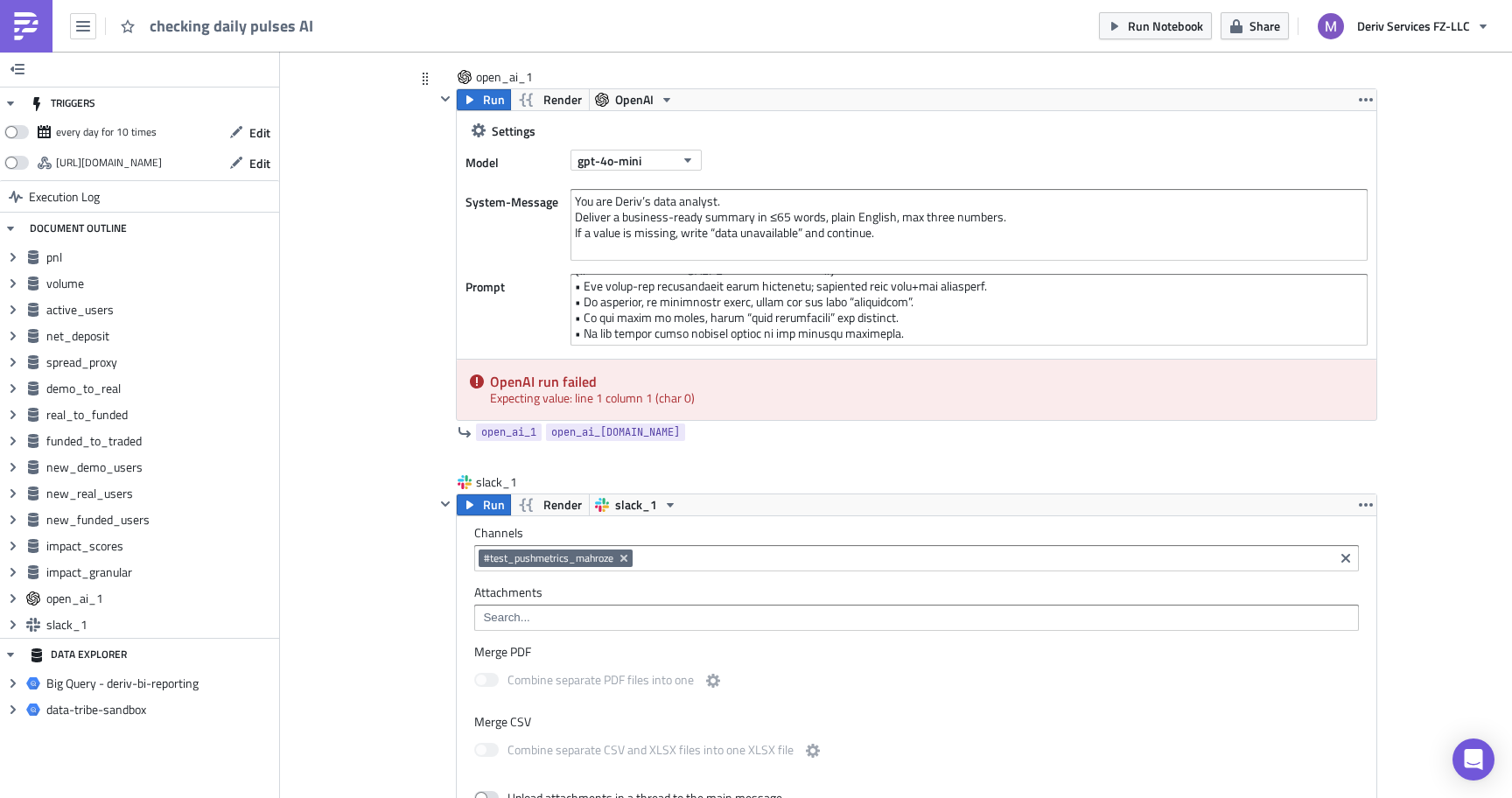
scroll to position [6151, 0]
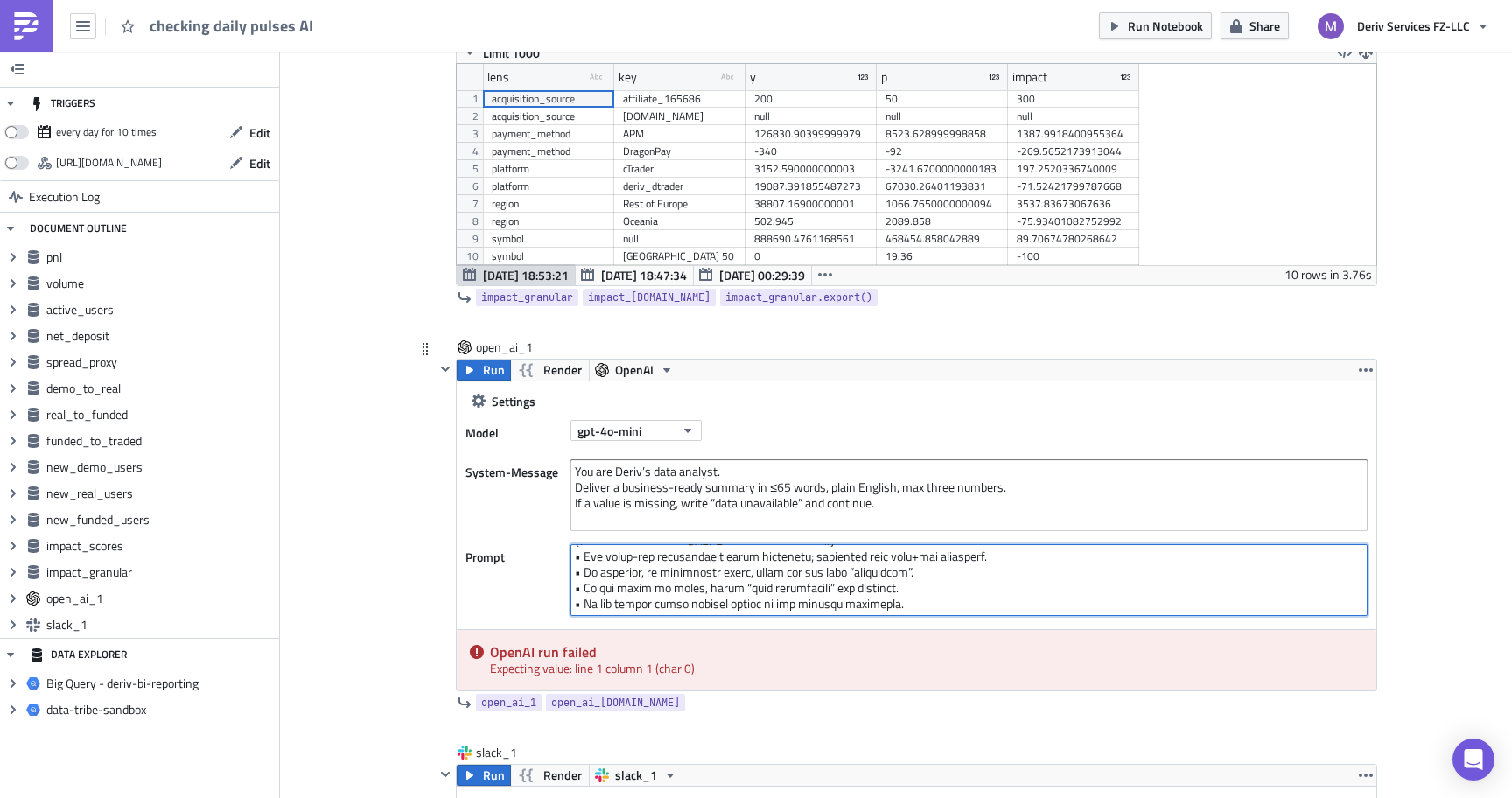
click at [892, 574] on textarea at bounding box center [969, 580] width 797 height 72
click at [880, 590] on textarea at bounding box center [969, 580] width 797 height 72
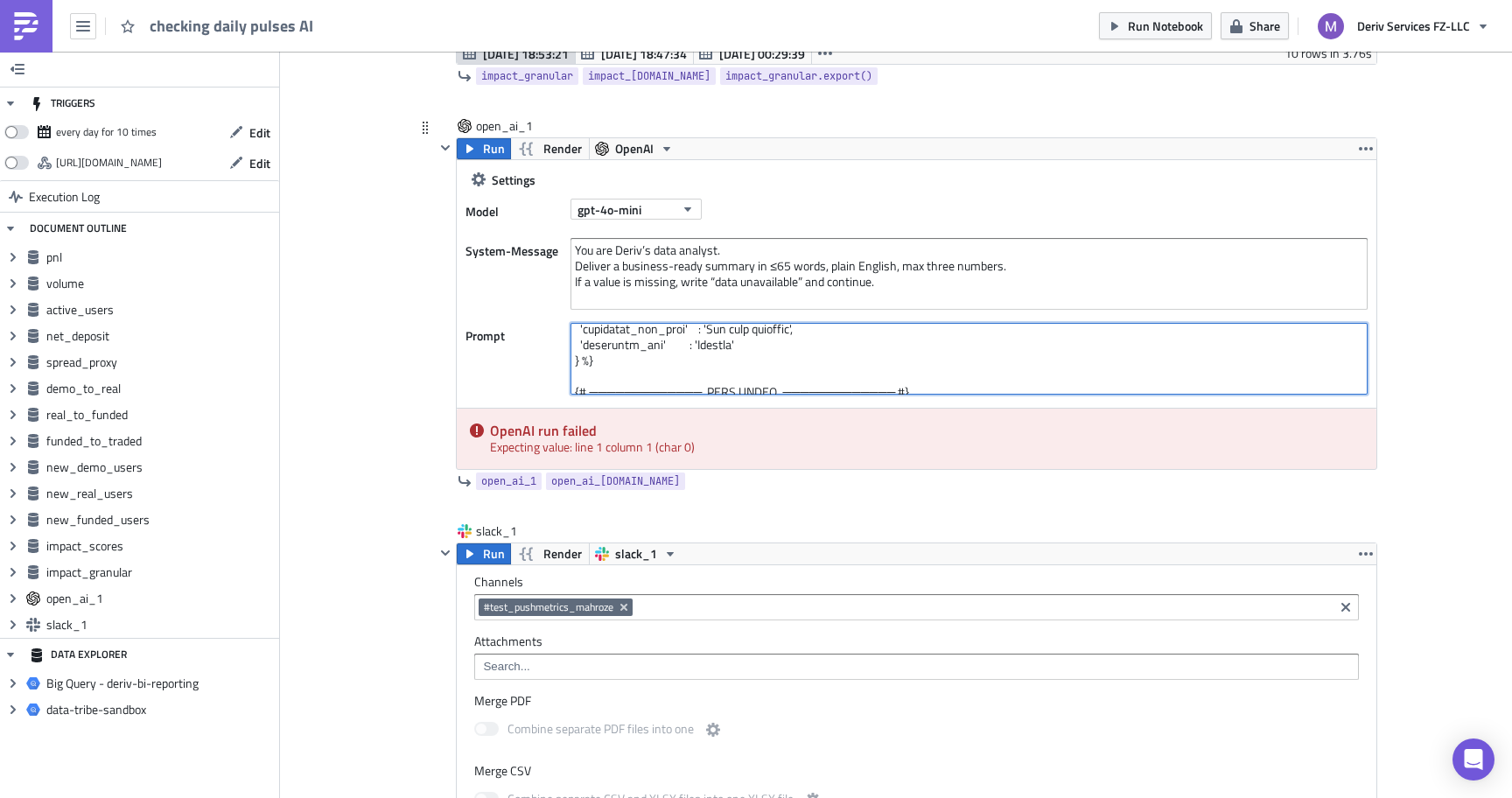
scroll to position [133, 0]
click at [776, 369] on textarea at bounding box center [969, 359] width 797 height 72
drag, startPoint x: 776, startPoint y: 369, endPoint x: 778, endPoint y: 265, distance: 104.0
click at [778, 265] on div "Settings Model gpt-4o-mini System-Message You are Deriv’s data analyst. Deliver…" at bounding box center [917, 277] width 919 height 235
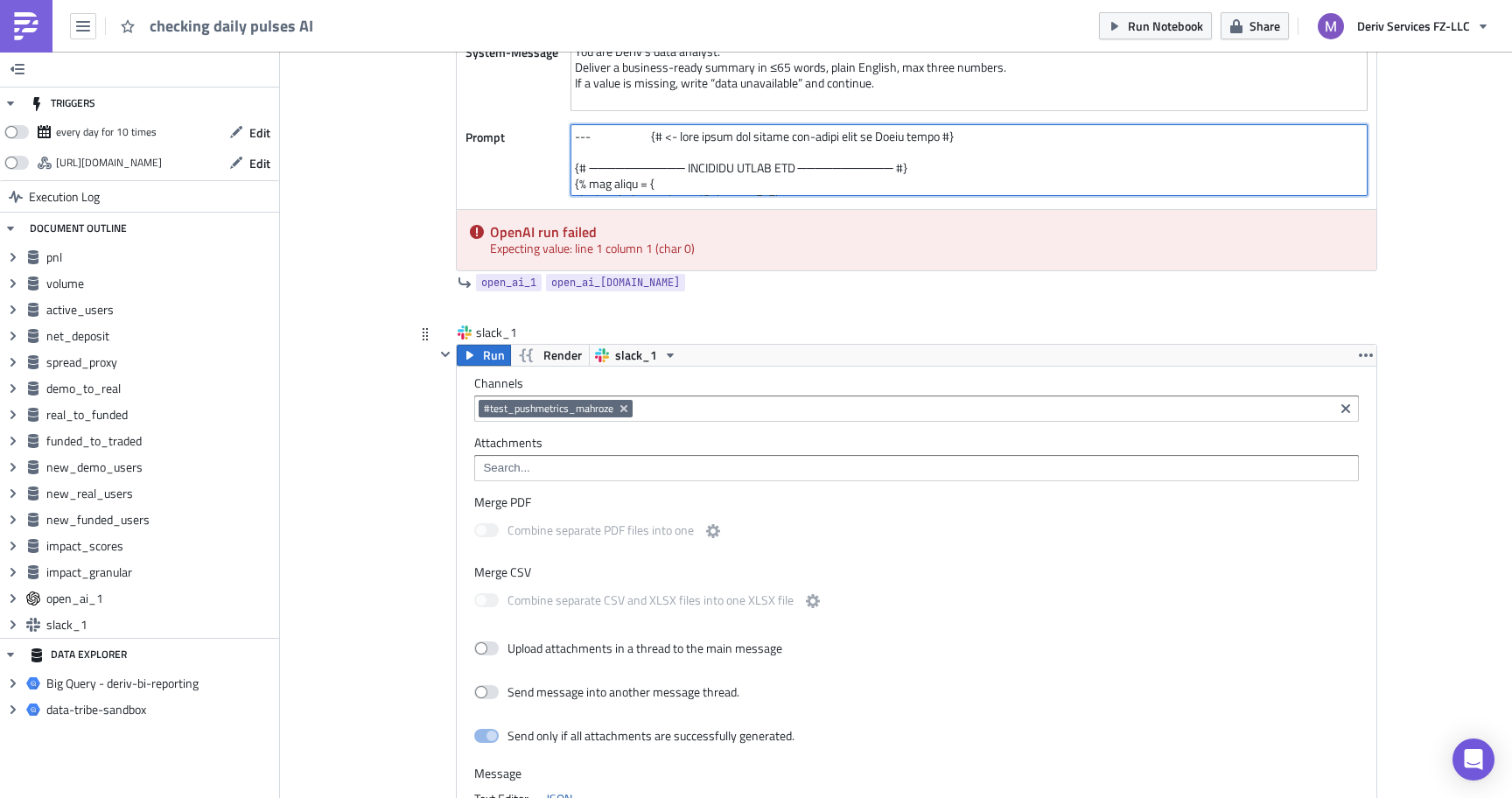
scroll to position [6263, 0]
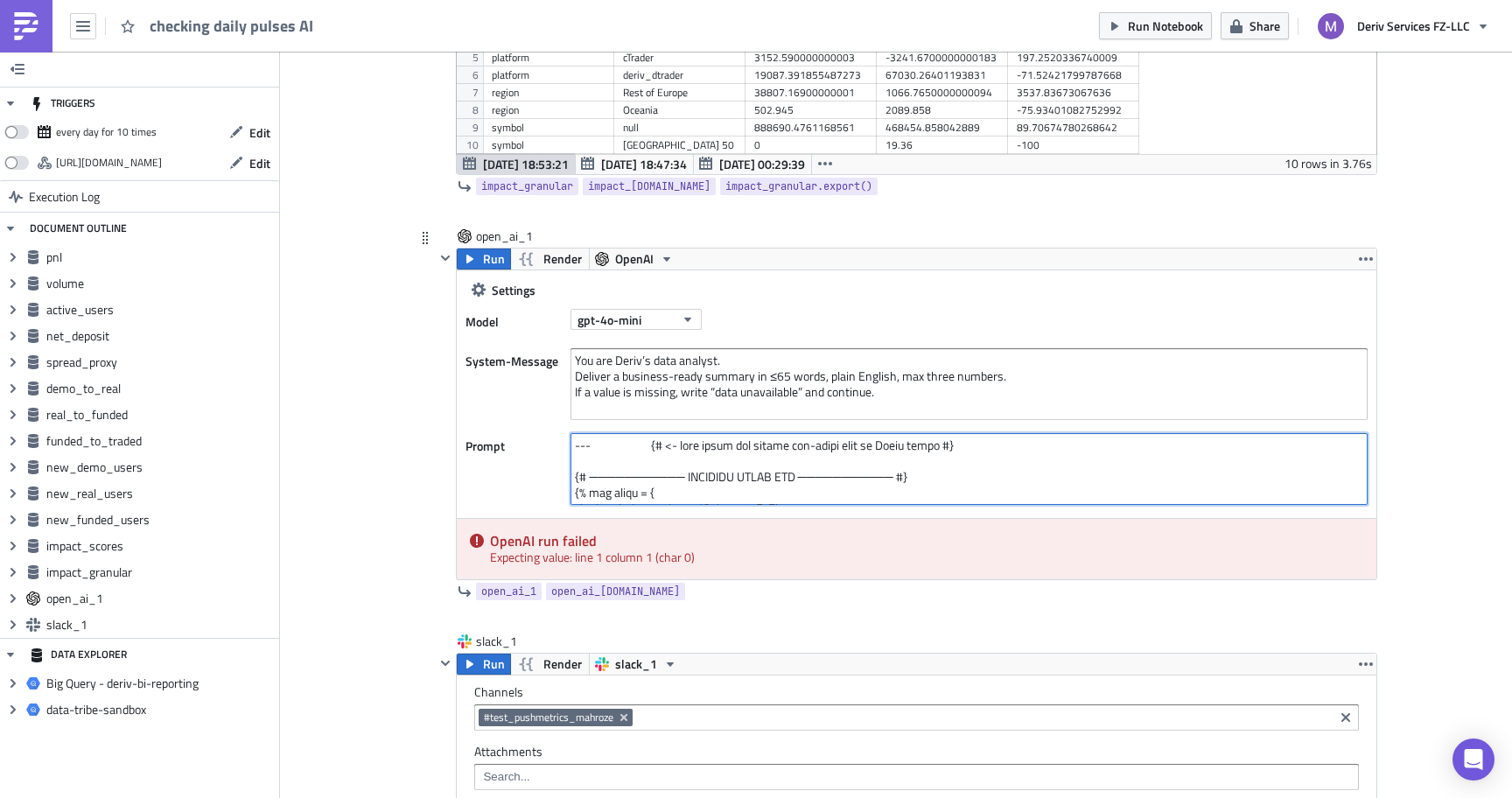
click at [740, 492] on textarea at bounding box center [969, 469] width 797 height 72
click at [1363, 498] on textarea at bounding box center [969, 469] width 797 height 72
click at [1096, 453] on textarea at bounding box center [969, 469] width 797 height 72
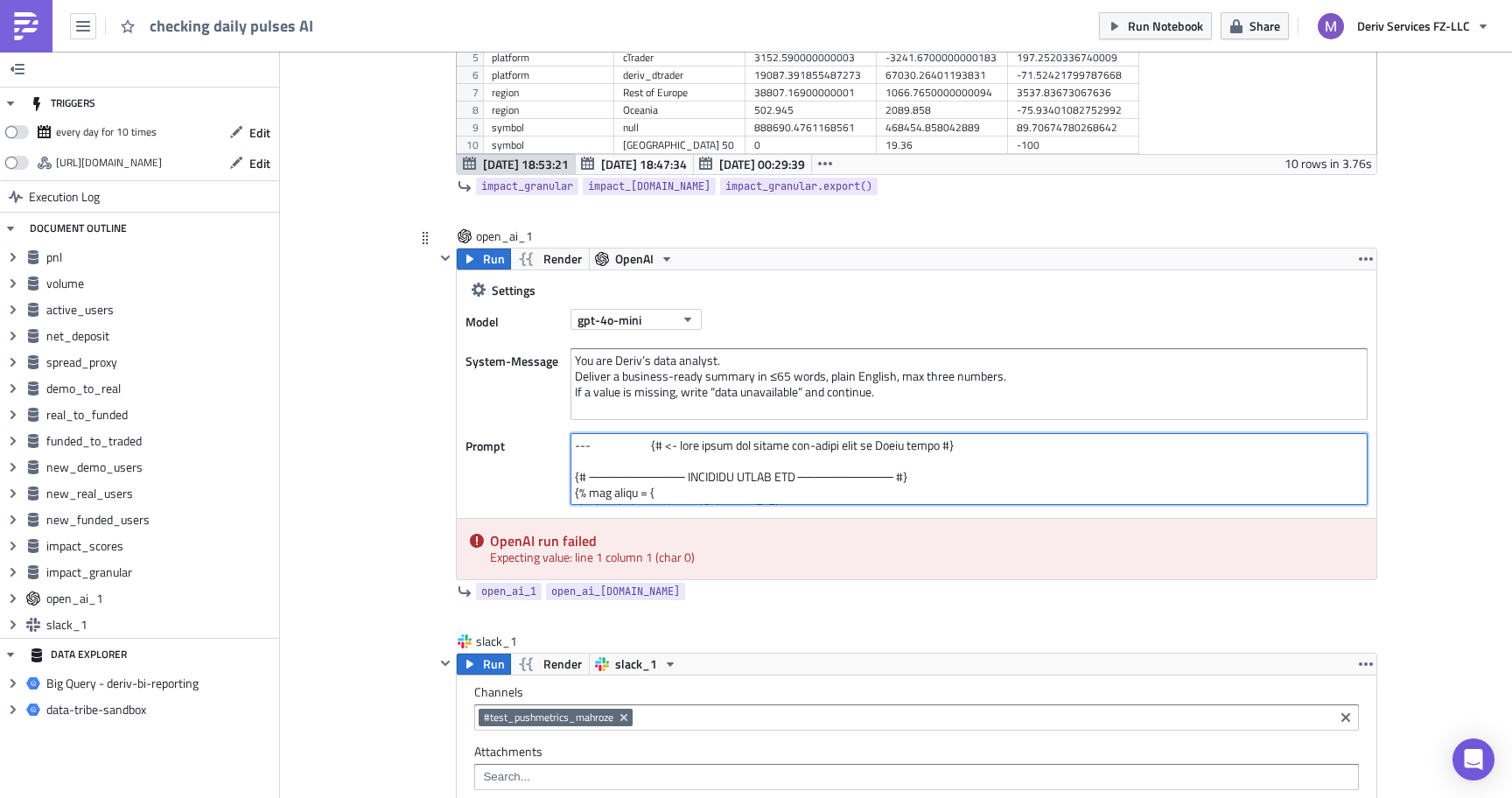
paste textarea "{# ---------------- friendly labels ---------------- #} {% set label = { 'yeste…"
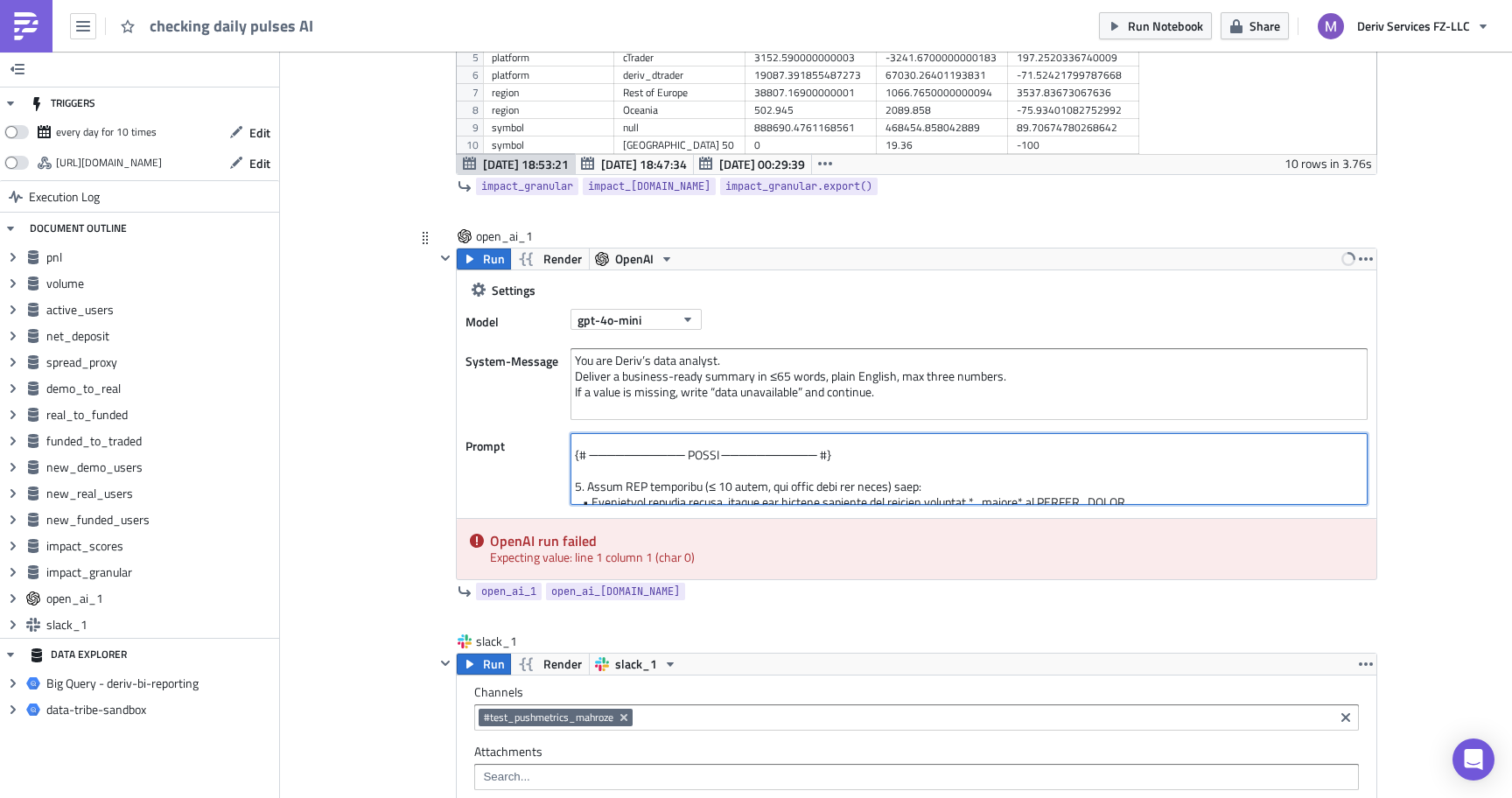
scroll to position [622, 0]
type textarea "{# ---------------- friendly labels ---------------- #} {% set label = { 'yeste…"
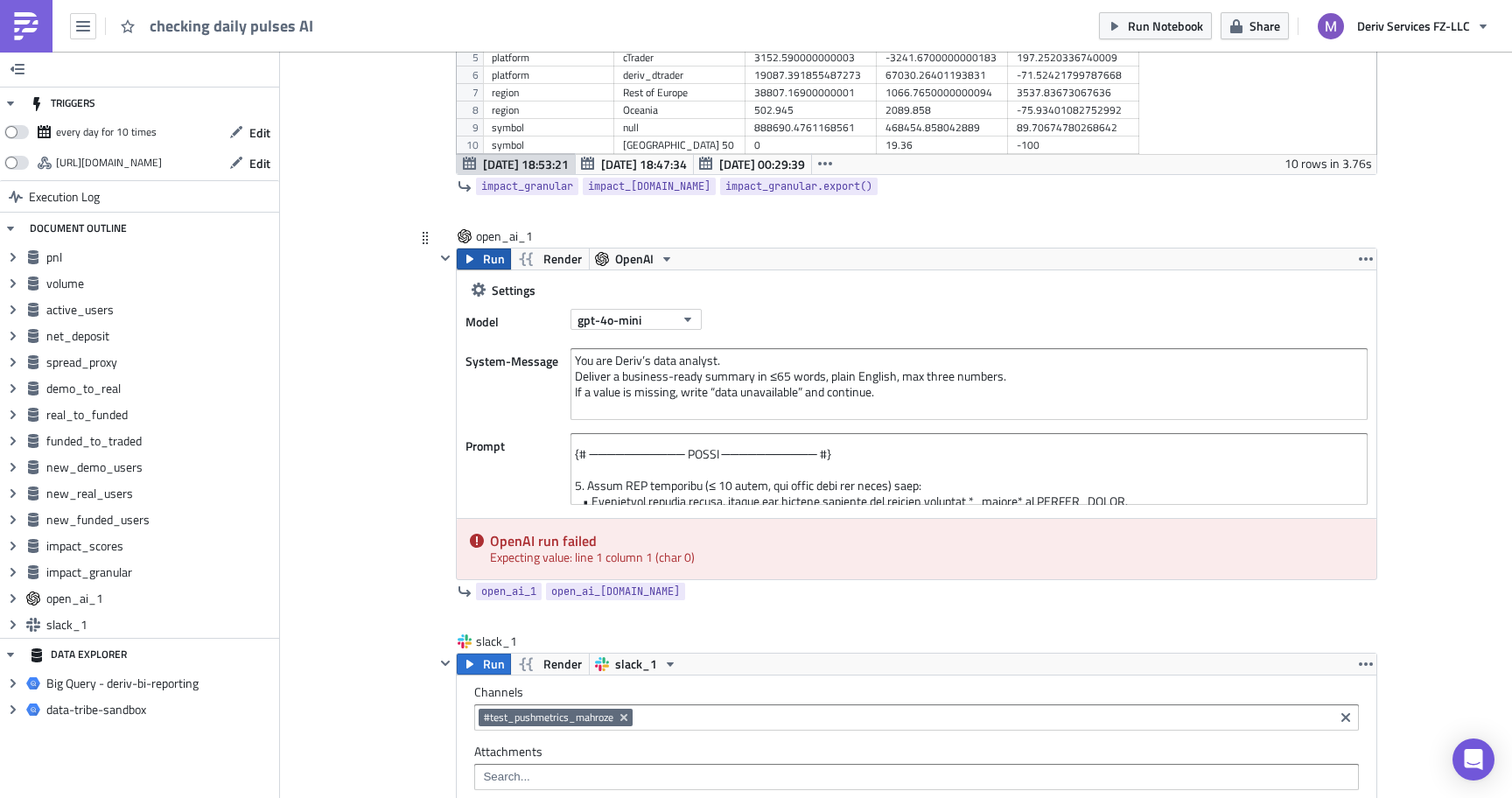
click at [482, 259] on button "Run" at bounding box center [484, 259] width 54 height 21
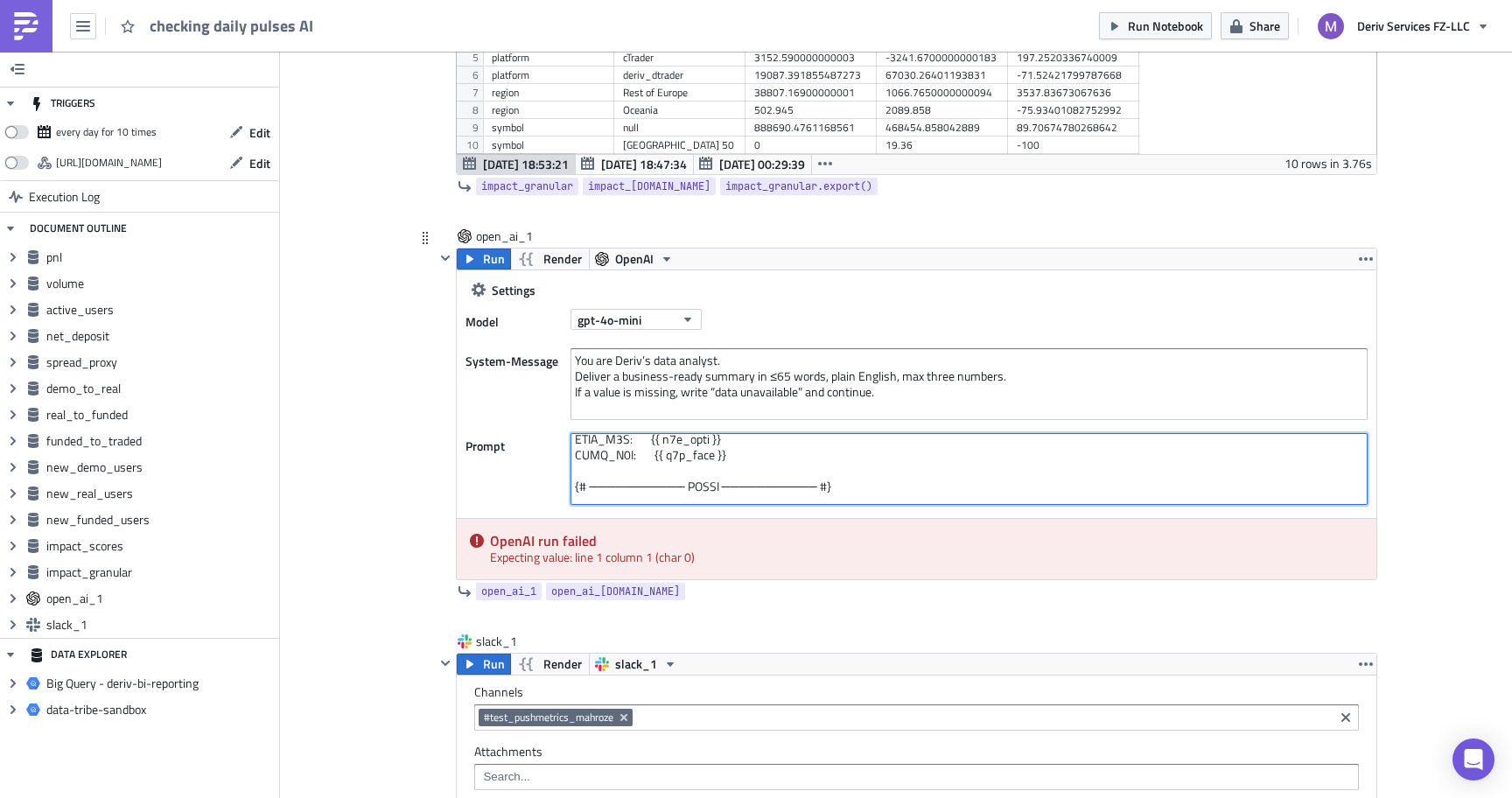
click at [664, 469] on textarea at bounding box center [969, 469] width 797 height 72
